Goal: Communication & Community: Answer question/provide support

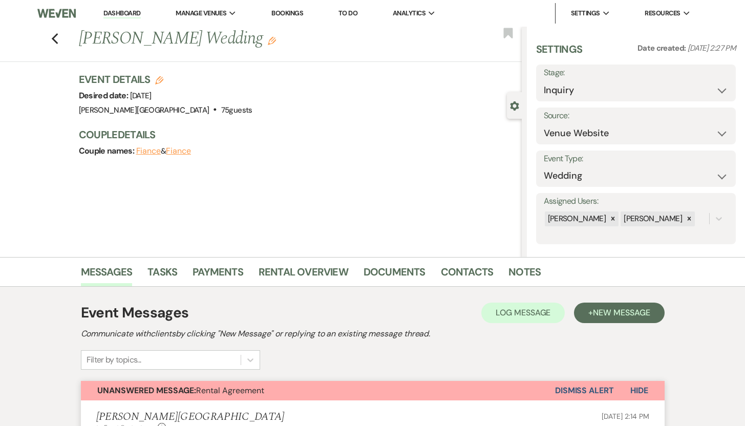
select select "5"
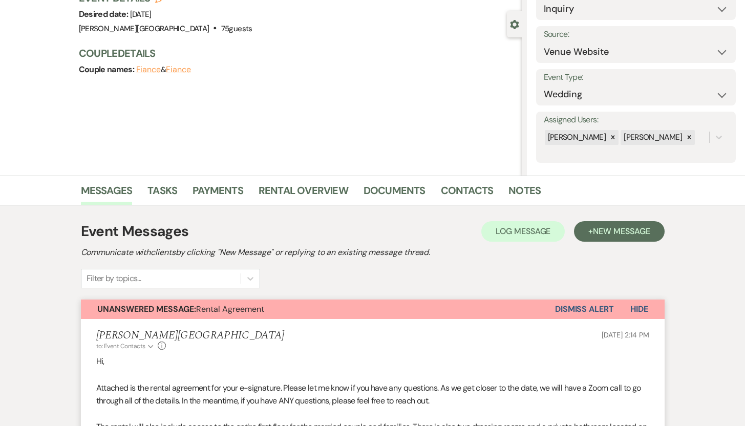
scroll to position [2, 0]
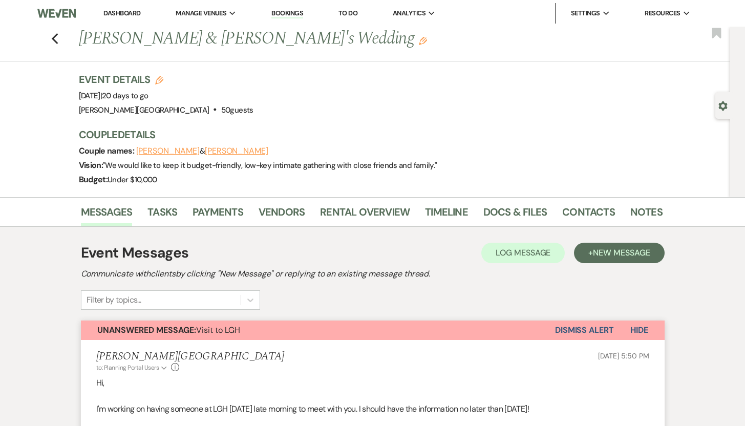
click at [62, 38] on div "Previous Suravi Pramanik & Md Nasir's Wedding Edit Bookmark" at bounding box center [362, 44] width 735 height 35
click at [57, 39] on use "button" at bounding box center [54, 38] width 7 height 11
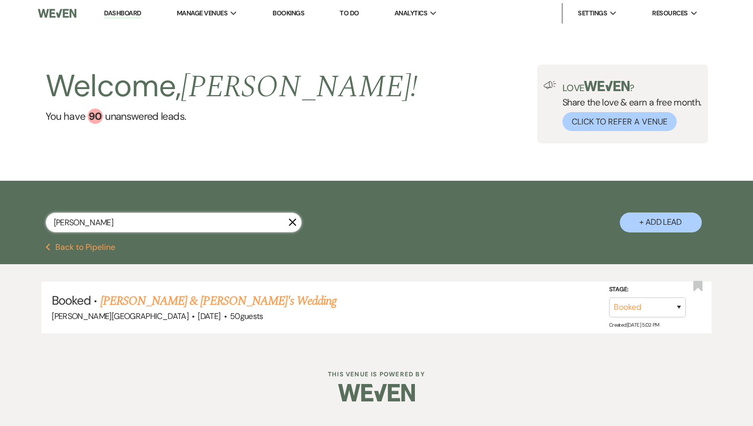
click at [101, 220] on input "Md Nasir" at bounding box center [174, 223] width 256 height 20
drag, startPoint x: 101, startPoint y: 220, endPoint x: 31, endPoint y: 216, distance: 69.8
click at [31, 216] on div "Md Nasir X + Add Lead" at bounding box center [376, 213] width 737 height 55
type input "Inglis"
click at [117, 299] on link "Chelsea Van Baush & Chelsea Van Baush's Wedding" at bounding box center [214, 301] width 229 height 18
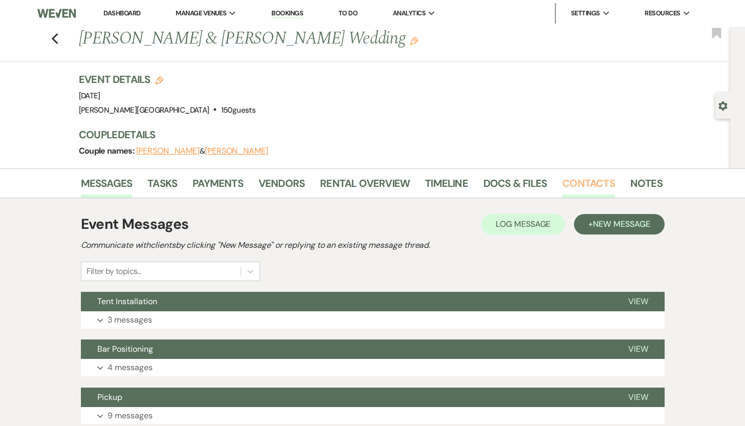
click at [583, 183] on link "Contacts" at bounding box center [588, 186] width 53 height 23
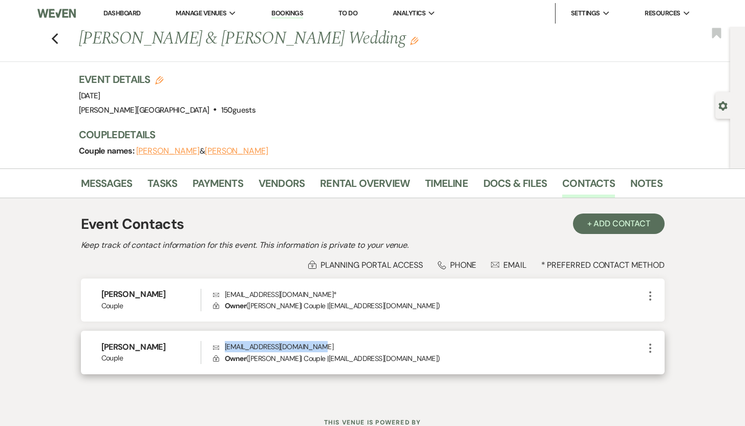
drag, startPoint x: 325, startPoint y: 347, endPoint x: 225, endPoint y: 351, distance: 99.4
click at [225, 351] on p "Envelope inglis.wedding93@gmail.com" at bounding box center [428, 346] width 431 height 11
copy p "inglis.wedding93@gmail.com"
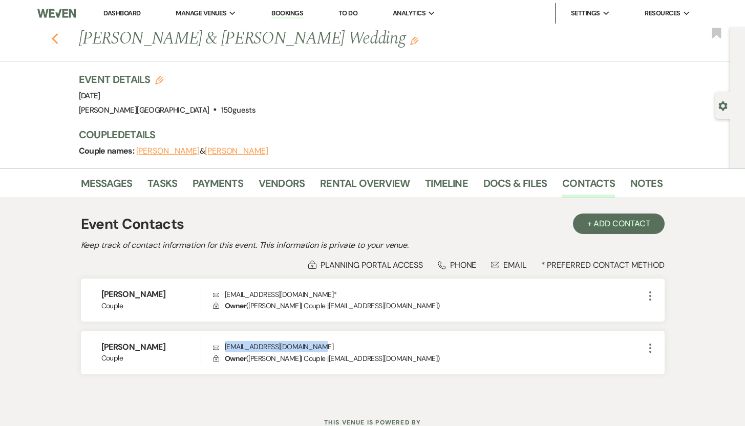
click at [59, 37] on icon "Previous" at bounding box center [55, 39] width 8 height 12
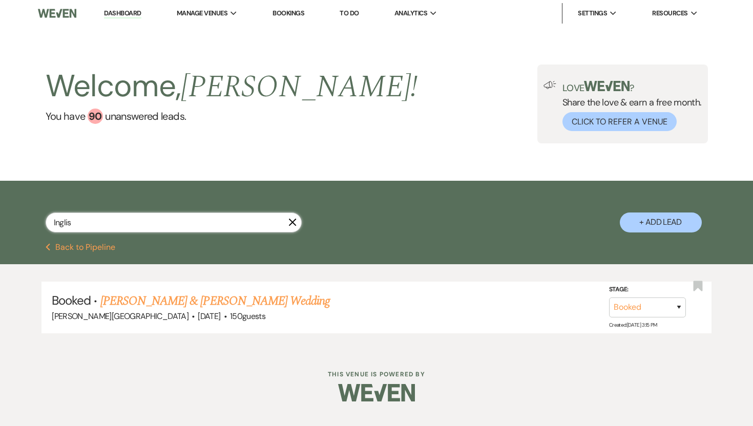
click at [79, 216] on input "Inglis" at bounding box center [174, 223] width 256 height 20
drag, startPoint x: 77, startPoint y: 224, endPoint x: 37, endPoint y: 221, distance: 40.6
click at [37, 221] on div "Inglis X + Add Lead" at bounding box center [376, 213] width 737 height 55
type input "md"
select select "8"
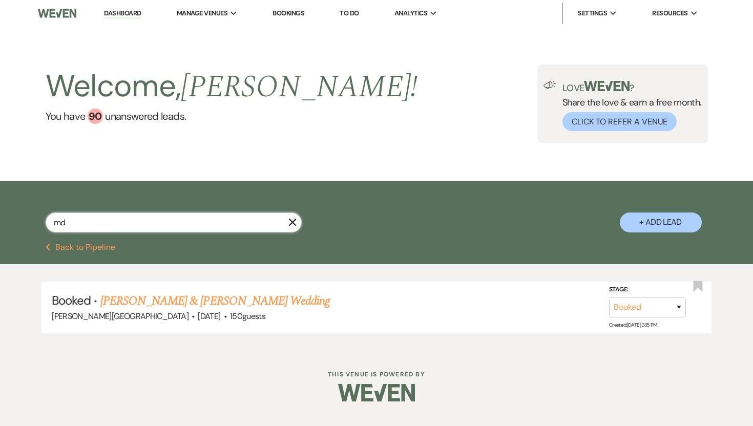
select select "8"
select select "6"
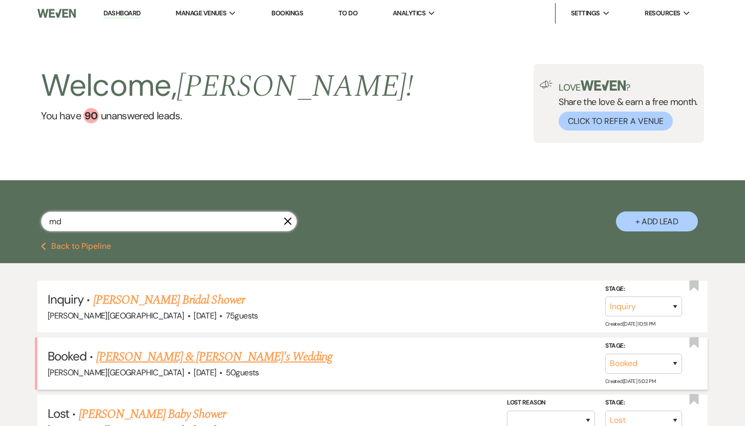
type input "md"
click at [111, 356] on link "Suravi Pramanik & Md Nasir's Wedding" at bounding box center [214, 357] width 237 height 18
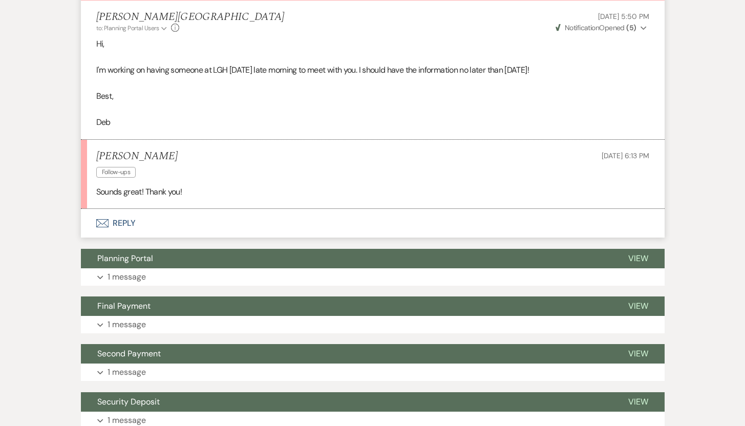
scroll to position [341, 0]
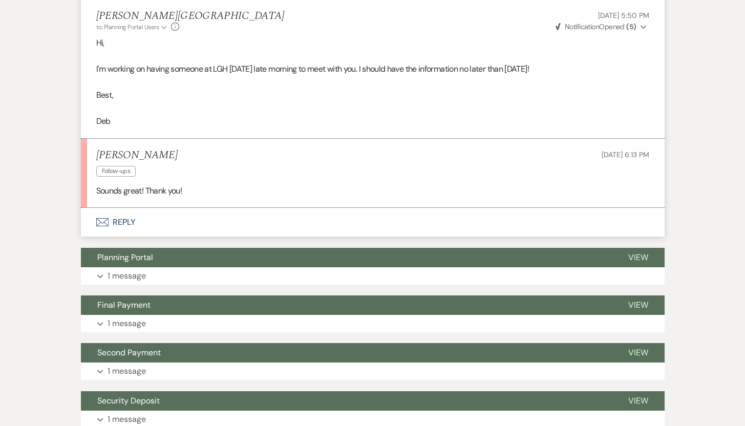
click at [125, 222] on button "Envelope Reply" at bounding box center [373, 222] width 584 height 29
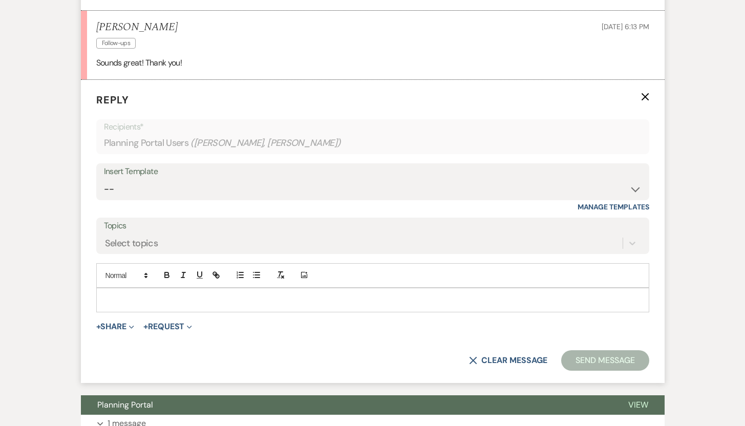
scroll to position [487, 0]
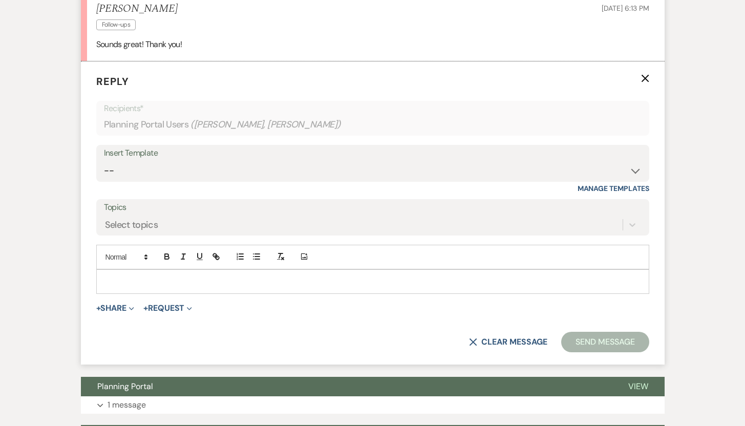
click at [112, 279] on p at bounding box center [372, 281] width 537 height 11
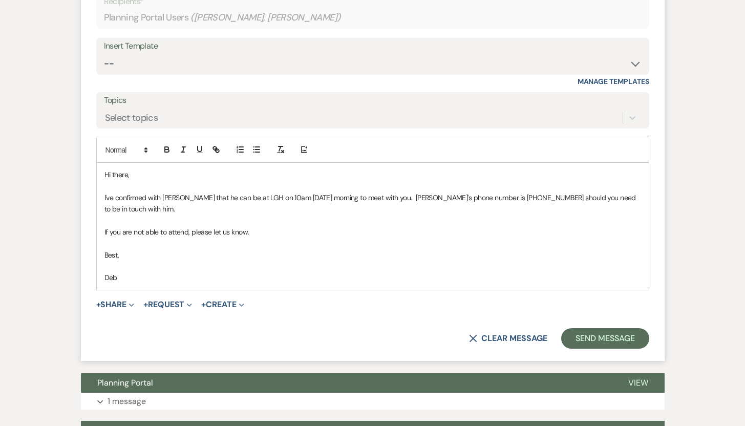
scroll to position [596, 0]
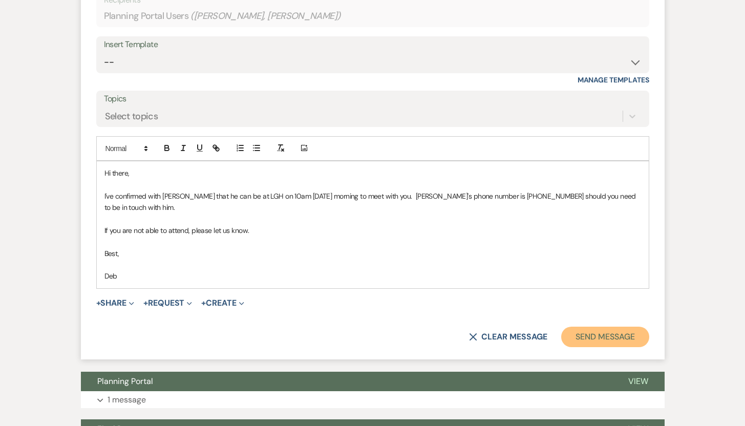
click at [618, 339] on button "Send Message" at bounding box center [605, 337] width 88 height 20
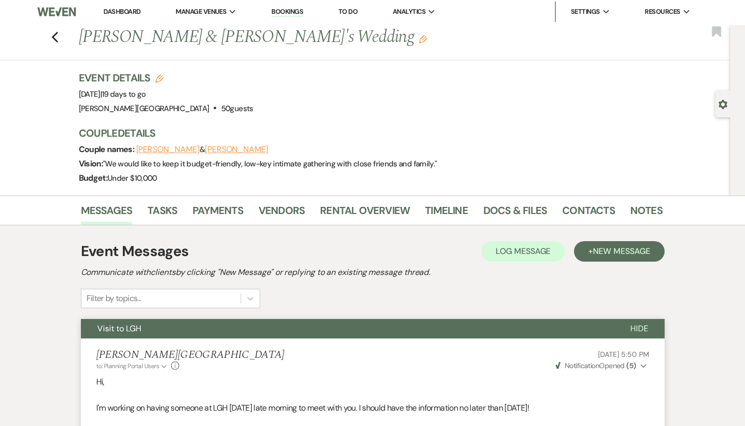
scroll to position [0, 0]
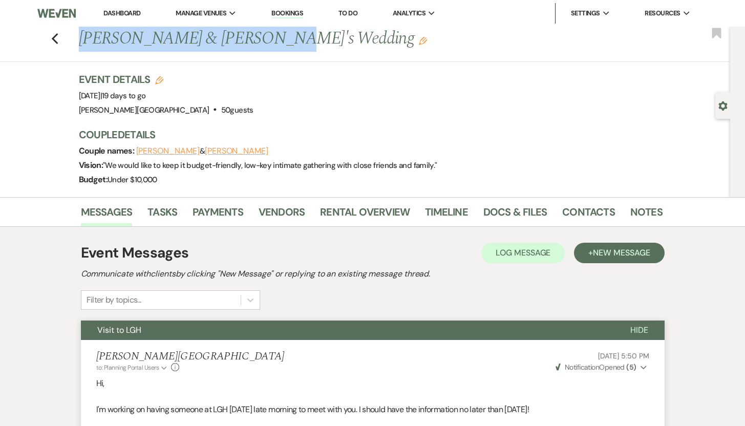
drag, startPoint x: 267, startPoint y: 39, endPoint x: 86, endPoint y: 31, distance: 182.0
click at [86, 31] on h1 "Suravi Pramanik & Md Nasir's Wedding Edit" at bounding box center [308, 39] width 459 height 25
copy h1 "Suravi Pramanik & Md Nasir"
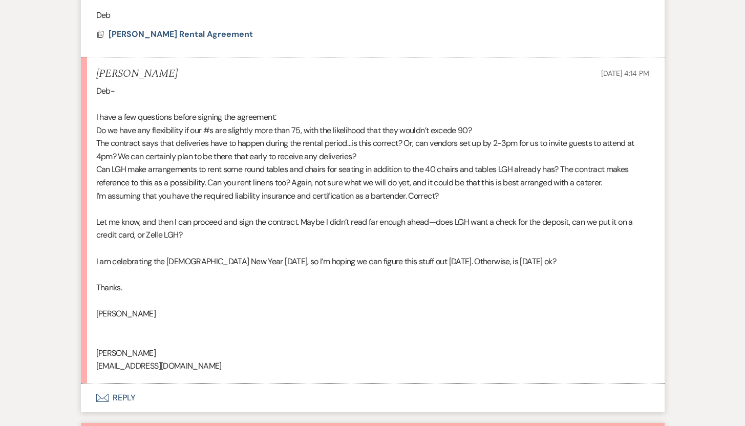
scroll to position [585, 0]
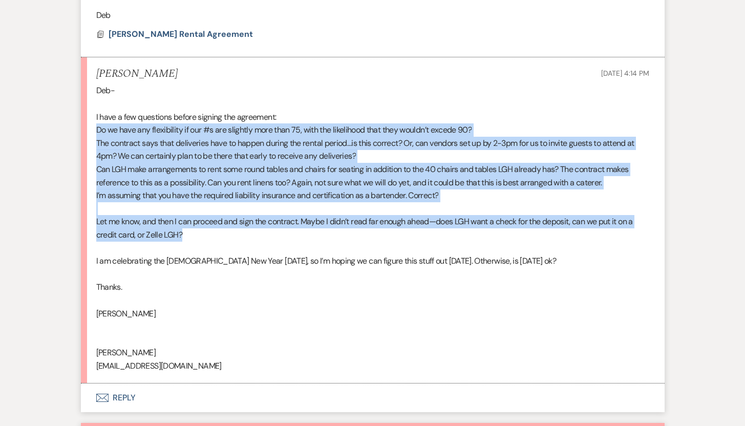
drag, startPoint x: 96, startPoint y: 130, endPoint x: 206, endPoint y: 233, distance: 151.1
click at [206, 233] on div "Deb- I have a few questions before signing the agreement: Do we have any flexib…" at bounding box center [372, 228] width 553 height 288
copy div "Do we have any flexibility if our #s are slightly more than 75, with the likeli…"
click at [131, 395] on button "Envelope Reply" at bounding box center [373, 398] width 584 height 29
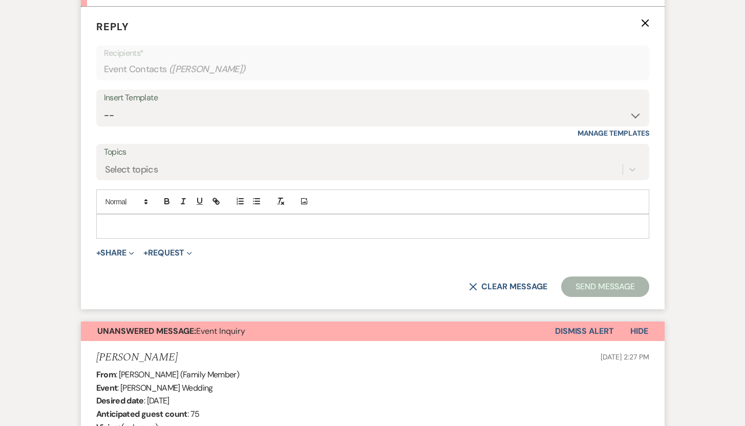
scroll to position [988, 0]
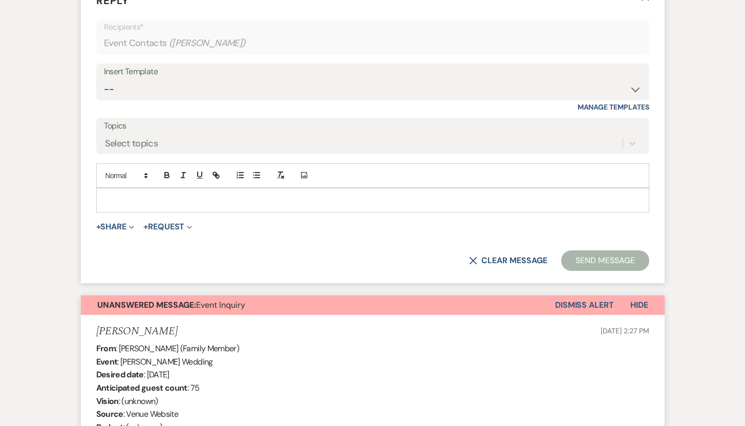
click at [225, 195] on p at bounding box center [372, 200] width 537 height 11
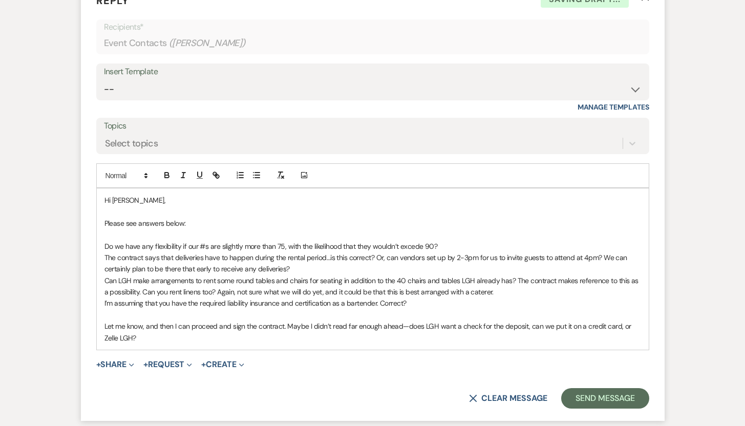
click at [441, 243] on p "Do we have any flexibility if our #s are slightly more than 75, with the likeli…" at bounding box center [372, 246] width 537 height 11
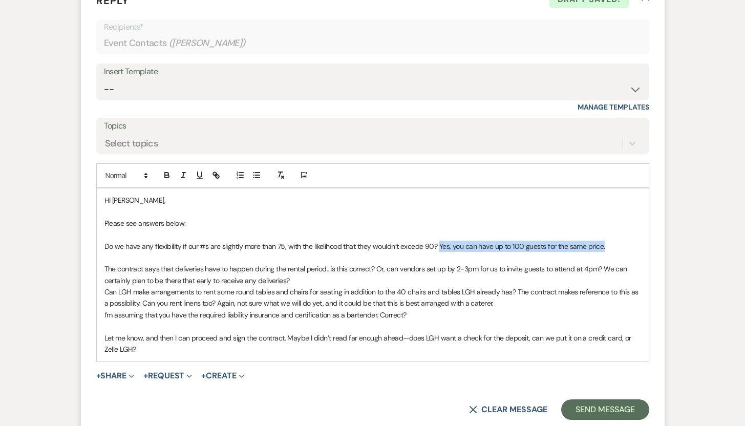
drag, startPoint x: 609, startPoint y: 244, endPoint x: 438, endPoint y: 245, distance: 171.1
click at [438, 245] on p "Do we have any flexibility if our #s are slightly more than 75, with the likeli…" at bounding box center [372, 246] width 537 height 11
click at [165, 177] on icon "button" at bounding box center [167, 176] width 4 height 3
click at [281, 175] on icon "button" at bounding box center [280, 175] width 9 height 9
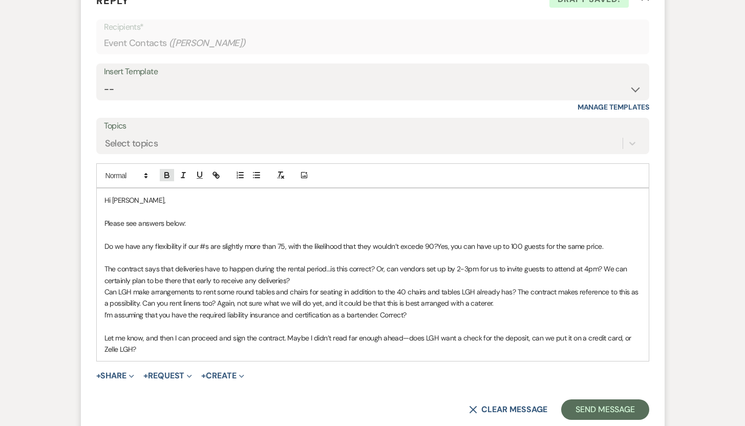
click at [168, 177] on icon "button" at bounding box center [167, 176] width 4 height 3
click at [299, 278] on p "The contract says that deliveries have to happen during the rental period…is th…" at bounding box center [372, 274] width 537 height 23
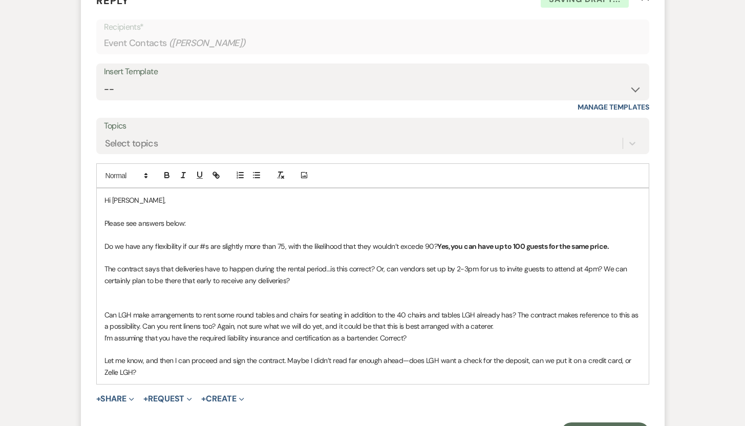
click at [322, 277] on p "The contract says that deliveries have to happen during the rental period…is th…" at bounding box center [372, 274] width 537 height 23
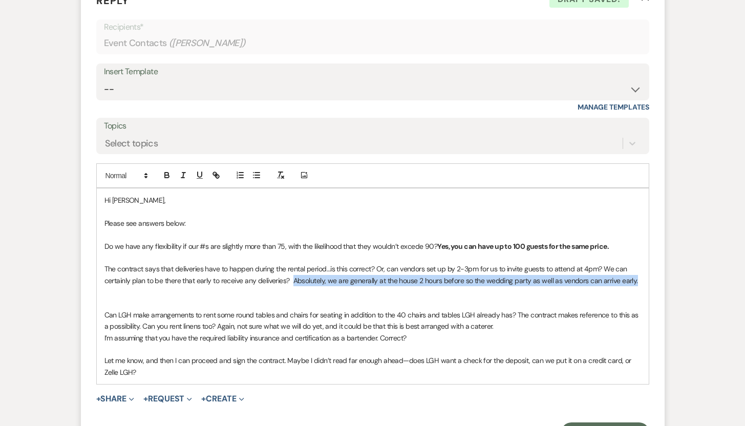
drag, startPoint x: 292, startPoint y: 280, endPoint x: 635, endPoint y: 277, distance: 342.6
click at [635, 277] on p "The contract says that deliveries have to happen during the rental period…is th…" at bounding box center [372, 274] width 537 height 23
click at [165, 175] on icon "button" at bounding box center [167, 176] width 4 height 3
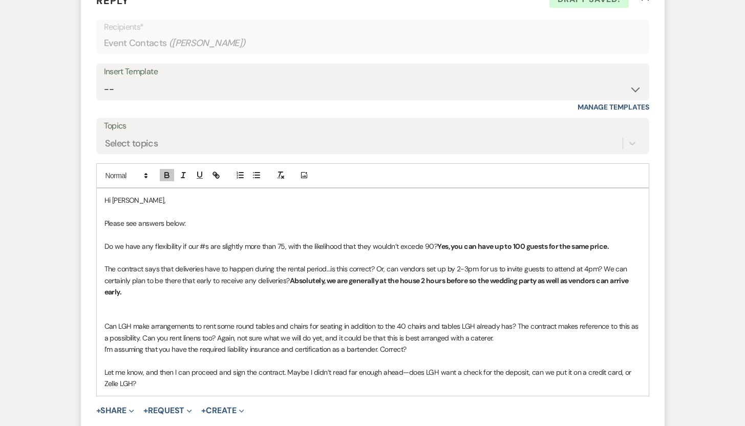
click at [494, 339] on p "Can LGH make arrangements to rent some round tables and chairs for seating in a…" at bounding box center [372, 332] width 537 height 23
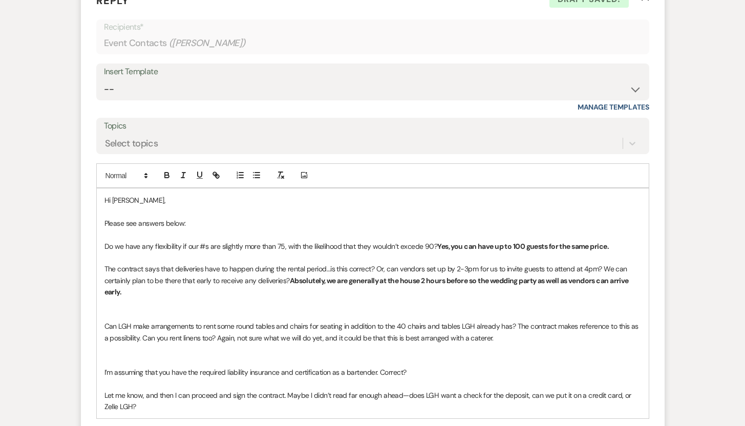
click at [499, 337] on p "Can LGH make arrangements to rent some round tables and chairs for seating in a…" at bounding box center [372, 332] width 537 height 23
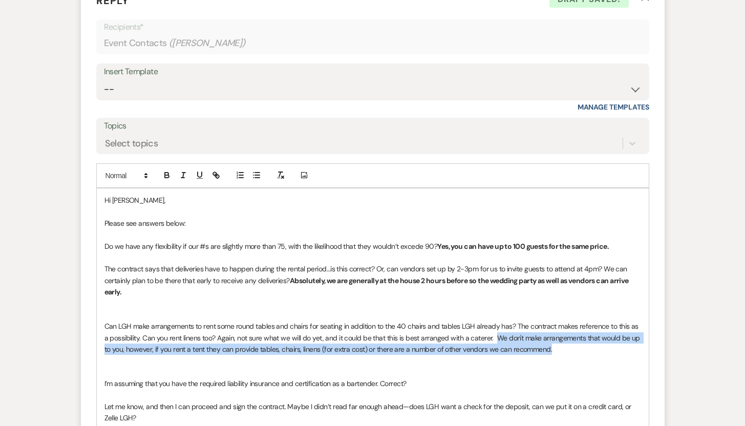
drag, startPoint x: 489, startPoint y: 338, endPoint x: 547, endPoint y: 347, distance: 58.5
click at [547, 347] on p "Can LGH make arrangements to rent some round tables and chairs for seating in a…" at bounding box center [372, 338] width 537 height 34
click at [166, 179] on icon "button" at bounding box center [166, 175] width 9 height 9
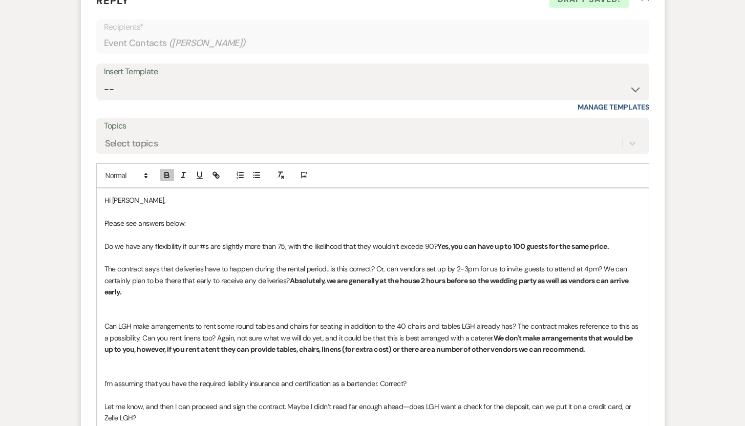
click at [418, 385] on p "I’m assuming that you have the required liability insurance and certification a…" at bounding box center [372, 383] width 537 height 11
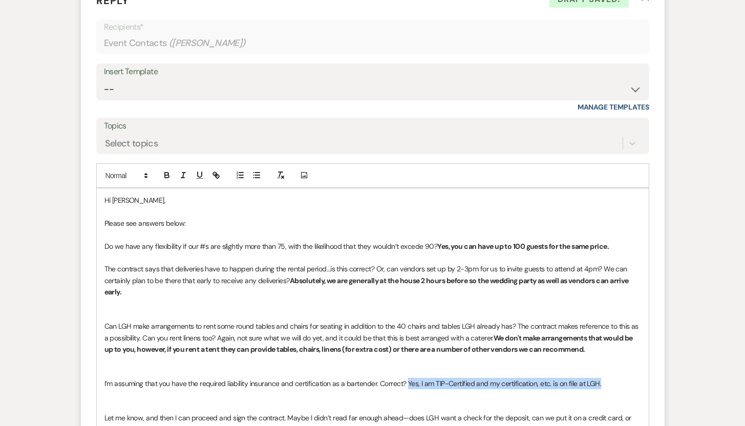
drag, startPoint x: 608, startPoint y: 381, endPoint x: 409, endPoint y: 382, distance: 199.7
click at [409, 382] on p "I’m assuming that you have the required liability insurance and certification a…" at bounding box center [372, 383] width 537 height 11
click at [165, 176] on icon "button" at bounding box center [167, 176] width 4 height 3
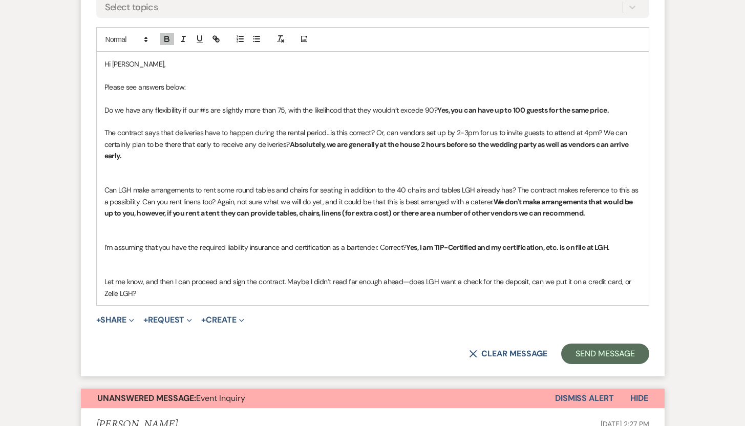
scroll to position [1127, 0]
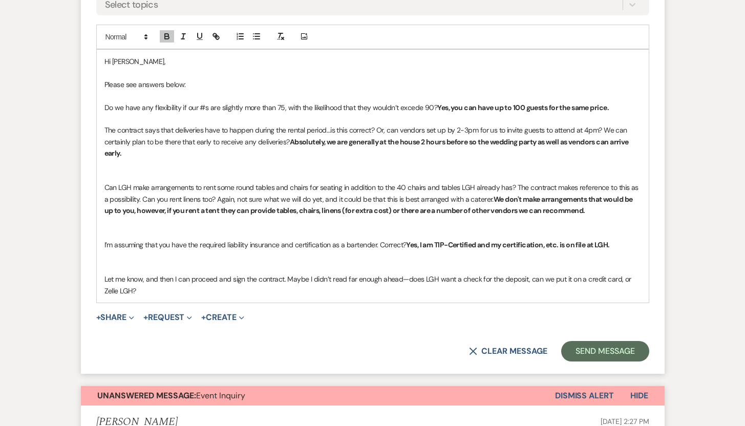
click at [147, 290] on p "Let me know, and then I can proceed and sign the contract. Maybe I didn’t read …" at bounding box center [372, 284] width 537 height 23
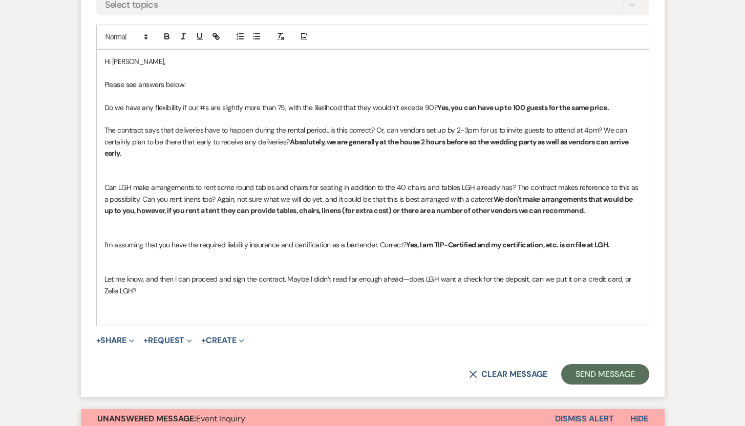
click at [138, 292] on p "Let me know, and then I can proceed and sign the contract. Maybe I didn’t read …" at bounding box center [372, 284] width 537 height 23
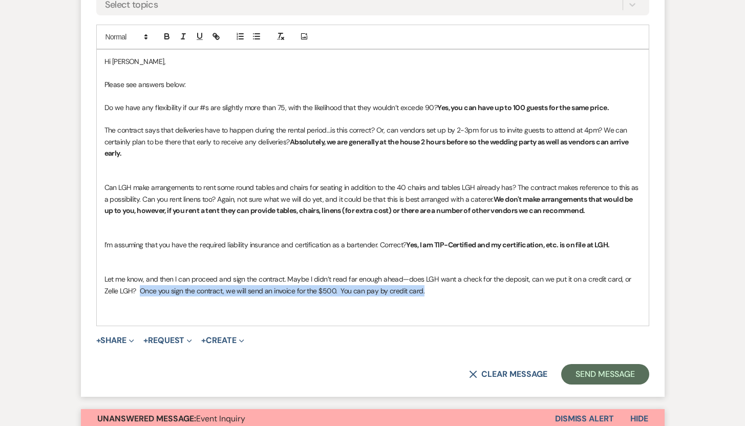
drag, startPoint x: 409, startPoint y: 289, endPoint x: 125, endPoint y: 290, distance: 284.2
click at [125, 290] on p "Let me know, and then I can proceed and sign the contract. Maybe I didn’t read …" at bounding box center [372, 284] width 537 height 23
click at [170, 37] on icon "button" at bounding box center [166, 36] width 9 height 9
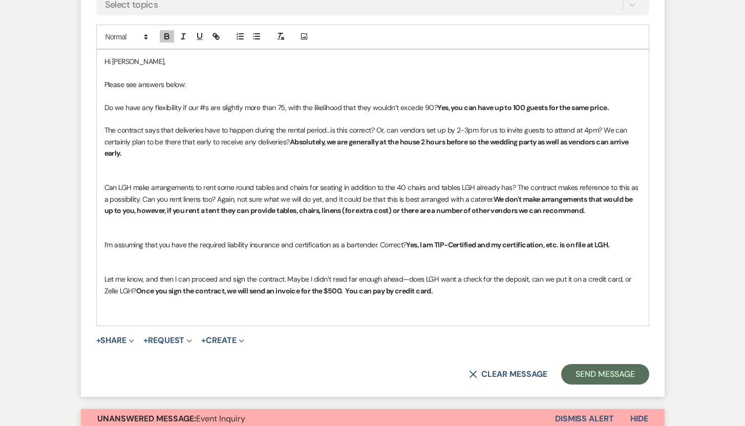
click at [111, 314] on p at bounding box center [372, 313] width 537 height 11
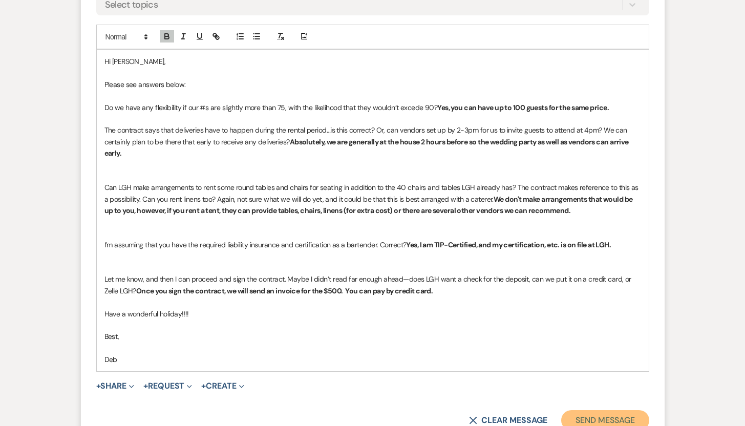
click at [581, 420] on button "Send Message" at bounding box center [605, 420] width 88 height 20
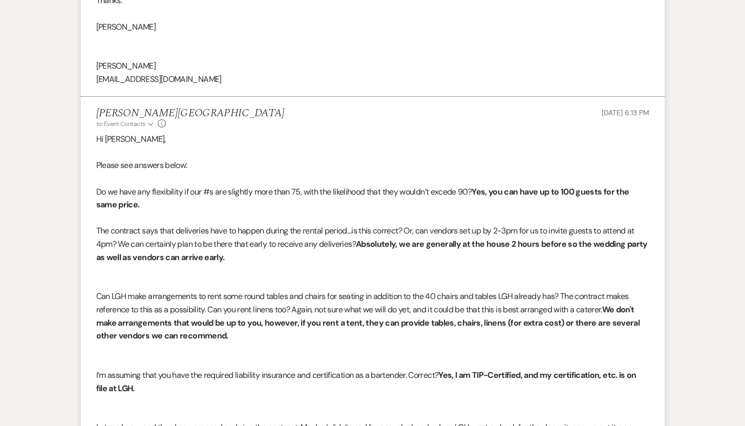
scroll to position [0, 0]
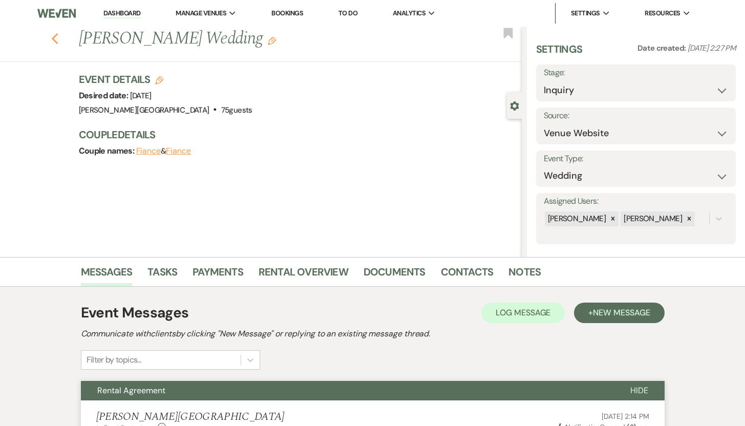
click at [57, 38] on use "button" at bounding box center [54, 38] width 7 height 11
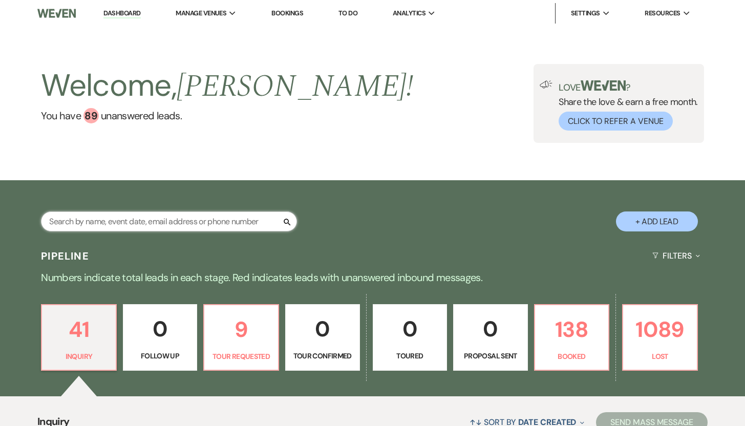
click at [100, 218] on input "text" at bounding box center [169, 222] width 256 height 20
paste input "Sofia Nikas"
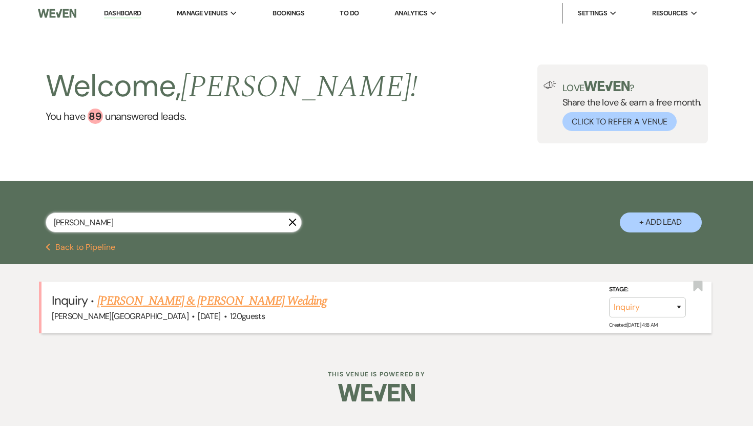
type input "Sofia Nikas"
click at [132, 301] on link "Sofia Nikas & Aleksis Martin's Wedding" at bounding box center [211, 301] width 229 height 18
select select "5"
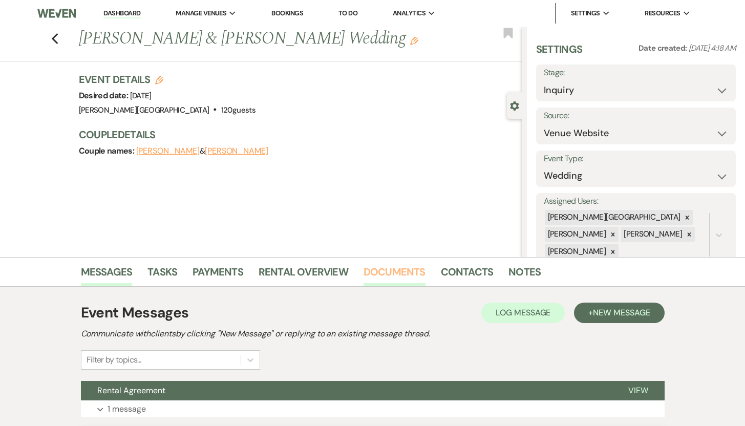
click at [385, 273] on link "Documents" at bounding box center [395, 275] width 62 height 23
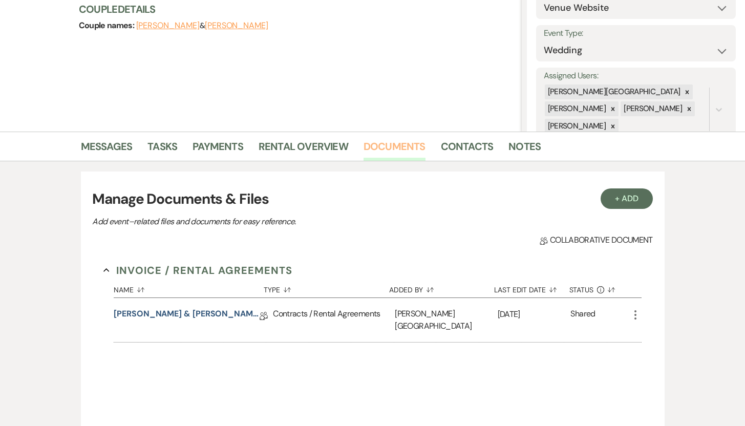
scroll to position [130, 0]
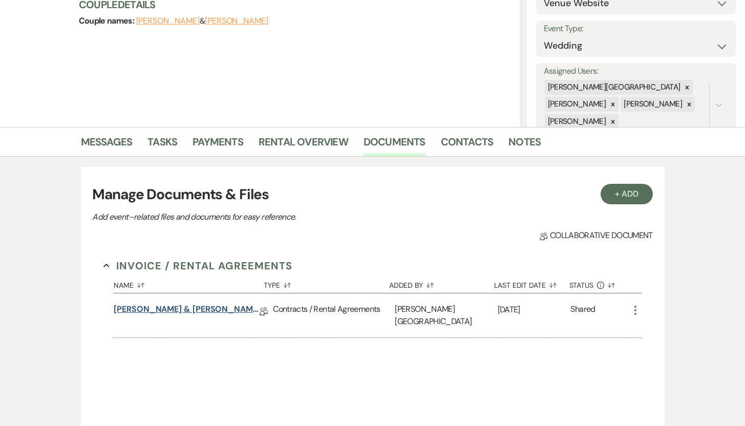
click at [189, 309] on link "Sofia Nikas & Aleksis Martin Rental Agreement" at bounding box center [187, 311] width 146 height 16
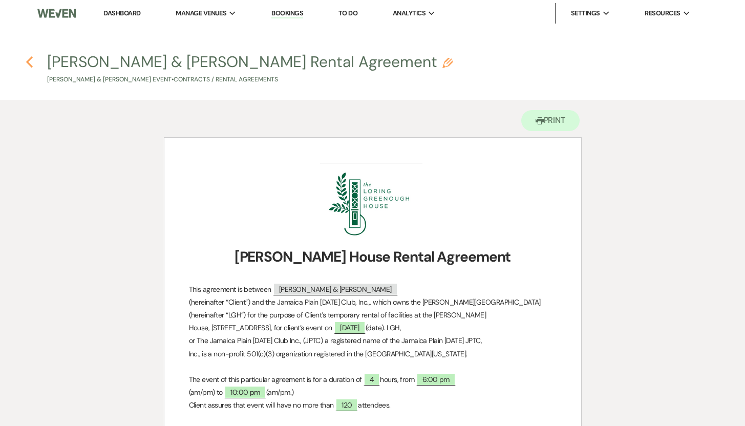
click at [31, 63] on icon "Previous" at bounding box center [30, 62] width 8 height 12
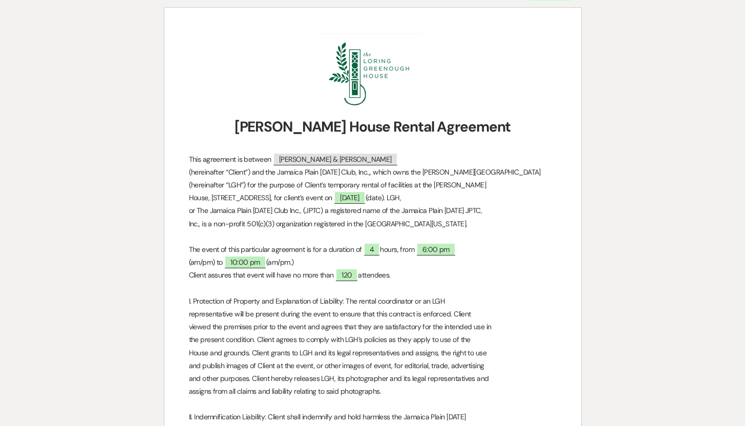
select select "5"
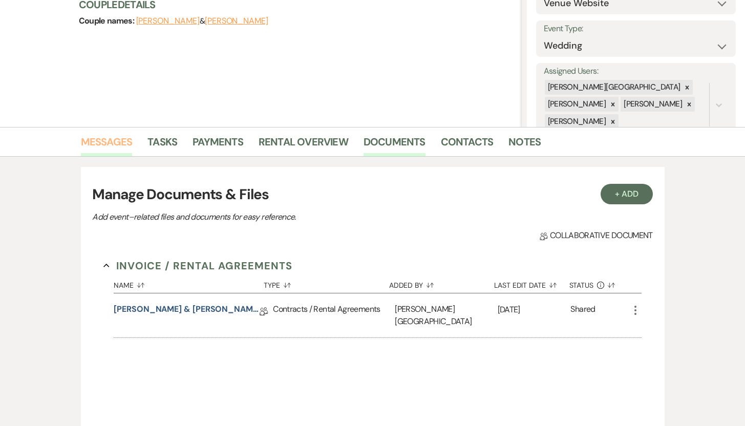
click at [106, 142] on link "Messages" at bounding box center [107, 145] width 52 height 23
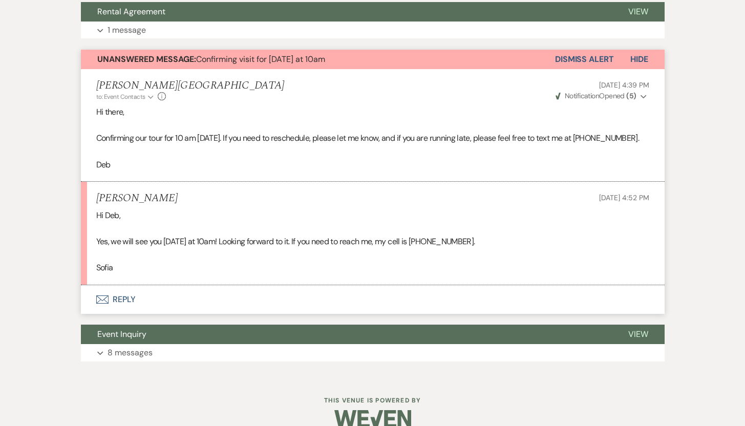
scroll to position [396, 0]
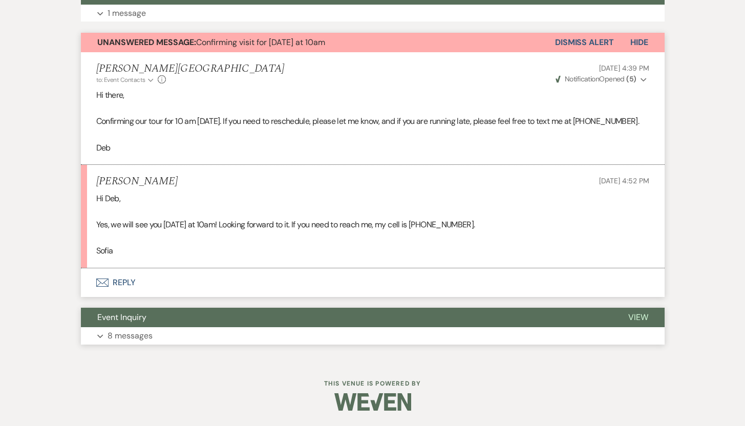
click at [115, 334] on p "8 messages" at bounding box center [130, 335] width 45 height 13
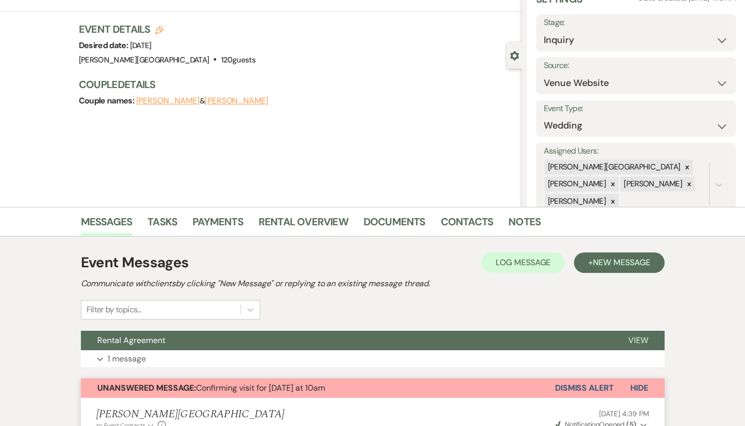
scroll to position [0, 0]
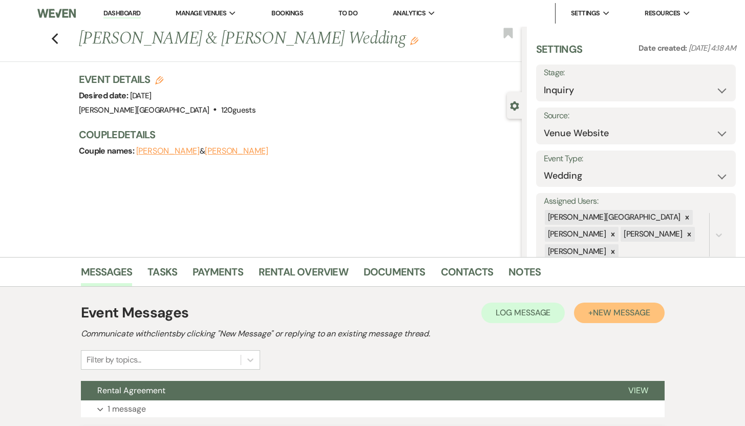
click at [611, 312] on span "New Message" at bounding box center [621, 312] width 57 height 11
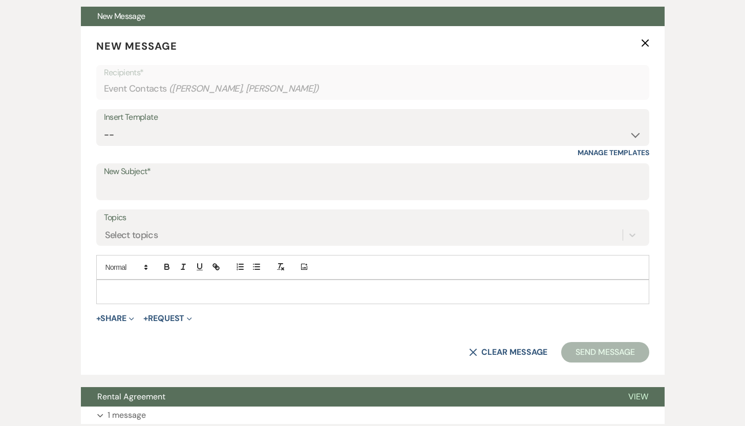
scroll to position [378, 0]
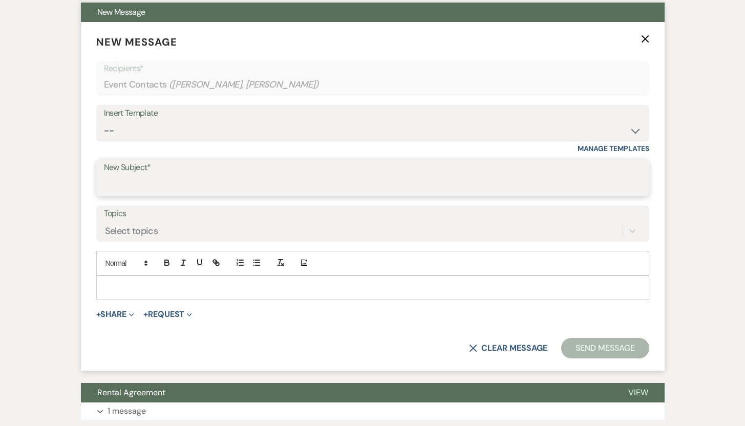
click at [540, 186] on input "New Subject*" at bounding box center [373, 185] width 538 height 20
type input "Rental Agreement"
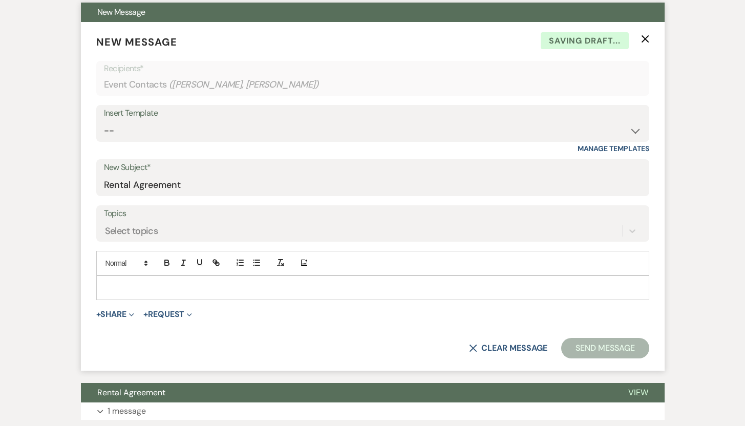
click at [109, 288] on p at bounding box center [372, 287] width 537 height 11
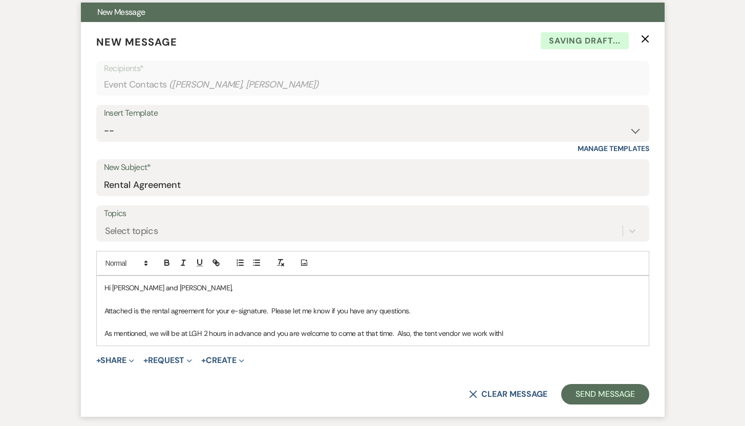
click at [510, 336] on p "As mentioned, we will be at LGH 2 hours in advance and you are welcome to come …" at bounding box center [372, 333] width 537 height 11
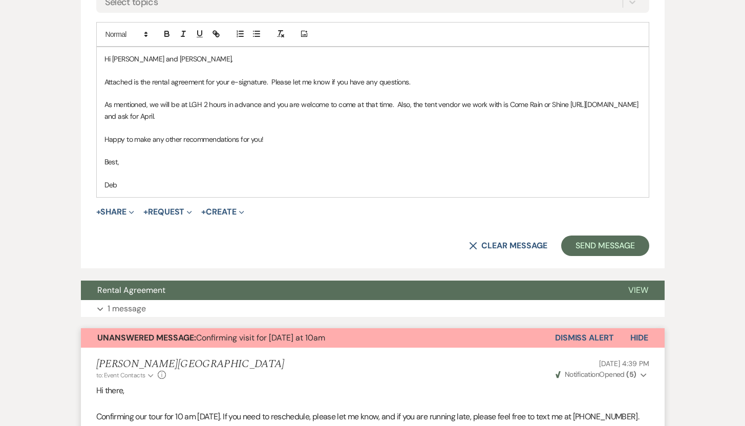
scroll to position [614, 0]
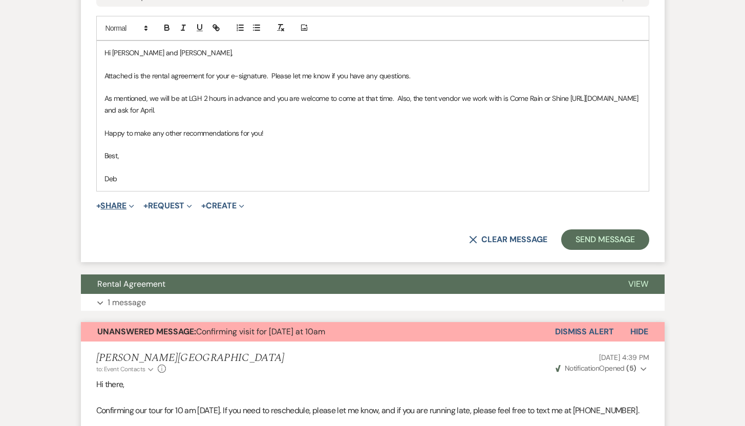
click at [112, 206] on button "+ Share Expand" at bounding box center [115, 206] width 38 height 8
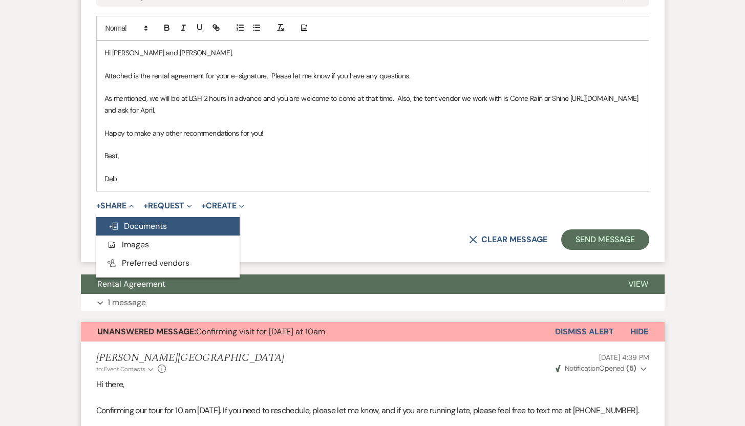
click at [134, 226] on span "Doc Upload Documents" at bounding box center [138, 226] width 58 height 11
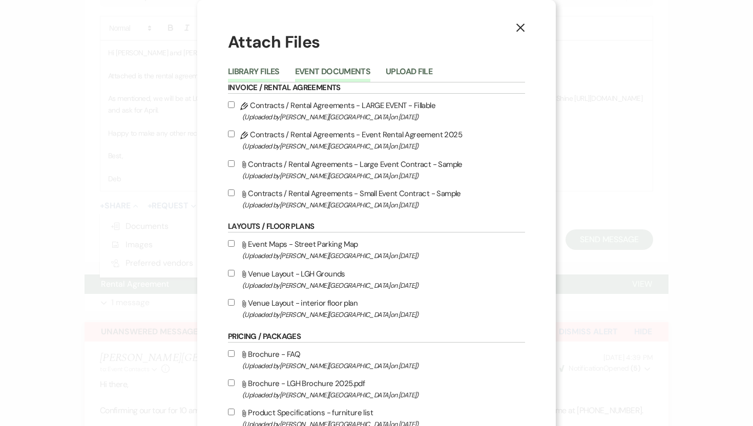
click at [336, 72] on button "Event Documents" at bounding box center [332, 75] width 75 height 14
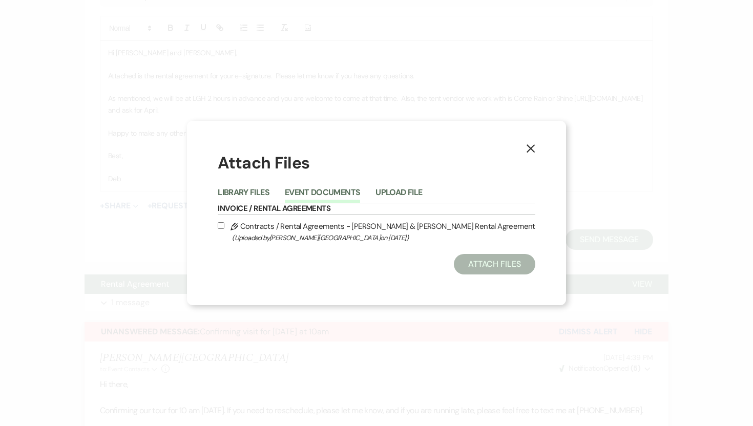
click at [224, 226] on input "Pencil Contracts / Rental Agreements - Sofia Nikas & Aleksis Martin Rental Agre…" at bounding box center [221, 225] width 7 height 7
checkbox input "true"
click at [457, 271] on button "Attach Files" at bounding box center [494, 264] width 81 height 20
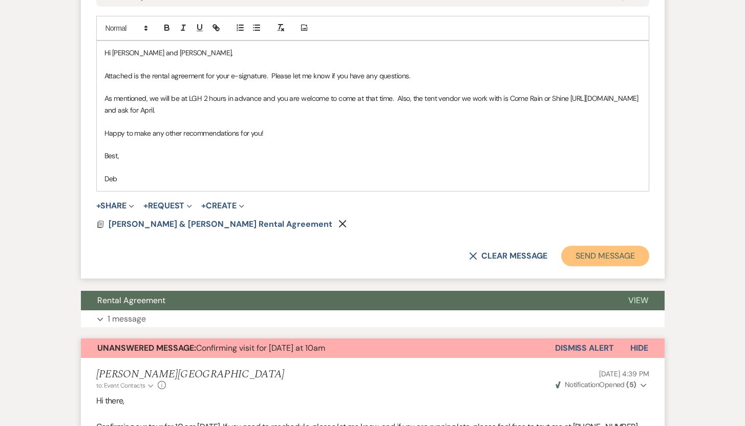
click at [594, 256] on button "Send Message" at bounding box center [605, 256] width 88 height 20
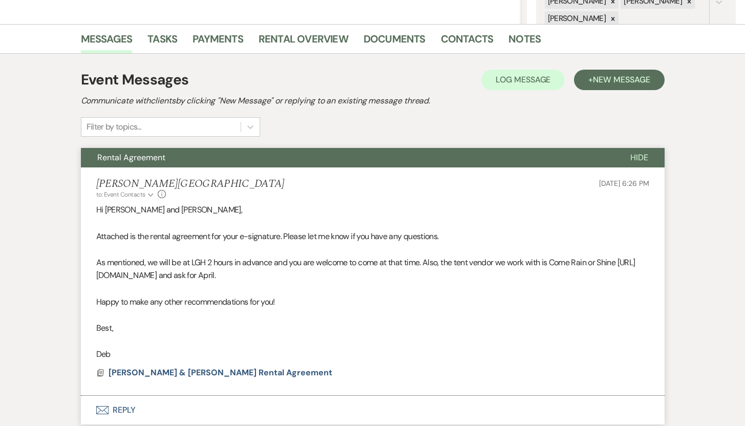
scroll to position [82, 0]
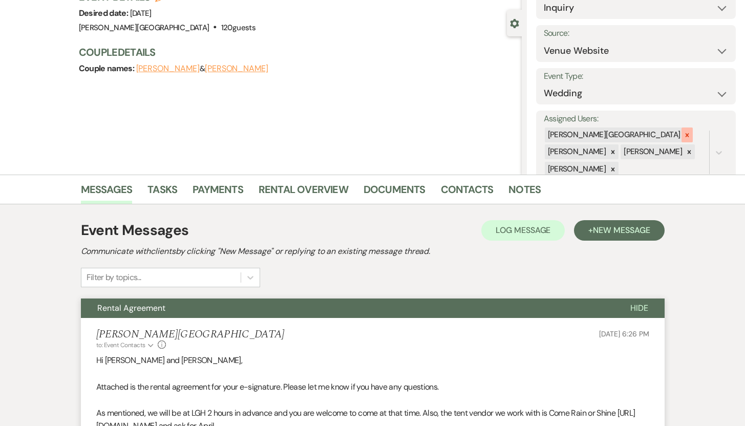
click at [684, 132] on icon at bounding box center [687, 135] width 7 height 7
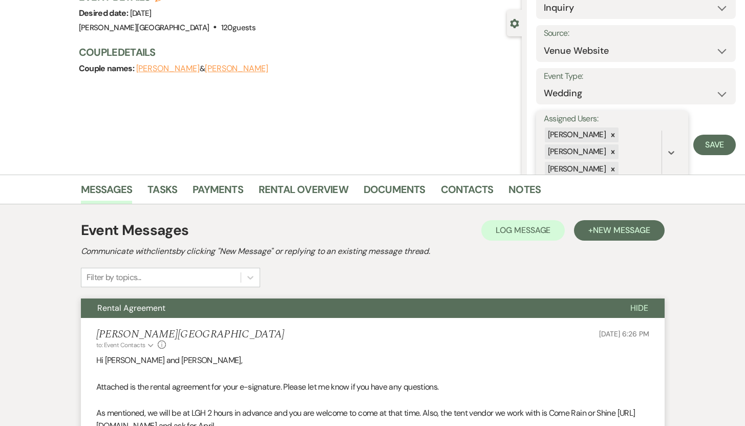
scroll to position [2, 0]
click at [609, 135] on icon at bounding box center [612, 133] width 7 height 7
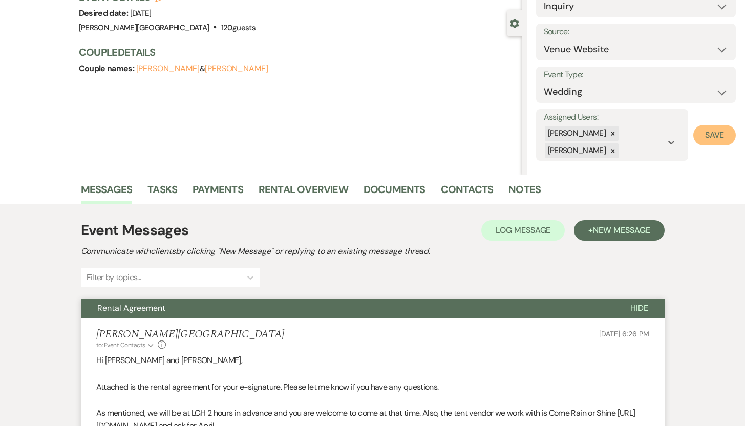
click at [701, 133] on button "Save" at bounding box center [714, 135] width 43 height 20
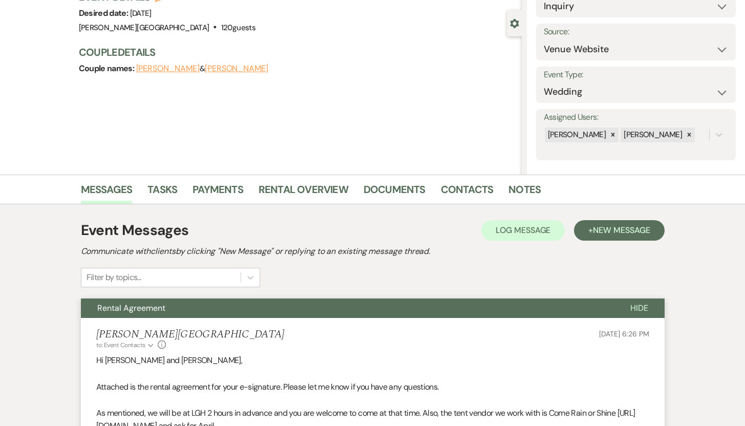
scroll to position [0, 0]
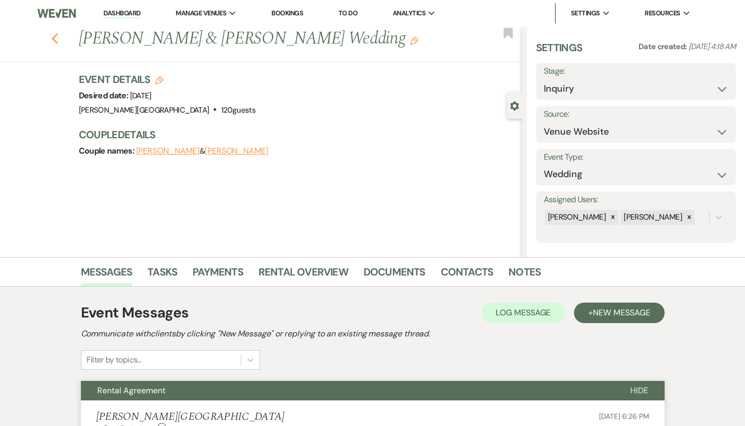
click at [58, 35] on use "button" at bounding box center [54, 38] width 7 height 11
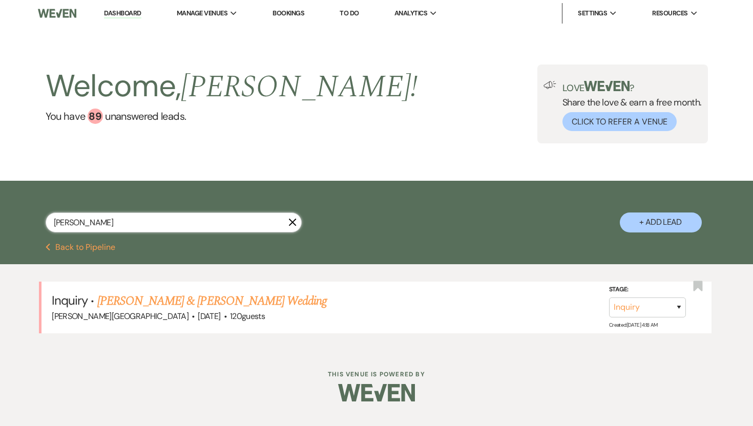
click at [98, 218] on input "Sofia Nikas" at bounding box center [174, 223] width 256 height 20
drag, startPoint x: 98, startPoint y: 218, endPoint x: 41, endPoint y: 215, distance: 56.4
click at [41, 215] on div "Sofia Nikas X + Add Lead" at bounding box center [376, 213] width 737 height 55
type input "Christine"
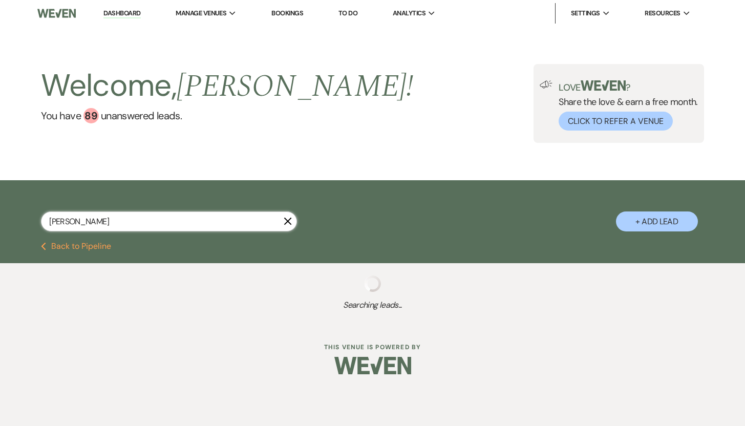
select select "2"
select select "8"
select select "10"
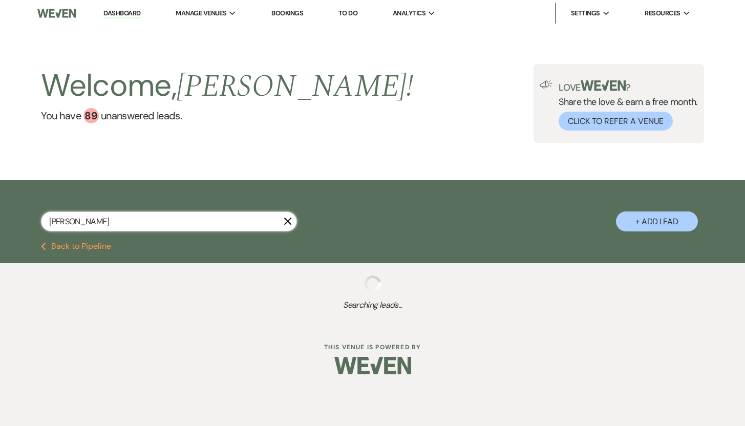
select select "8"
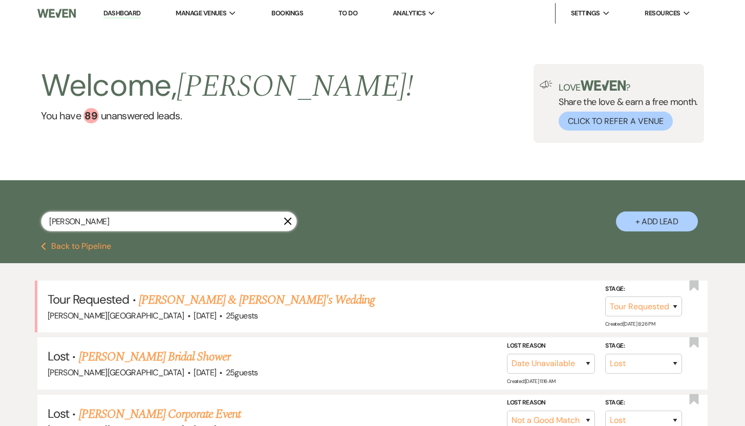
type input "Christine"
click at [200, 299] on link "Christine Heubusch & Fiance's Wedding" at bounding box center [257, 300] width 237 height 18
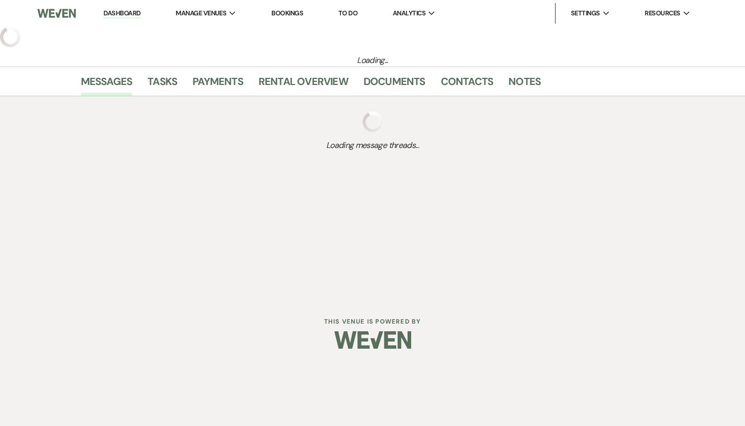
select select "2"
select select "5"
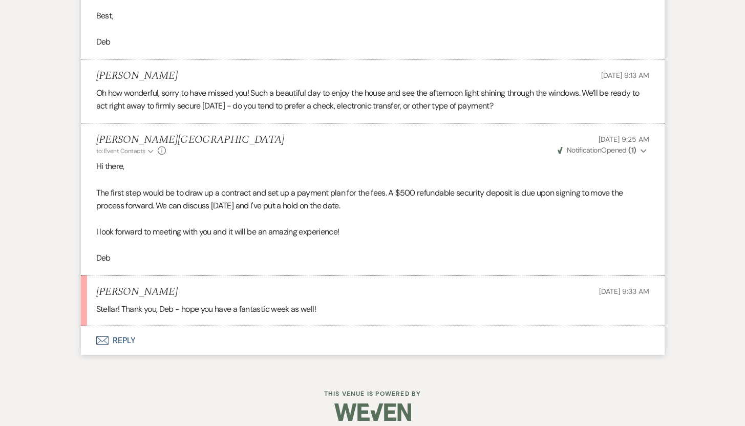
scroll to position [1961, 0]
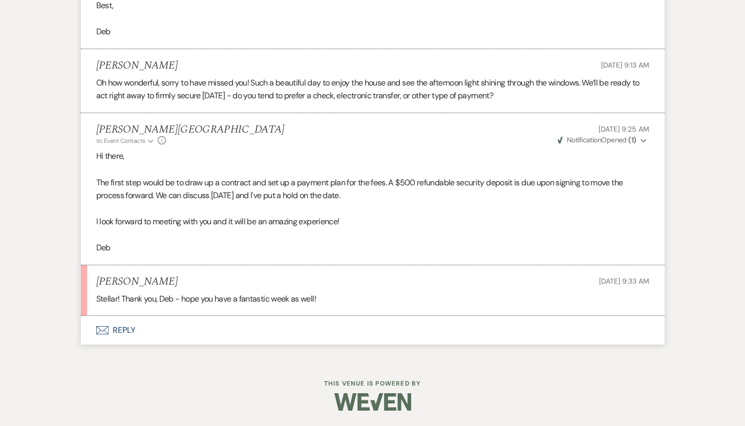
click at [120, 332] on button "Envelope Reply" at bounding box center [373, 330] width 584 height 29
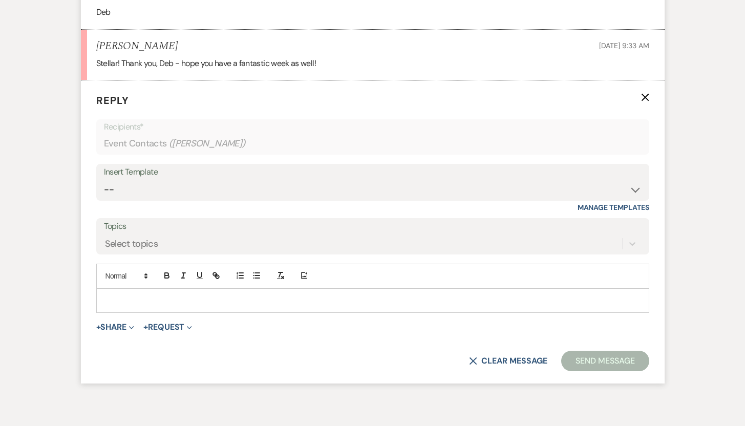
scroll to position [2208, 0]
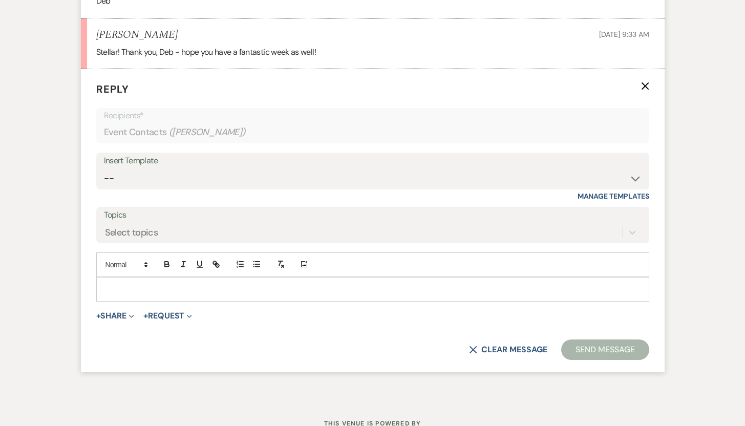
click at [411, 295] on div at bounding box center [373, 290] width 552 height 24
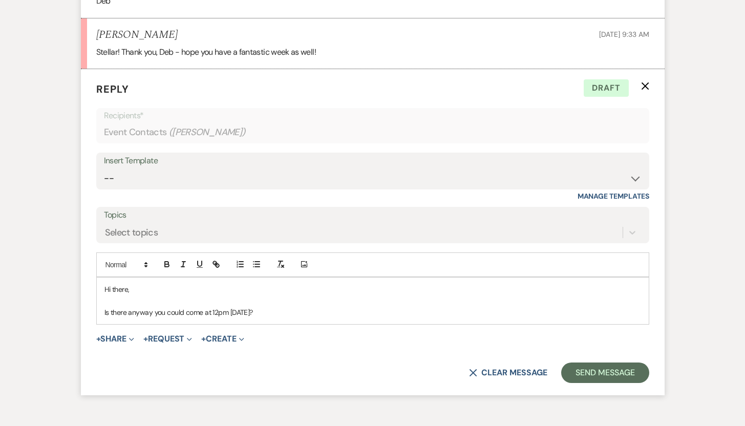
click at [208, 312] on p "Is there anyway you could come at 12pm on Friday?" at bounding box center [372, 312] width 537 height 11
drag, startPoint x: 364, startPoint y: 314, endPoint x: 298, endPoint y: 313, distance: 66.1
click at [298, 313] on p "Is there anyway you could come a bit earlier on Friday ... 12pm? t 12pm on Frid…" at bounding box center [372, 312] width 537 height 11
click at [305, 311] on p "Is there any way you could come a bit earlier on Friday ... 12 pm?" at bounding box center [372, 312] width 537 height 11
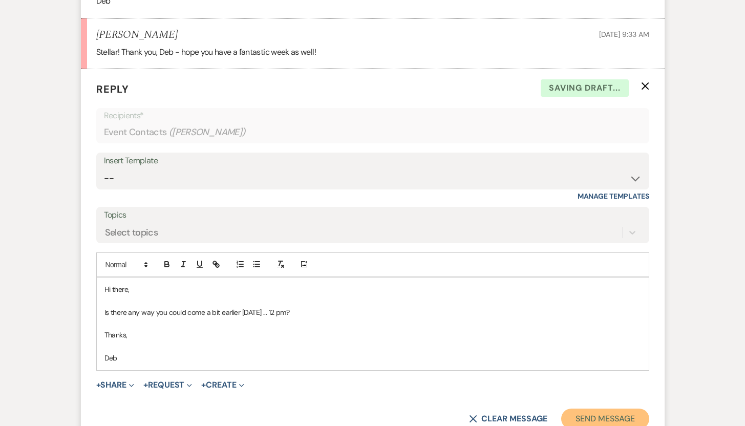
click at [600, 420] on button "Send Message" at bounding box center [605, 419] width 88 height 20
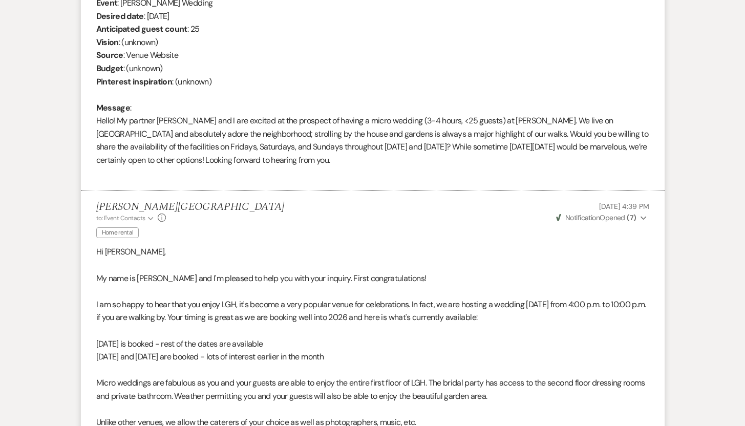
scroll to position [0, 0]
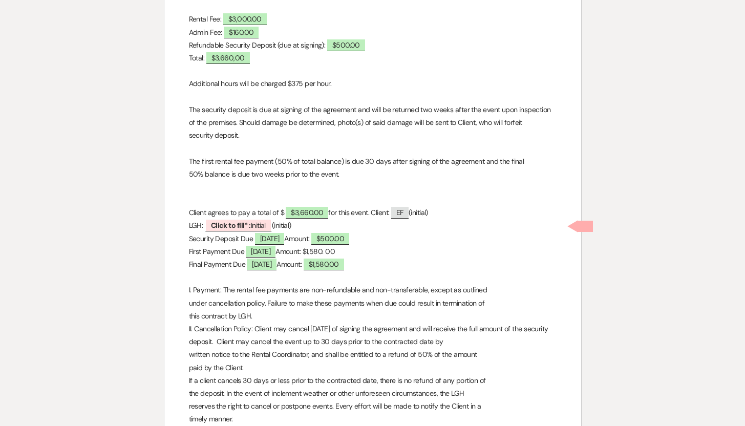
scroll to position [748, 0]
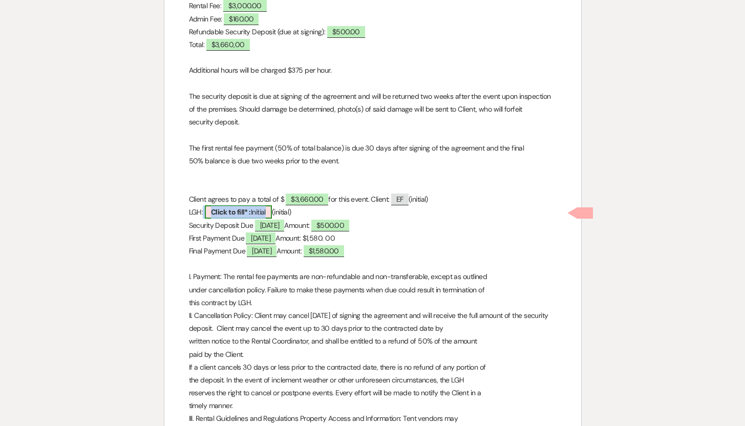
click at [257, 213] on span "Click to fill* : Initial" at bounding box center [238, 211] width 67 height 13
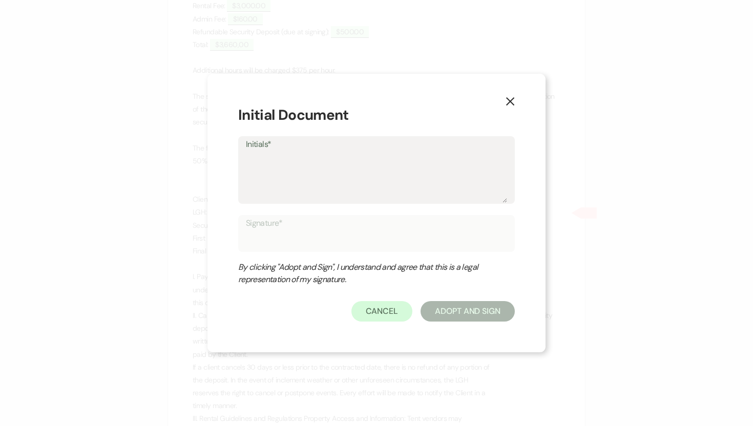
type textarea "L"
type input "L"
type textarea "LG"
type input "LG"
type textarea "LGH"
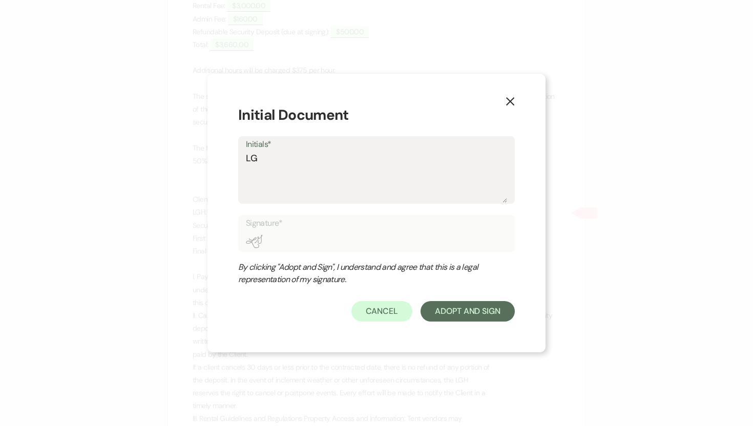
type input "LGH"
type textarea "LGH"
click at [441, 309] on button "Adopt And Sign" at bounding box center [467, 311] width 94 height 20
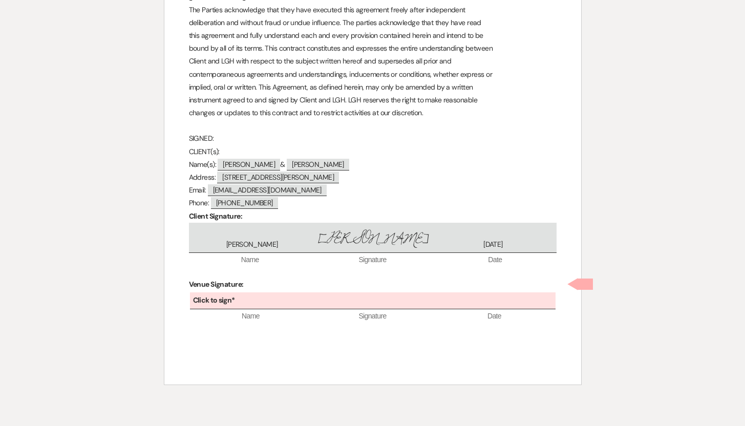
scroll to position [2681, 0]
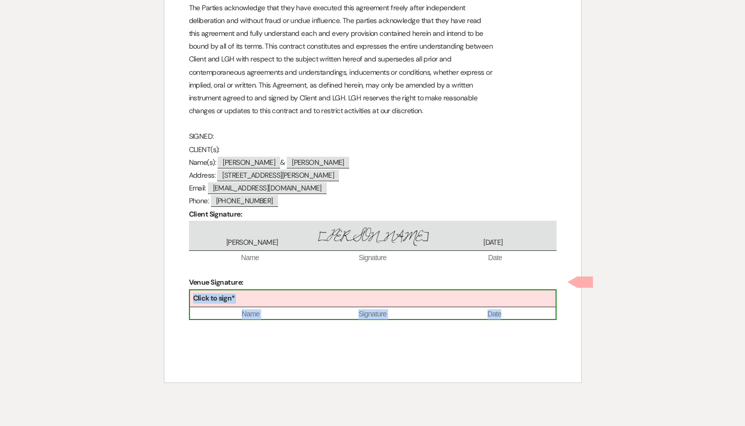
click at [354, 290] on div "Click to sign*" at bounding box center [373, 298] width 366 height 17
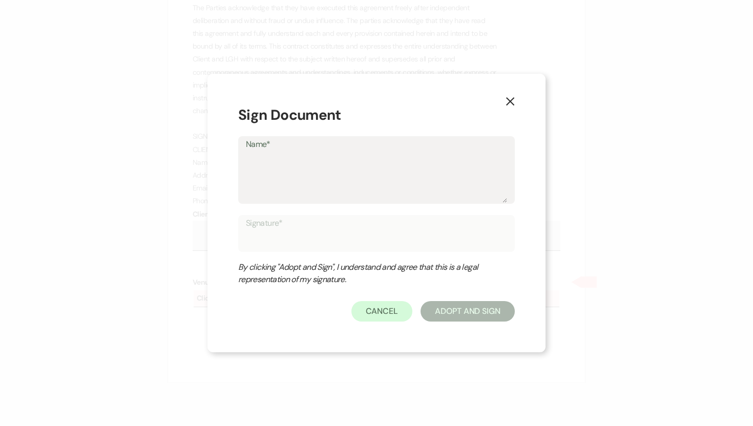
type textarea "D"
type input "D"
type textarea "De"
type input "De"
type textarea "Deb"
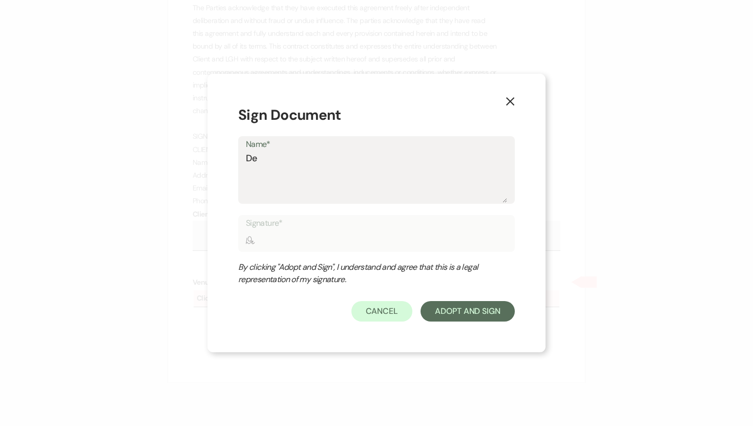
type input "Deb"
type textarea "Deb"
type input "Deb"
type textarea "Deb S"
type input "Deb S"
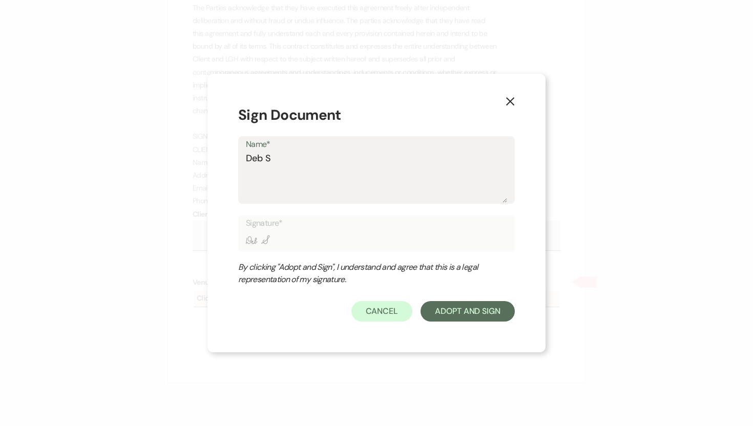
type textarea "Deb Sy"
type input "Deb Sy"
type textarea "Deb Sym"
type input "Deb Sym"
type textarea "Deb Symo"
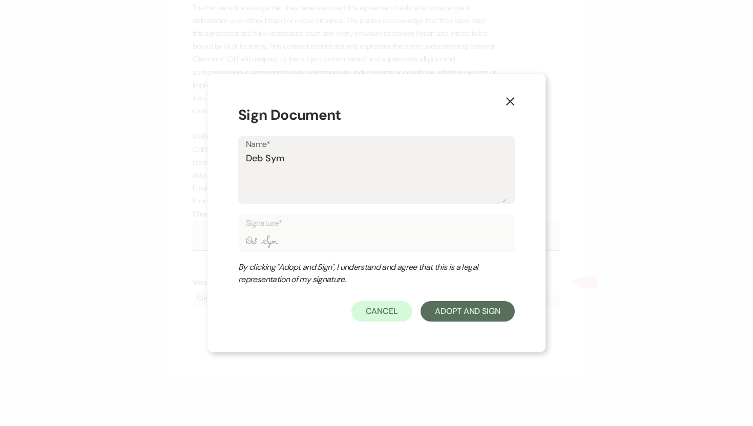
type input "Deb Symo"
type textarea "Deb Symon"
type input "Deb Symon"
type textarea "[PERSON_NAME]"
type input "[PERSON_NAME]"
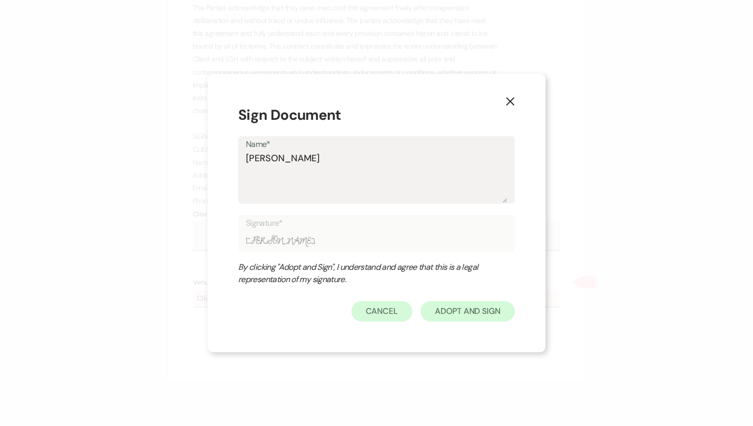
type textarea "[PERSON_NAME]"
click at [442, 311] on button "Adopt And Sign" at bounding box center [467, 311] width 94 height 20
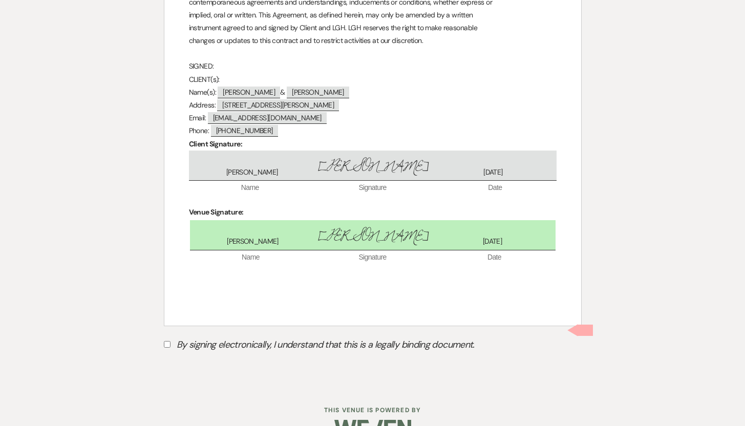
scroll to position [2766, 0]
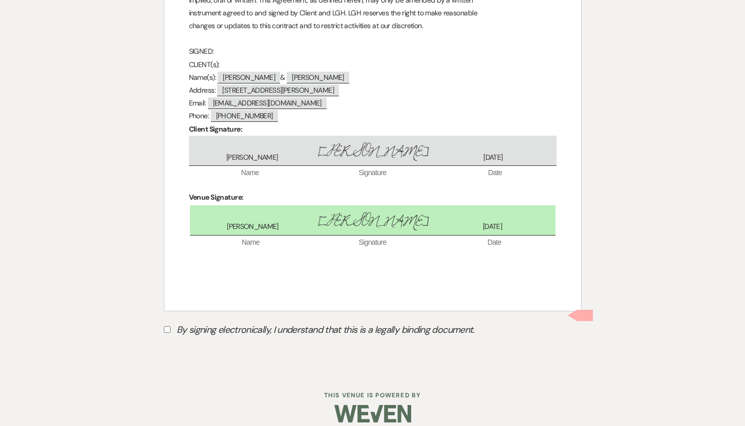
click at [166, 326] on input "By signing electronically, I understand that this is a legally binding document." at bounding box center [167, 329] width 7 height 7
checkbox input "true"
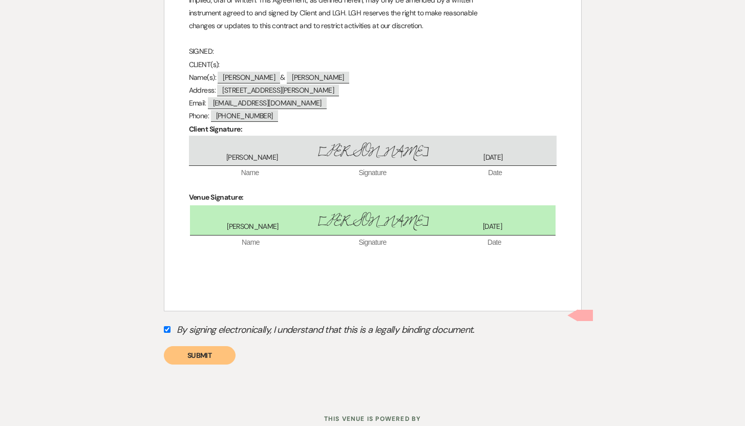
click at [195, 346] on button "Submit" at bounding box center [200, 355] width 72 height 18
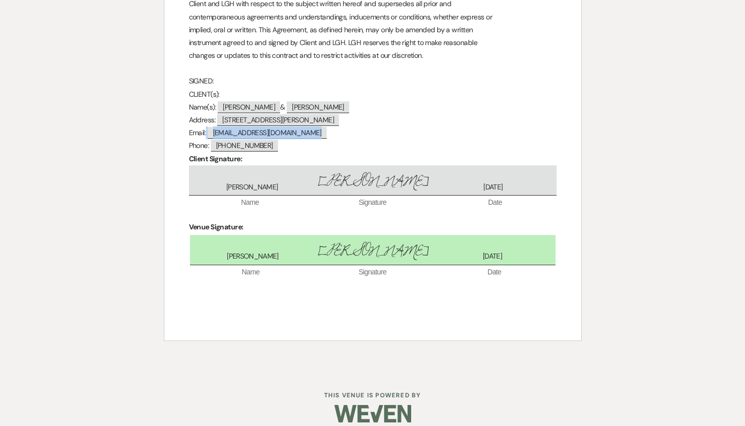
click at [277, 127] on span "[EMAIL_ADDRESS][DOMAIN_NAME]" at bounding box center [267, 133] width 119 height 12
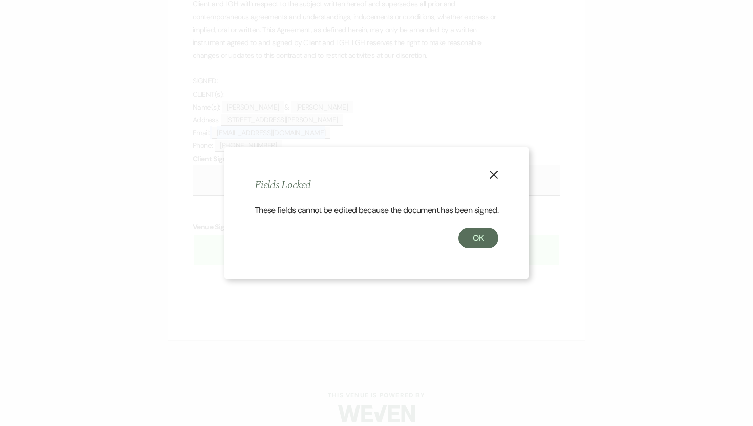
click at [495, 170] on icon "X" at bounding box center [493, 174] width 9 height 9
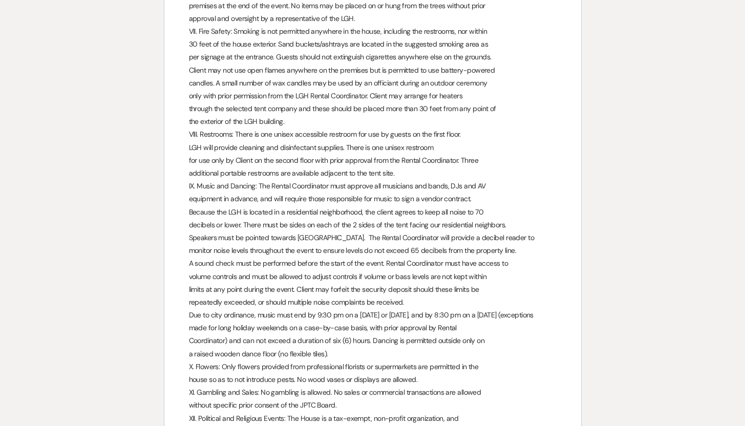
scroll to position [0, 0]
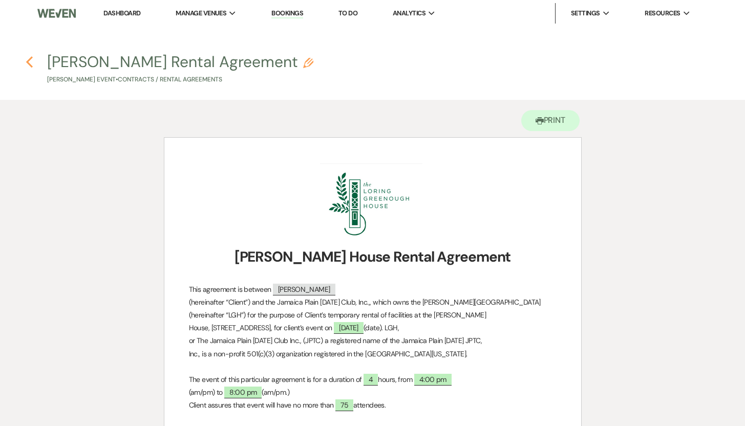
click at [29, 59] on use "button" at bounding box center [29, 61] width 7 height 11
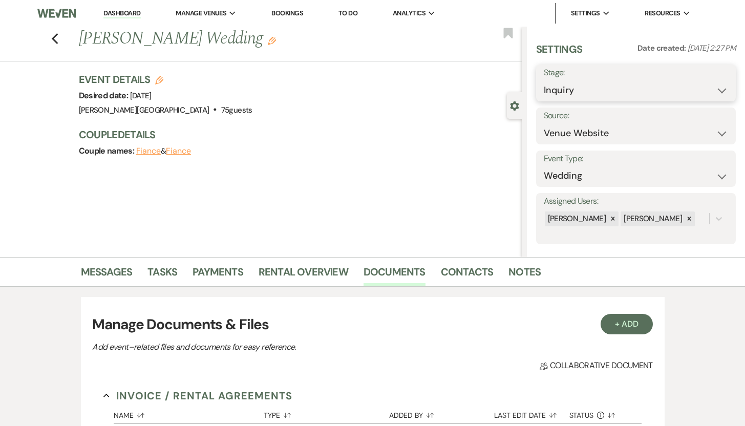
click at [714, 90] on select "Inquiry Follow Up Tour Requested Tour Confirmed Toured Proposal Sent Booked Lost" at bounding box center [636, 90] width 185 height 20
select select "7"
click at [544, 80] on select "Inquiry Follow Up Tour Requested Tour Confirmed Toured Proposal Sent Booked Lost" at bounding box center [636, 90] width 185 height 20
click at [707, 82] on button "Save" at bounding box center [715, 83] width 41 height 20
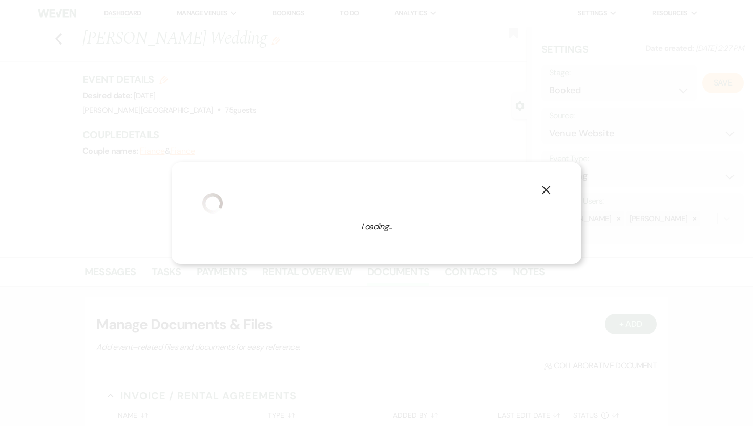
select select "1"
select select "476"
select select "false"
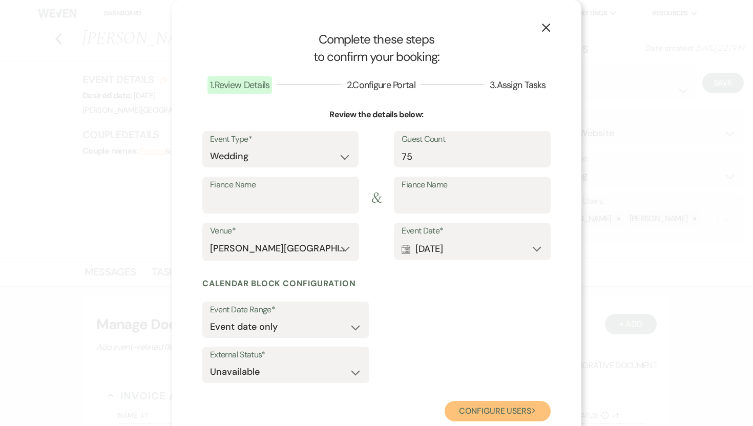
click at [479, 416] on button "Configure users Next" at bounding box center [498, 411] width 106 height 20
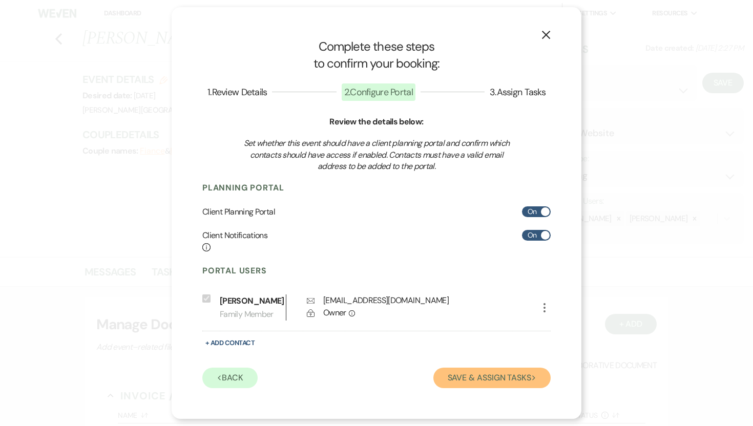
click at [466, 377] on button "Save & Assign Tasks Next" at bounding box center [491, 378] width 117 height 20
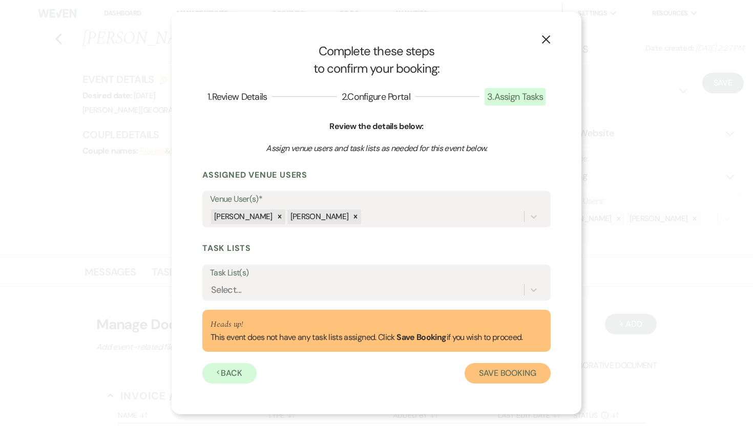
click at [490, 375] on button "Save Booking" at bounding box center [508, 373] width 86 height 20
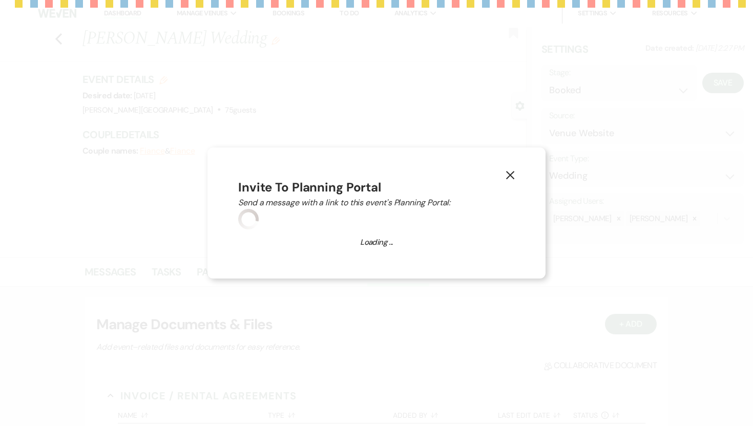
select select "14"
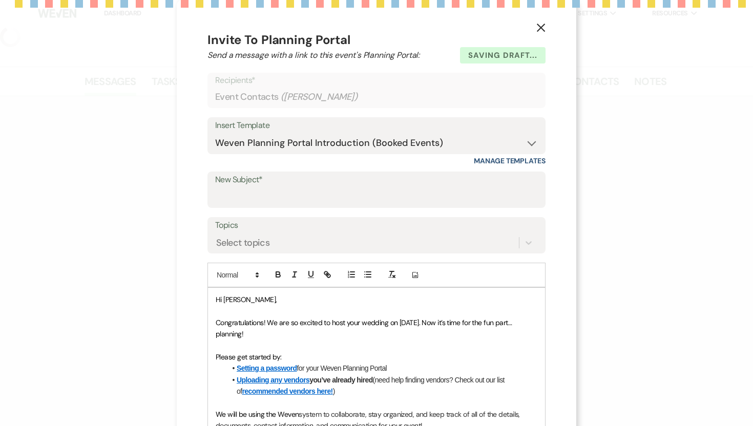
select select "5"
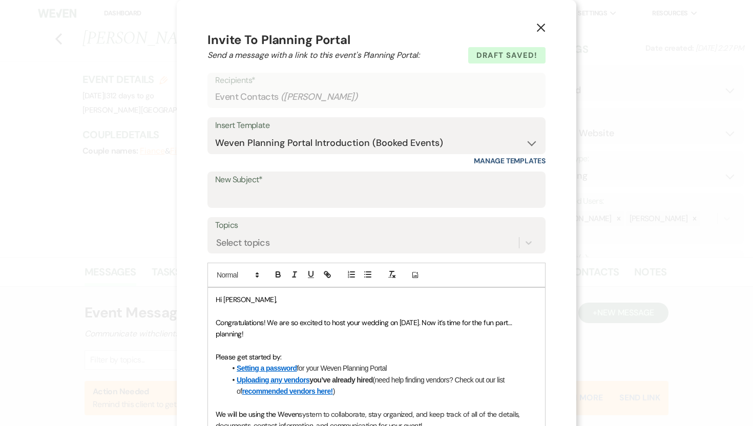
click at [537, 30] on icon "X" at bounding box center [540, 27] width 9 height 9
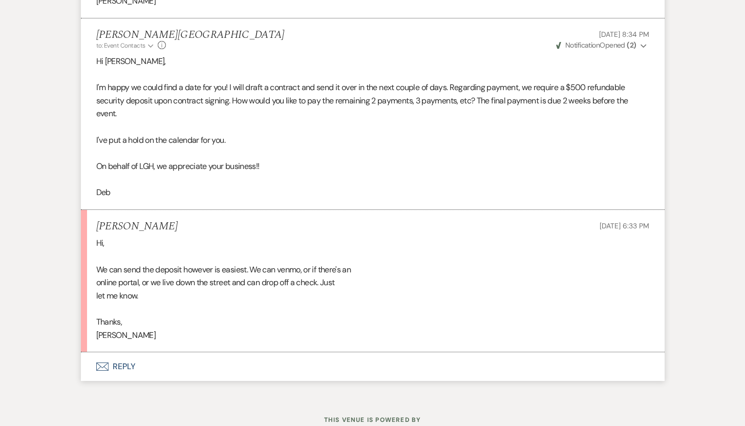
scroll to position [2657, 0]
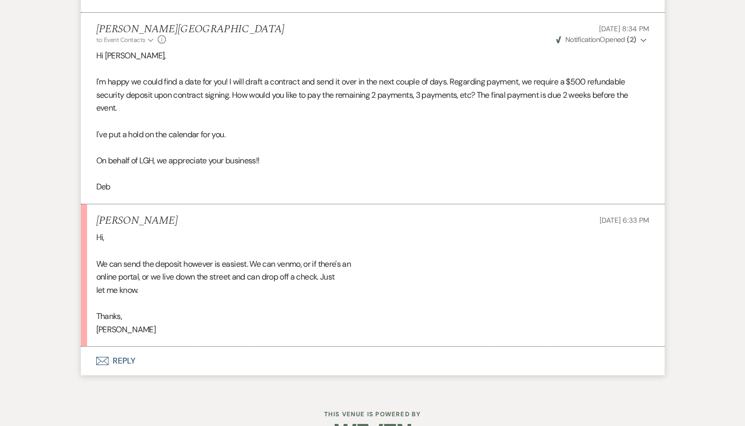
click at [124, 362] on button "Envelope Reply" at bounding box center [373, 361] width 584 height 29
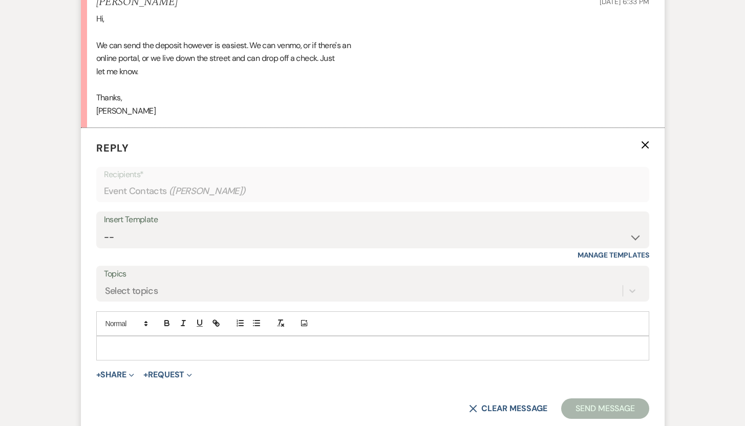
scroll to position [2878, 0]
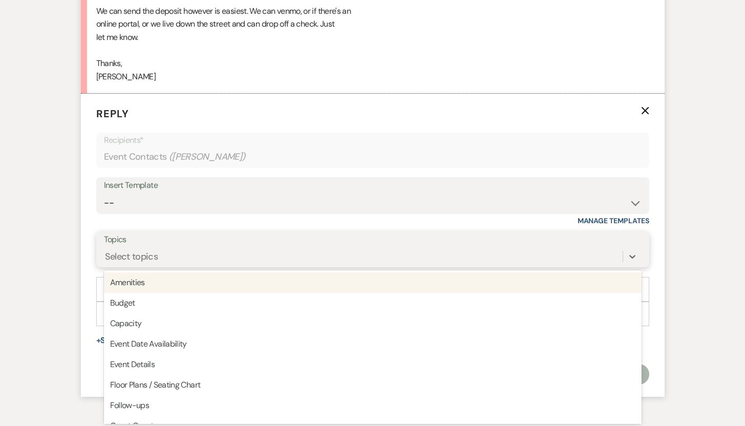
click at [195, 266] on div "option Amenities focused, 1 of 20. 20 results available. Use Up and Down to cho…" at bounding box center [373, 256] width 538 height 19
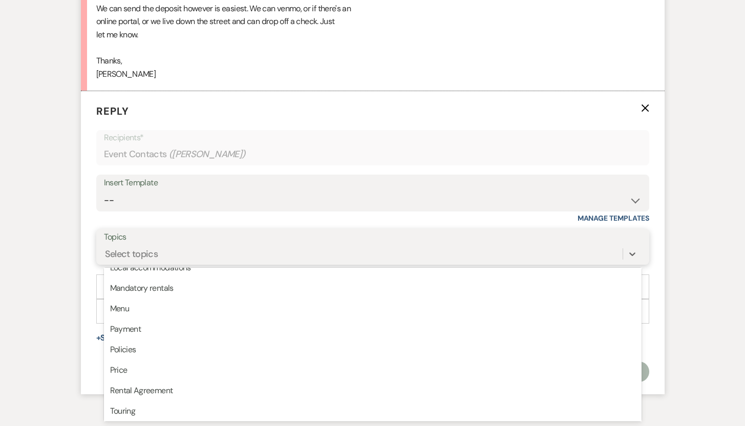
scroll to position [220, 0]
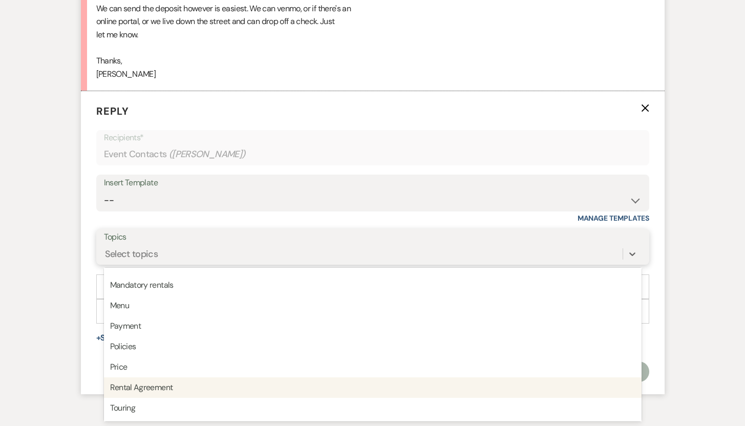
click at [164, 389] on div "Rental Agreement" at bounding box center [373, 387] width 538 height 20
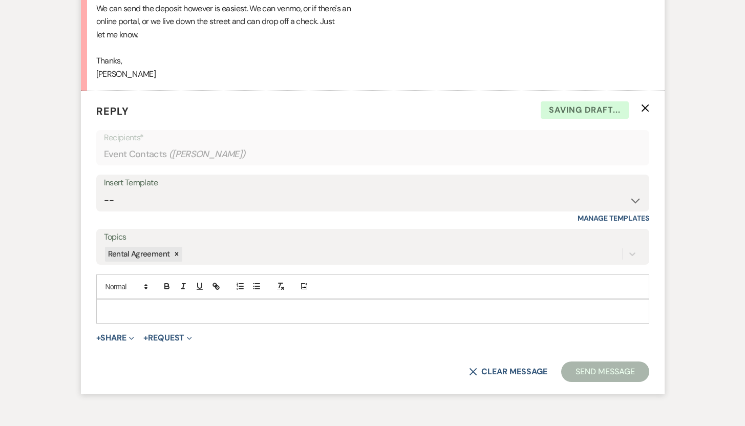
click at [145, 315] on p at bounding box center [372, 311] width 537 height 11
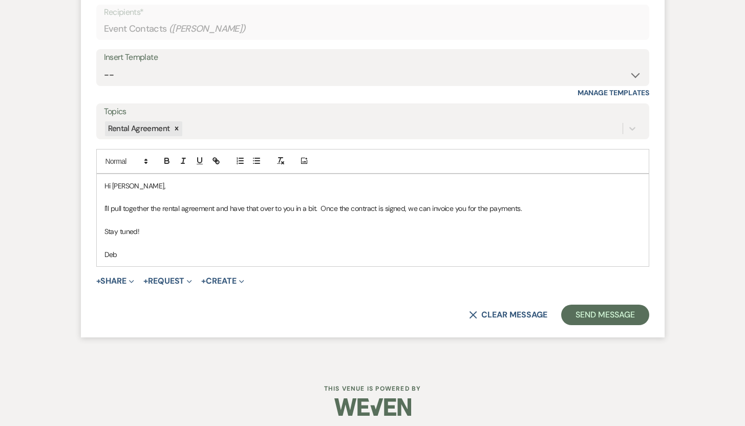
scroll to position [3043, 0]
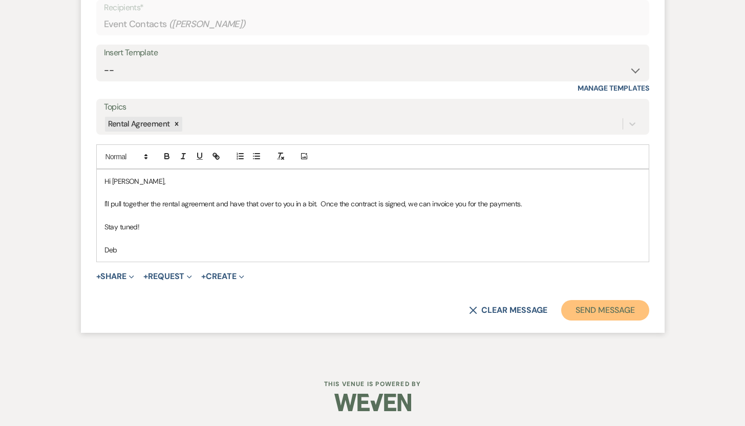
click at [601, 309] on button "Send Message" at bounding box center [605, 310] width 88 height 20
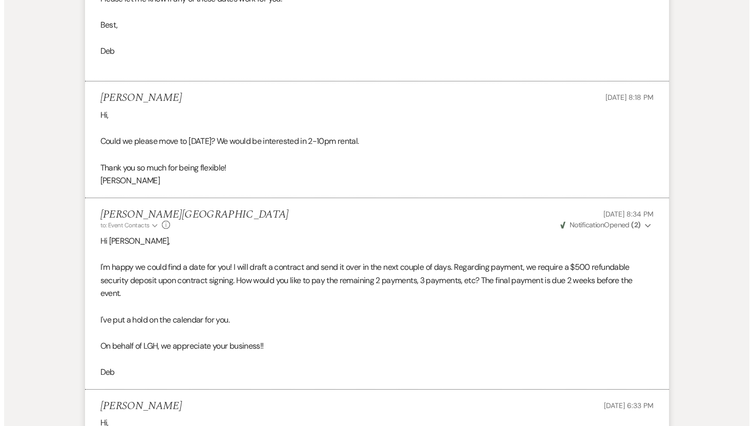
scroll to position [0, 0]
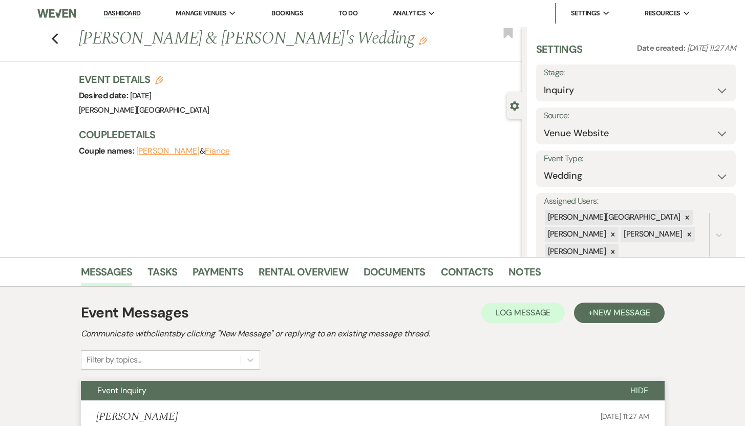
click at [163, 78] on icon "Edit" at bounding box center [159, 80] width 8 height 8
select select "476"
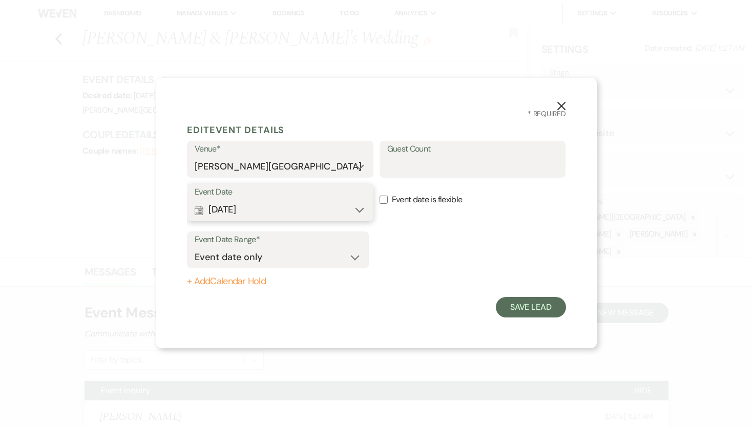
click at [357, 212] on button "Calendar Jun 13, 2026 Expand" at bounding box center [280, 210] width 171 height 20
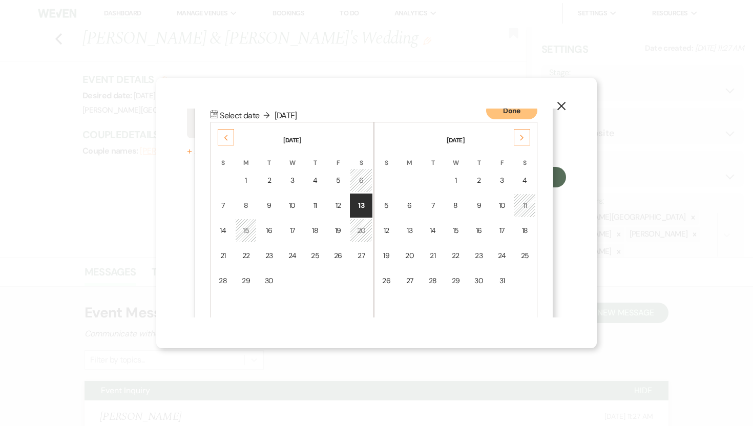
scroll to position [131, 0]
click at [518, 138] on div "Next" at bounding box center [522, 136] width 16 height 16
click at [525, 207] on div "12" at bounding box center [524, 204] width 9 height 11
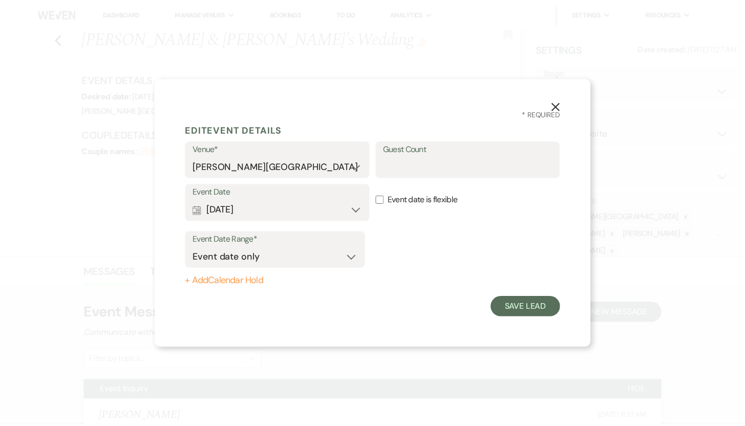
scroll to position [0, 0]
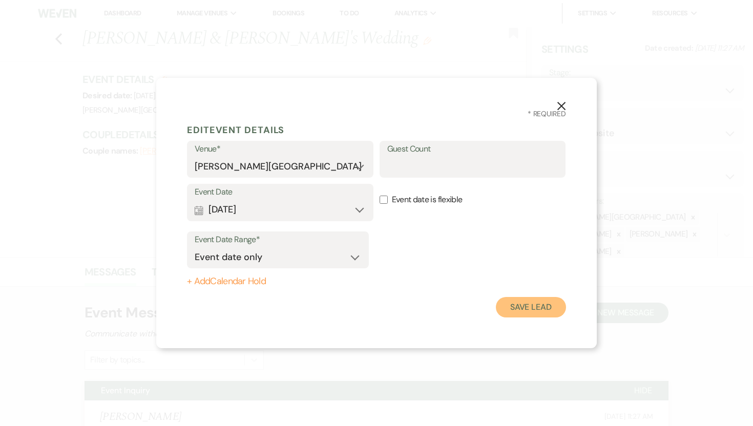
click at [512, 304] on button "Save Lead" at bounding box center [531, 307] width 70 height 20
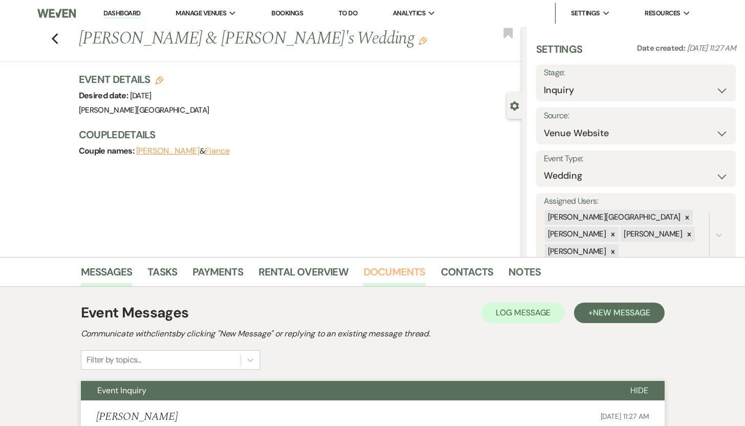
click at [378, 272] on link "Documents" at bounding box center [395, 275] width 62 height 23
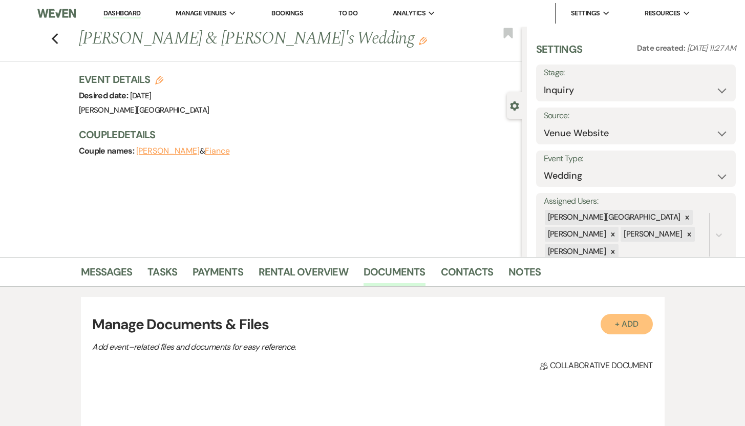
click at [625, 323] on button "+ Add" at bounding box center [627, 324] width 52 height 20
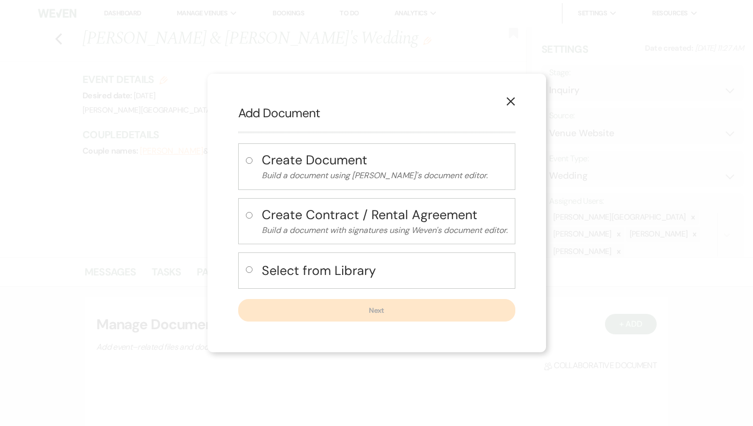
click at [247, 270] on input "radio" at bounding box center [249, 269] width 7 height 7
radio input "true"
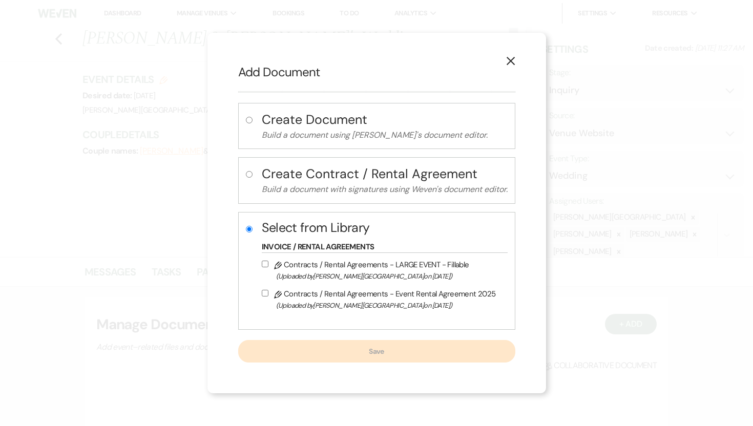
click at [262, 293] on input "Pencil Contracts / Rental Agreements - Event Rental Agreement 2025 (Uploaded by…" at bounding box center [265, 293] width 7 height 7
checkbox input "true"
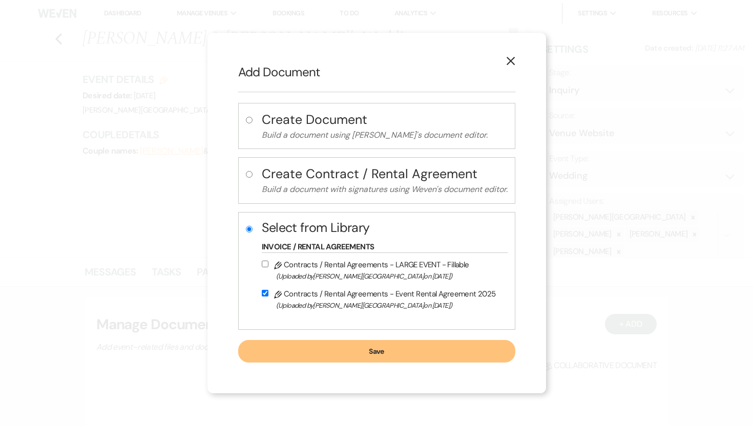
click at [330, 351] on button "Save" at bounding box center [376, 351] width 277 height 23
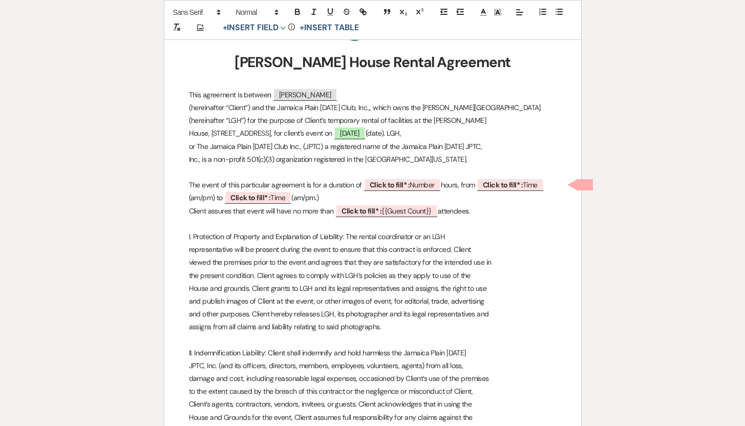
scroll to position [245, 0]
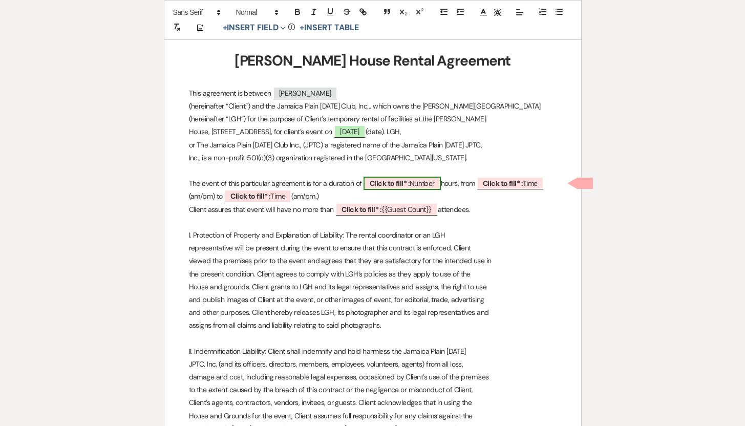
click at [420, 179] on span "Click to fill* : Number" at bounding box center [402, 183] width 77 height 13
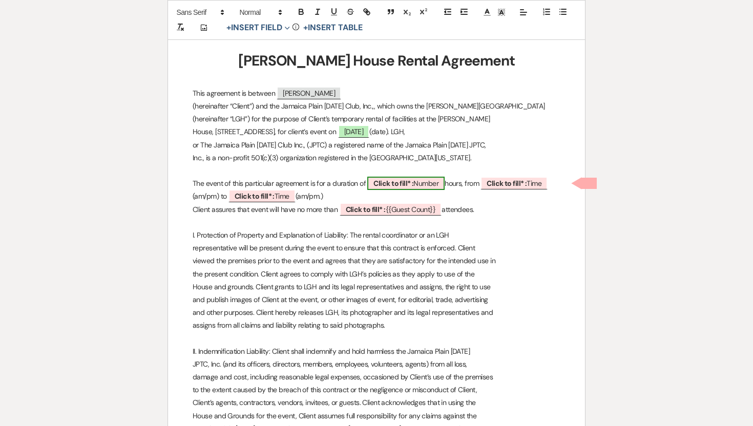
select select "owner"
select select "Number"
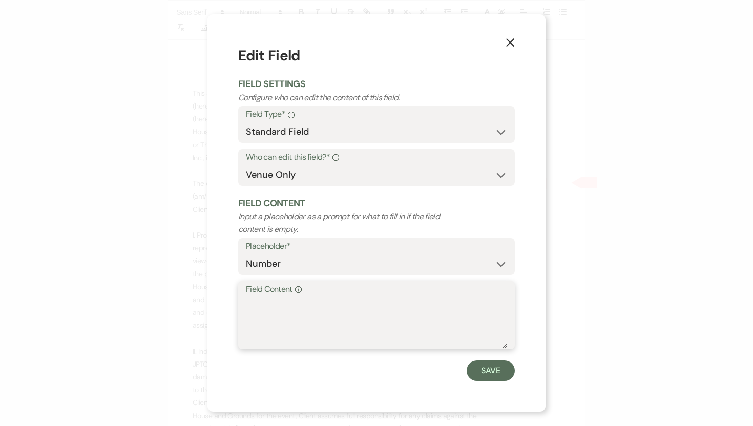
click at [270, 298] on textarea "Field Content Info" at bounding box center [376, 322] width 261 height 51
type textarea "8"
click at [483, 370] on button "Save" at bounding box center [491, 371] width 48 height 20
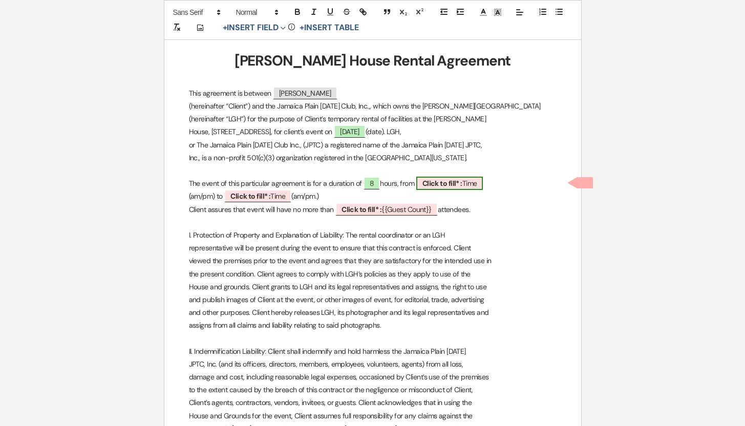
click at [477, 180] on span "Click to fill* : Time" at bounding box center [449, 183] width 67 height 13
select select "owner"
select select "Time"
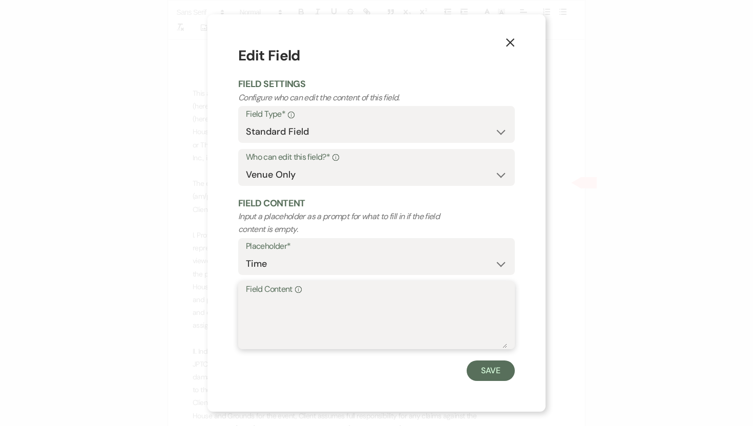
click at [268, 306] on textarea "Field Content Info" at bounding box center [376, 322] width 261 height 51
type textarea "2:00 pm"
click at [492, 374] on button "Save" at bounding box center [491, 371] width 48 height 20
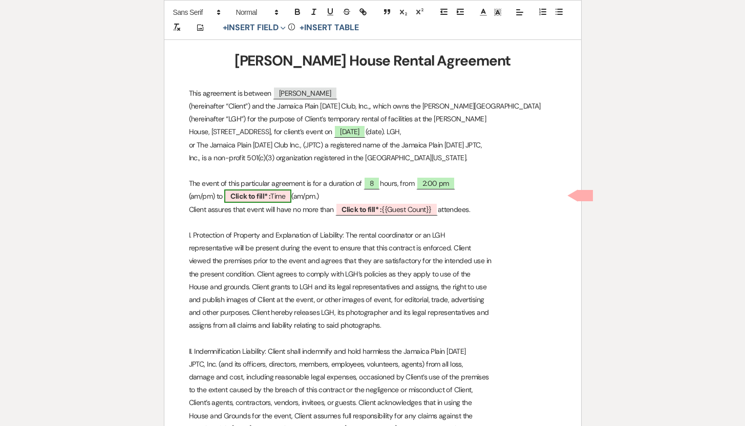
click at [260, 197] on b "Click to fill* :" at bounding box center [250, 196] width 40 height 9
select select "owner"
select select "Time"
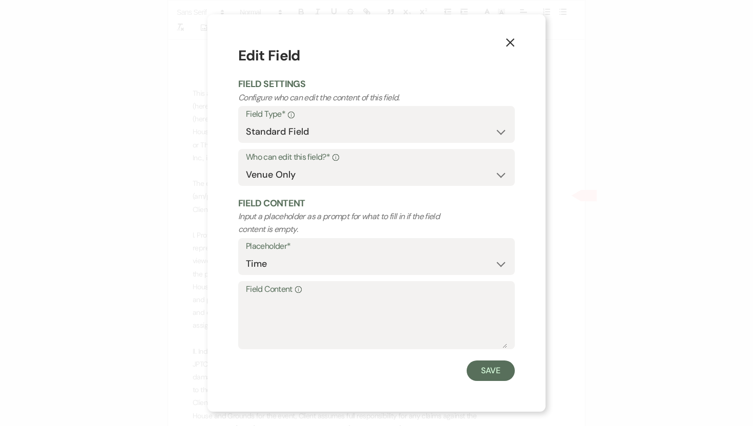
click at [244, 300] on div "Field Content Info" at bounding box center [376, 315] width 277 height 68
click at [249, 305] on textarea "Field Content Info" at bounding box center [376, 322] width 261 height 51
type textarea "10:00 pm"
click at [487, 372] on button "Save" at bounding box center [491, 371] width 48 height 20
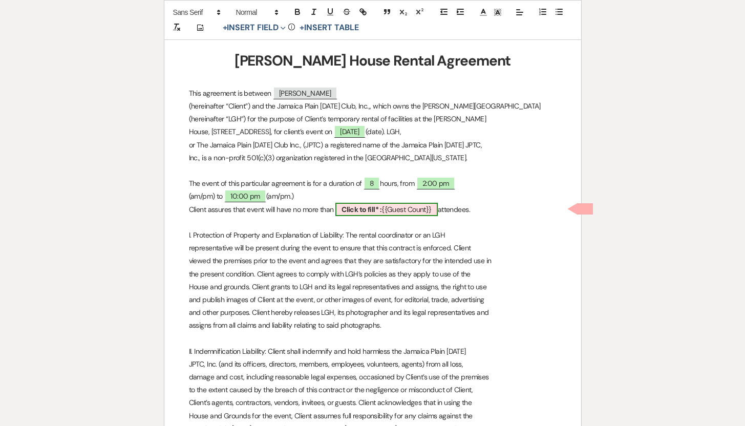
click at [402, 210] on span "Click to fill* : {{Guest Count}}" at bounding box center [386, 209] width 102 height 13
select select "smartCustomField"
select select "owner"
select select "{{guestCount}}"
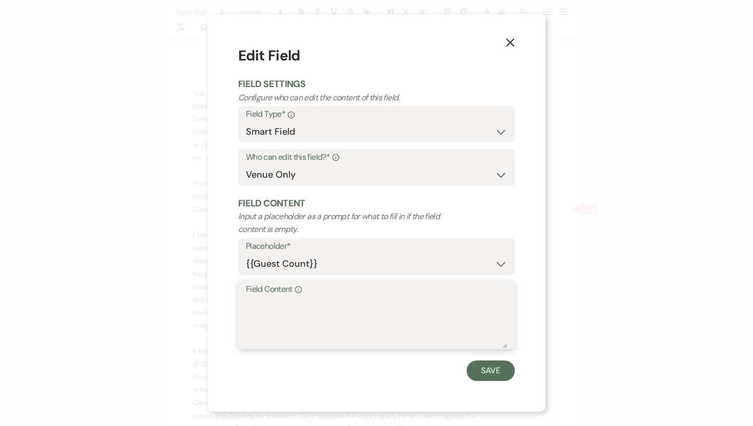
click at [277, 305] on textarea "Field Content Info" at bounding box center [376, 322] width 261 height 51
type textarea "150"
click at [486, 369] on button "Save" at bounding box center [491, 371] width 48 height 20
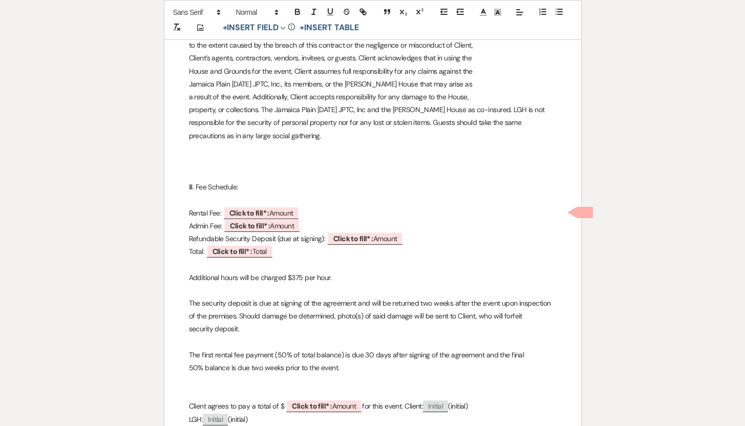
scroll to position [601, 0]
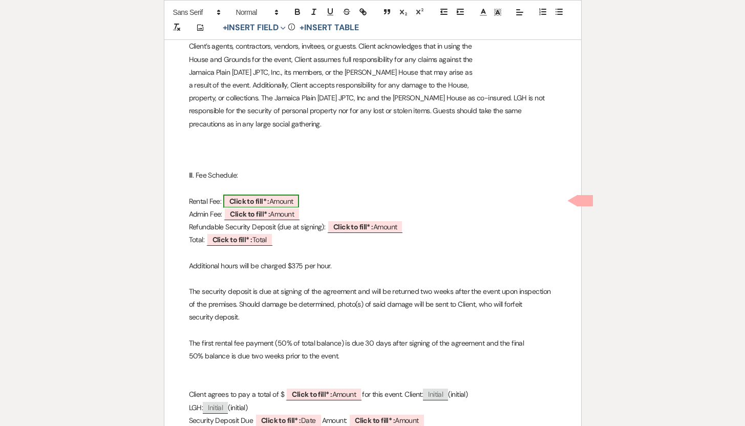
click at [286, 201] on span "Click to fill* : Amount" at bounding box center [261, 201] width 76 height 13
select select "owner"
select select "Amount"
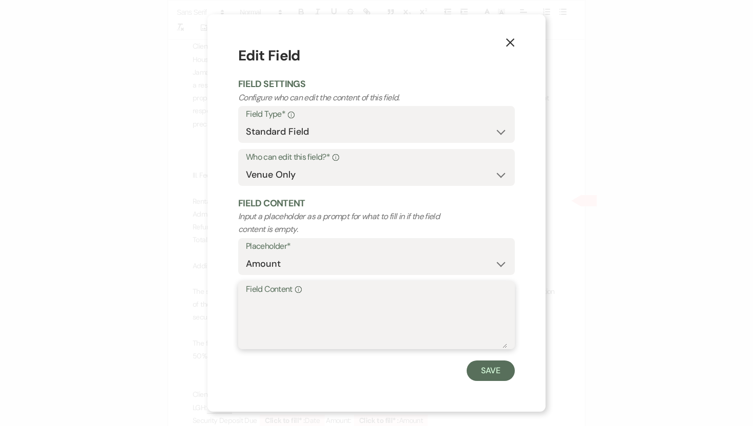
click at [250, 305] on textarea "Field Content Info" at bounding box center [376, 322] width 261 height 51
type textarea "$5,500.00"
click at [497, 372] on button "Save" at bounding box center [491, 371] width 48 height 20
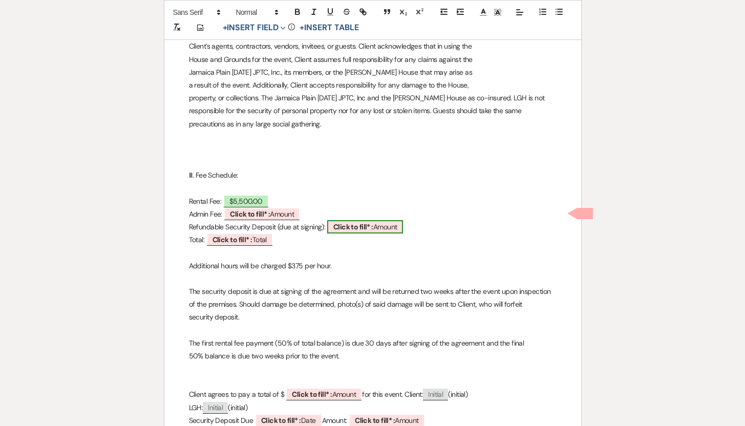
click at [373, 229] on b "Click to fill* :" at bounding box center [353, 226] width 40 height 9
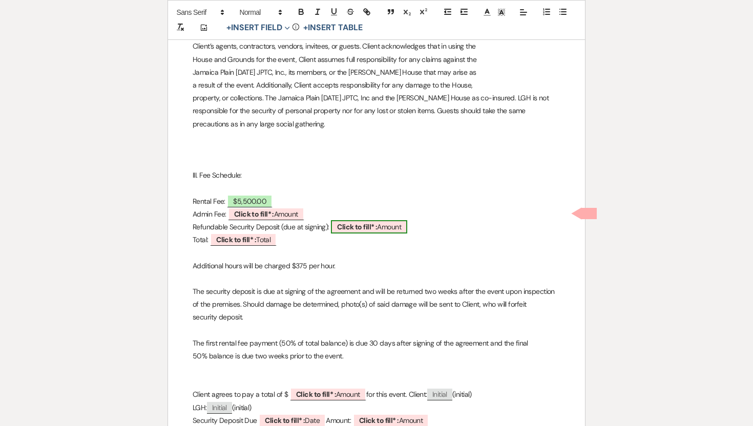
select select "owner"
select select "Amount"
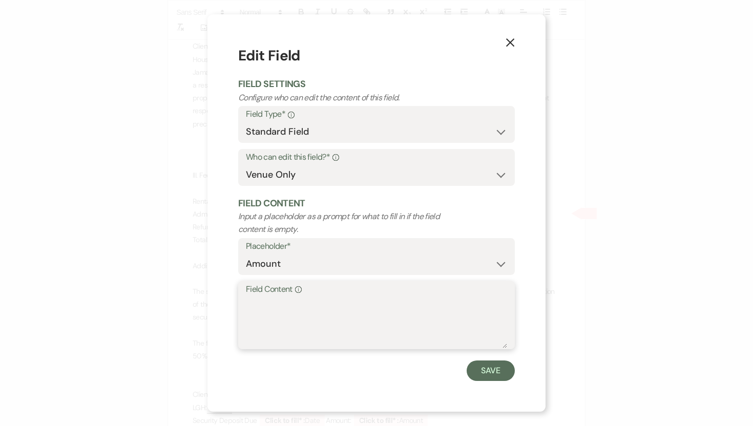
click at [262, 306] on textarea "Field Content Info" at bounding box center [376, 322] width 261 height 51
type textarea "$500.00"
click at [490, 370] on button "Save" at bounding box center [491, 371] width 48 height 20
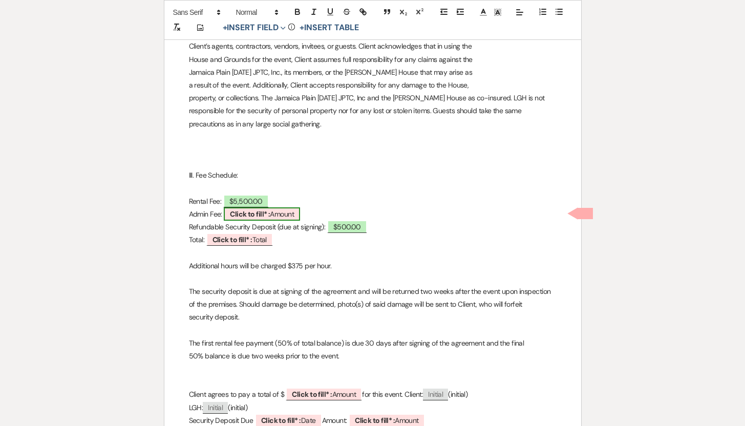
click at [282, 214] on span "Click to fill* : Amount" at bounding box center [262, 213] width 76 height 13
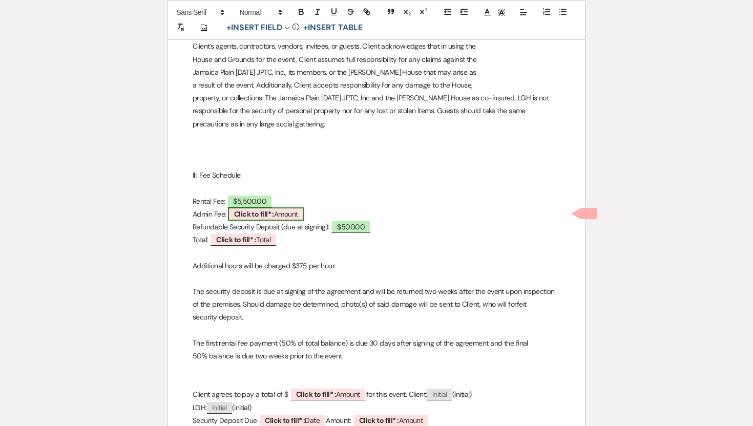
select select "owner"
select select "Amount"
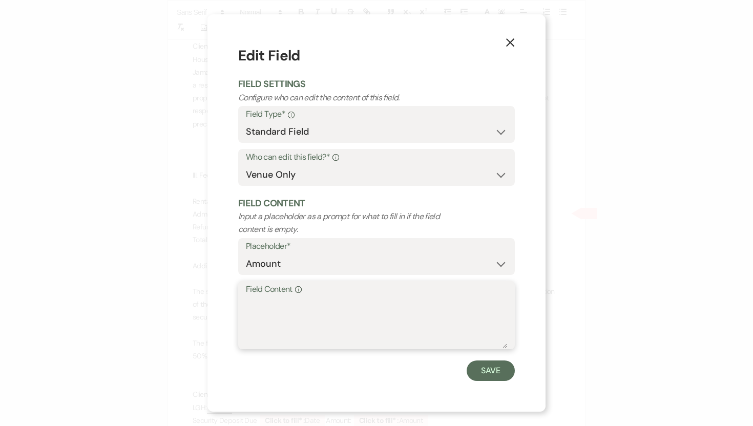
click at [272, 304] on textarea "Field Content Info" at bounding box center [376, 322] width 261 height 51
type textarea "$480.00"
click at [492, 374] on button "Save" at bounding box center [491, 371] width 48 height 20
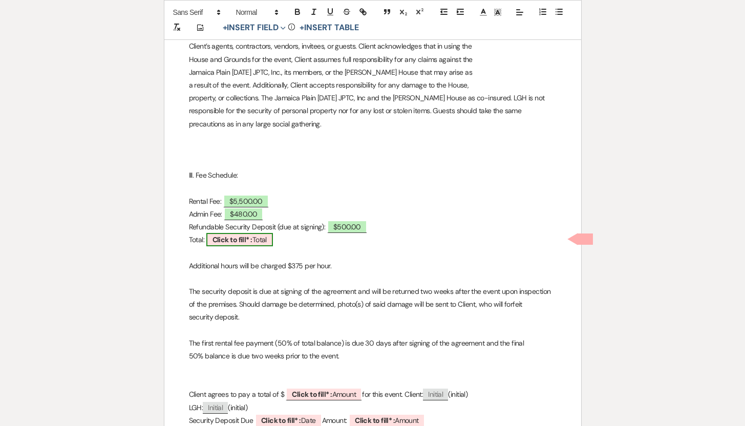
click at [268, 242] on span "Click to fill* : Total" at bounding box center [239, 239] width 67 height 13
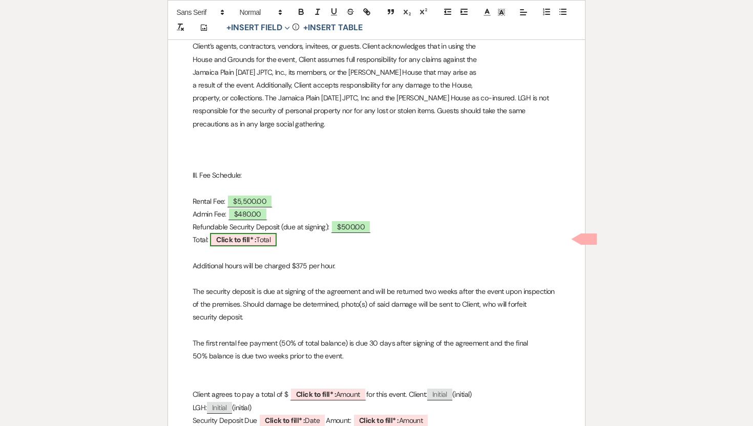
select select "owner"
select select "Total"
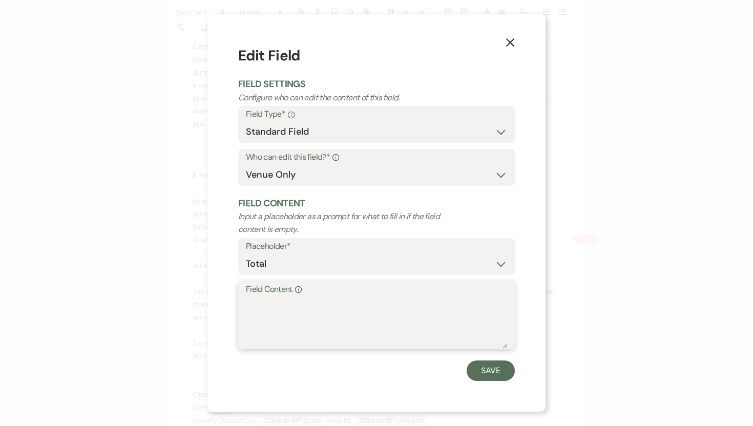
click at [252, 300] on textarea "Field Content Info" at bounding box center [376, 322] width 261 height 51
type textarea "%"
type textarea "$6,480.00"
click at [495, 373] on button "Save" at bounding box center [491, 371] width 48 height 20
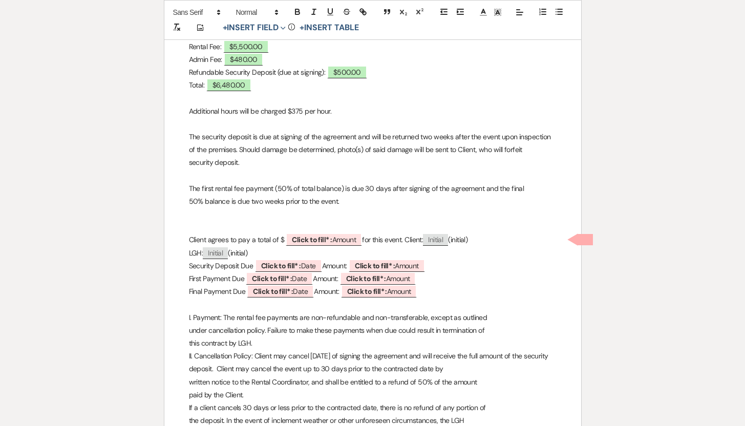
scroll to position [758, 0]
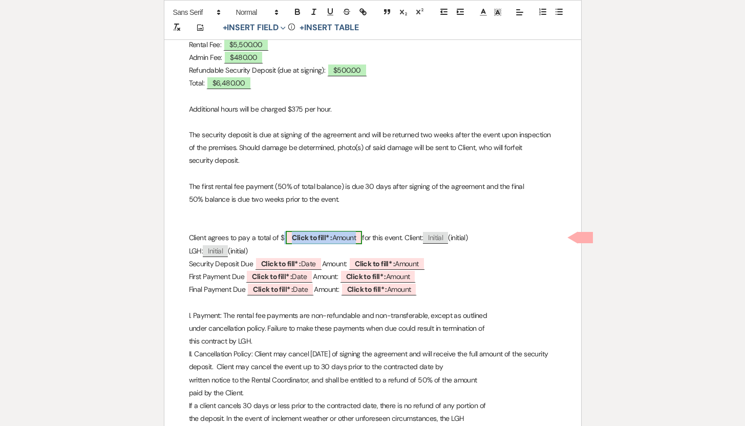
click at [341, 239] on span "Click to fill* : Amount" at bounding box center [324, 237] width 76 height 13
select select "owner"
select select "Amount"
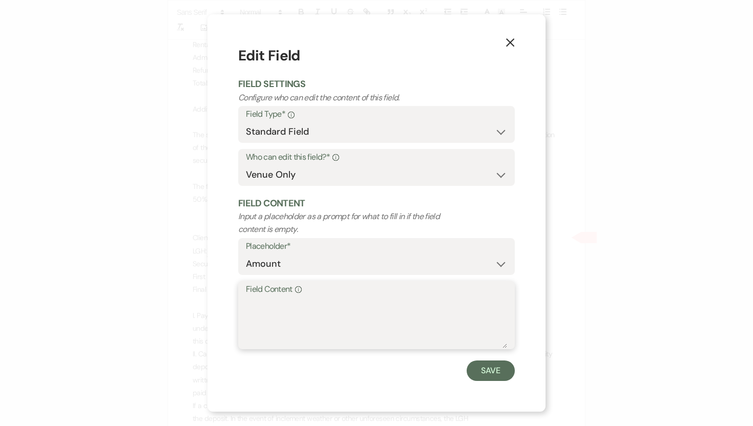
click at [261, 300] on textarea "Field Content Info" at bounding box center [376, 322] width 261 height 51
type textarea "$6,480.00"
click at [492, 377] on button "Save" at bounding box center [491, 371] width 48 height 20
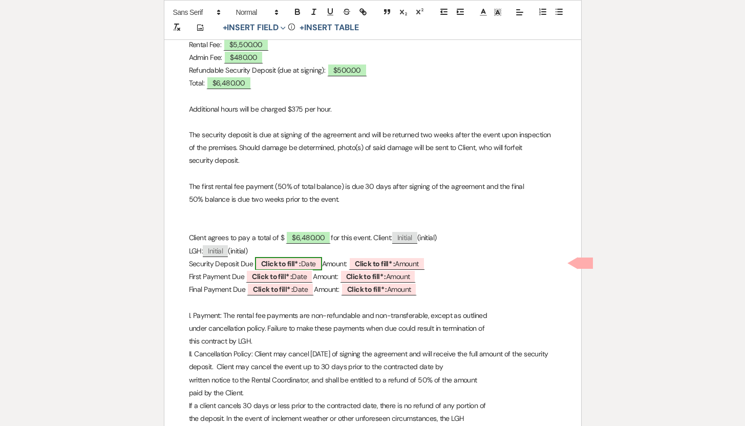
click at [309, 265] on span "Click to fill* : Date" at bounding box center [288, 263] width 67 height 13
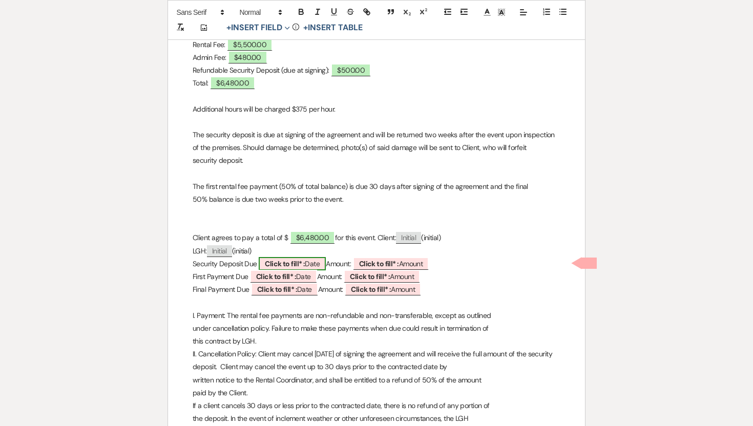
select select "owner"
select select "Date"
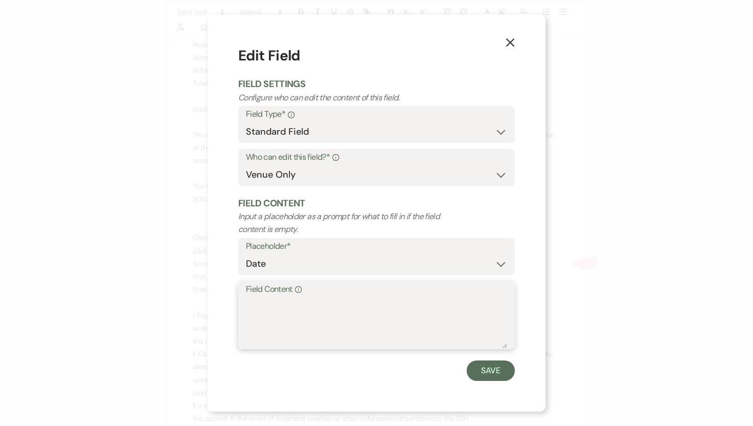
click at [249, 298] on textarea "Field Content Info" at bounding box center [376, 322] width 261 height 51
type textarea "$"
type textarea "[DATE]"
click at [489, 373] on button "Save" at bounding box center [491, 371] width 48 height 20
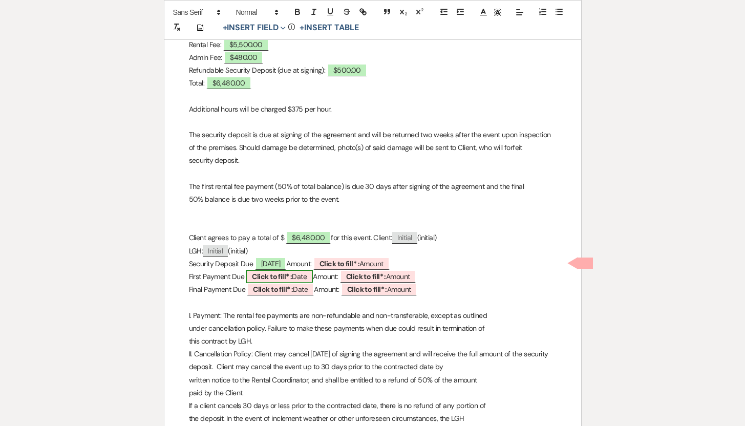
click at [297, 275] on span "Click to fill* : Date" at bounding box center [279, 276] width 67 height 13
select select "owner"
select select "Date"
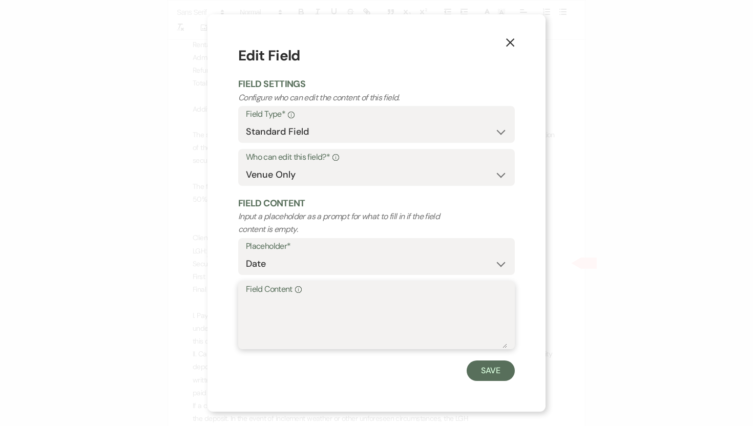
click at [257, 304] on textarea "Field Content Info" at bounding box center [376, 322] width 261 height 51
type textarea "11/1/2025"
click at [486, 367] on button "Save" at bounding box center [491, 371] width 48 height 20
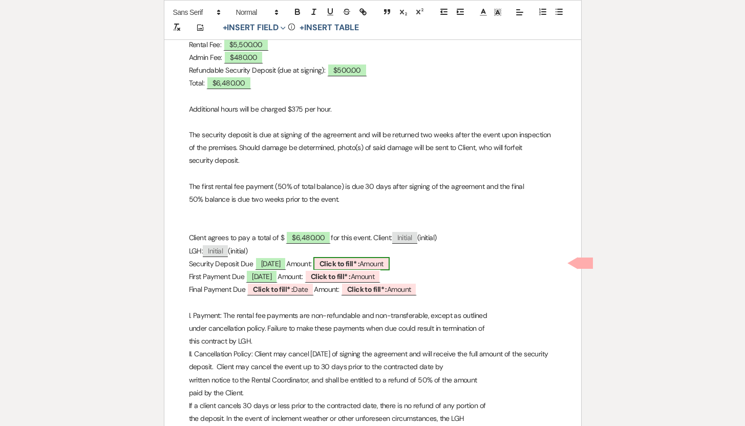
click at [390, 263] on span "Click to fill* : Amount" at bounding box center [351, 263] width 76 height 13
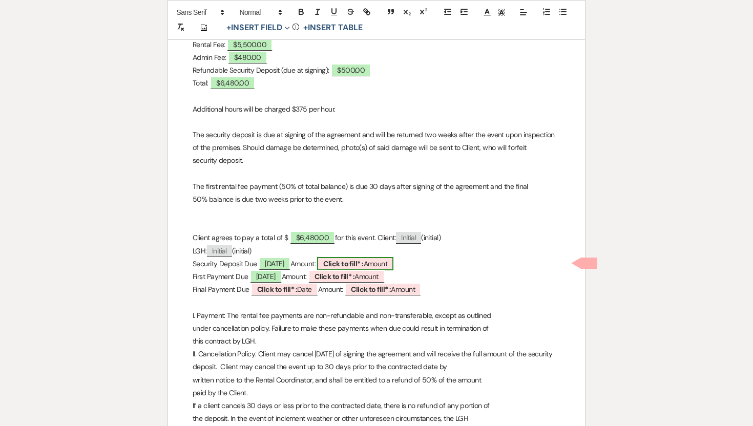
select select "owner"
select select "Amount"
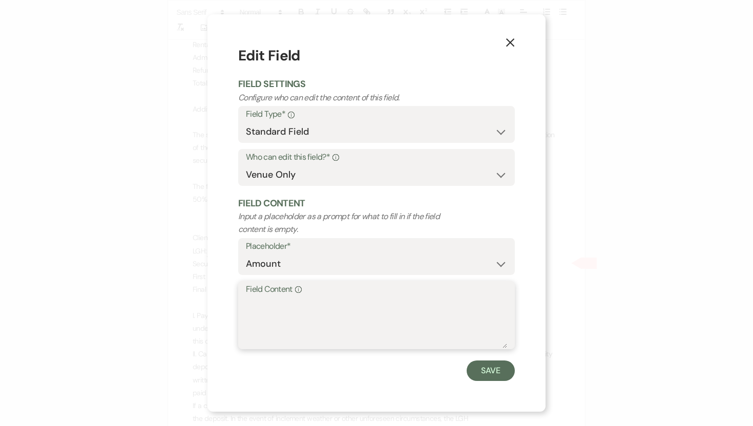
click at [276, 304] on textarea "Field Content Info" at bounding box center [376, 322] width 261 height 51
type textarea "$500.00"
click at [489, 372] on button "Save" at bounding box center [491, 371] width 48 height 20
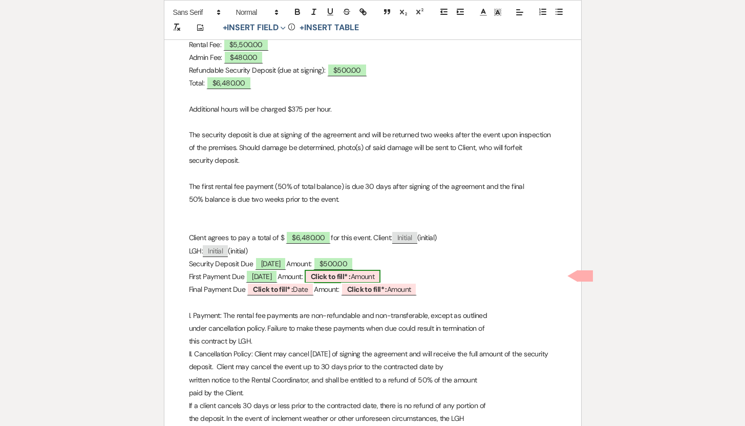
click at [346, 278] on b "Click to fill* :" at bounding box center [331, 276] width 40 height 9
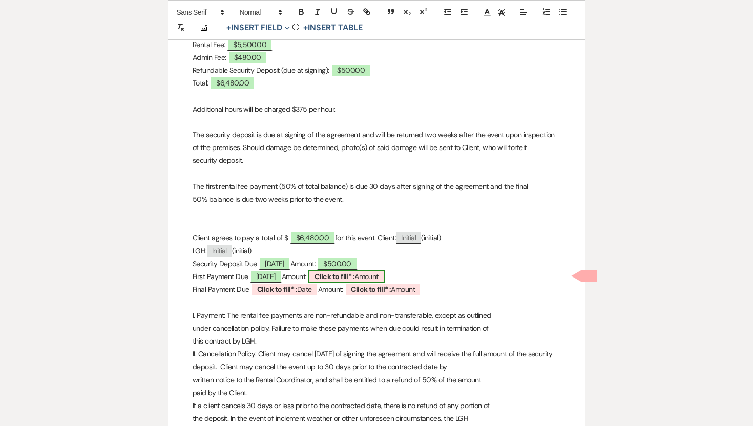
select select "owner"
select select "Amount"
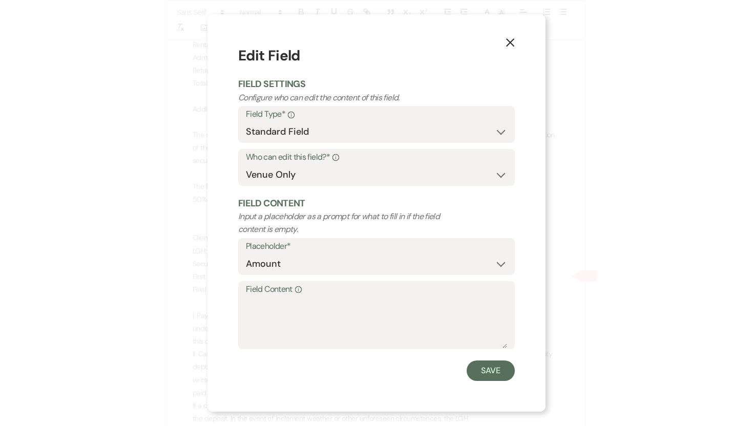
click at [265, 294] on label "Field Content Info" at bounding box center [376, 289] width 261 height 15
click at [265, 297] on textarea "Field Content Info" at bounding box center [376, 322] width 261 height 51
type textarea "$2,990.00"
click at [488, 372] on button "Save" at bounding box center [491, 371] width 48 height 20
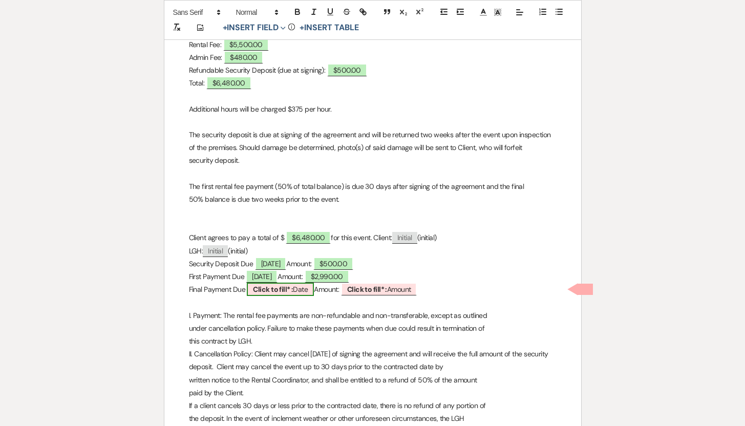
click at [293, 292] on b "Click to fill* :" at bounding box center [273, 289] width 40 height 9
select select "owner"
select select "Date"
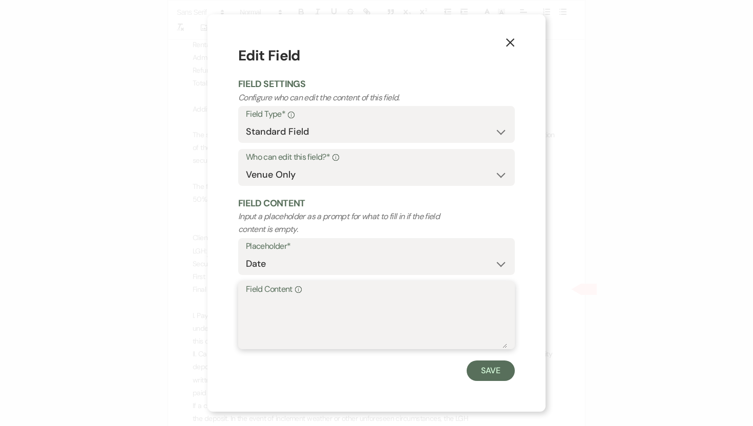
click at [254, 298] on textarea "Field Content Info" at bounding box center [376, 322] width 261 height 51
type textarea "9/1/2026"
click at [486, 371] on button "Save" at bounding box center [491, 371] width 48 height 20
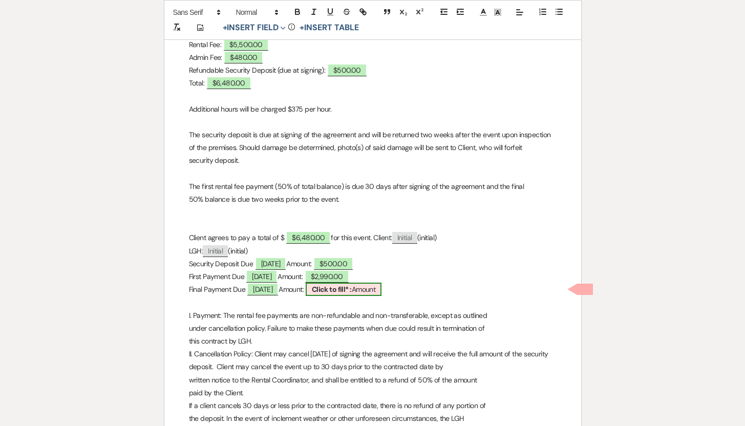
click at [382, 290] on span "Click to fill* : Amount" at bounding box center [344, 289] width 76 height 13
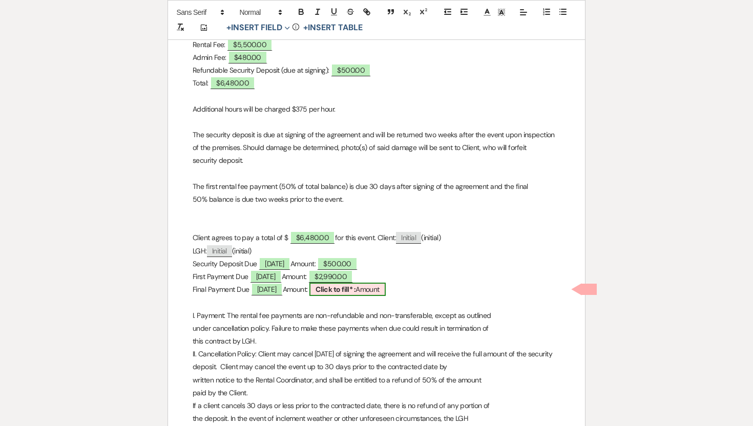
select select "owner"
select select "Amount"
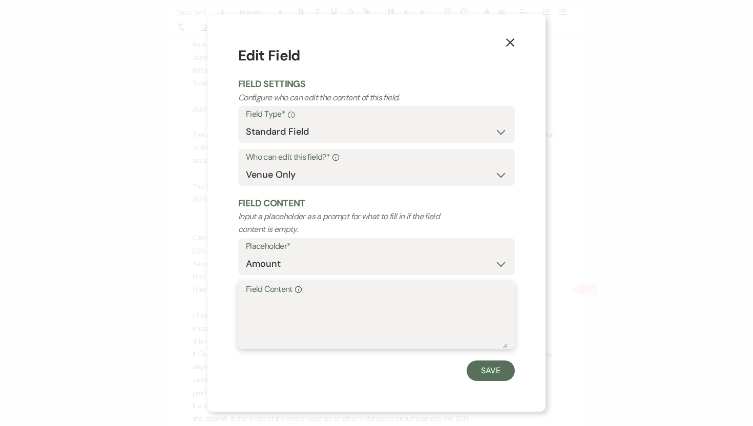
click at [270, 302] on textarea "Field Content Info" at bounding box center [376, 322] width 261 height 51
type textarea "$2,990.00"
click at [500, 368] on button "Save" at bounding box center [491, 371] width 48 height 20
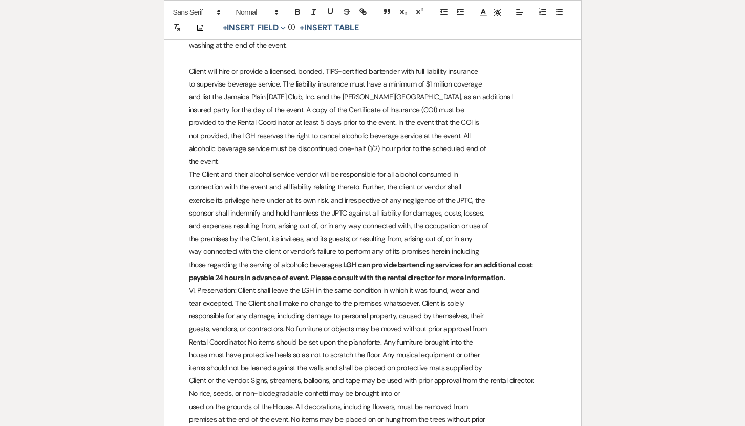
scroll to position [1701, 0]
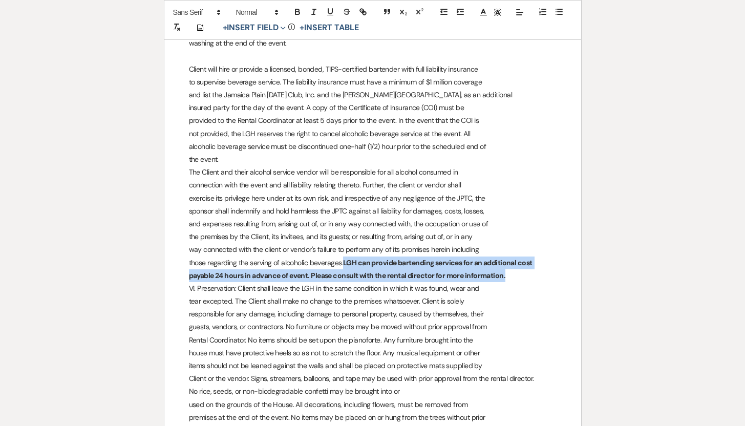
drag, startPoint x: 345, startPoint y: 249, endPoint x: 508, endPoint y: 261, distance: 163.2
click at [508, 261] on p "those regarding the serving of alcoholic beverages. LGH can provide bartending …" at bounding box center [373, 270] width 368 height 26
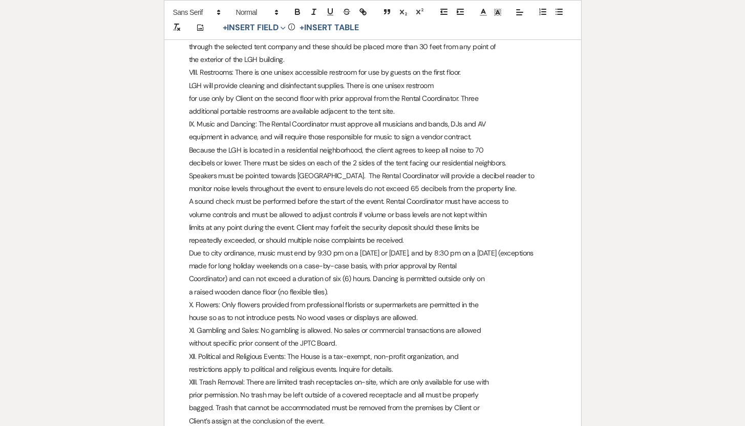
scroll to position [2164, 0]
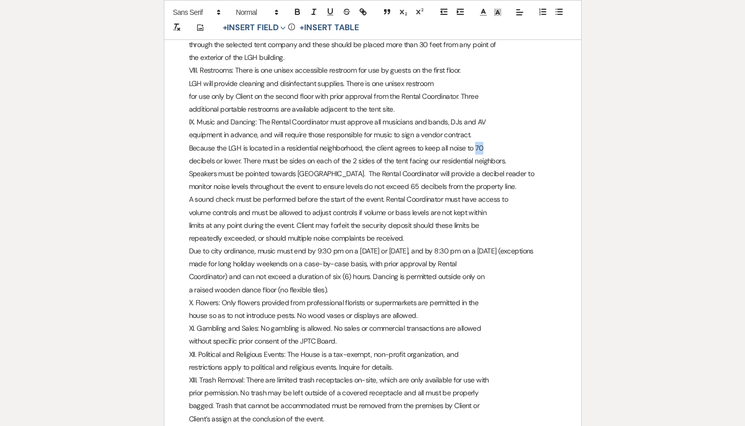
drag, startPoint x: 492, startPoint y: 135, endPoint x: 476, endPoint y: 135, distance: 15.4
click at [476, 142] on p "Because the LGH is located in a residential neighborhood, the client agrees to …" at bounding box center [373, 148] width 368 height 13
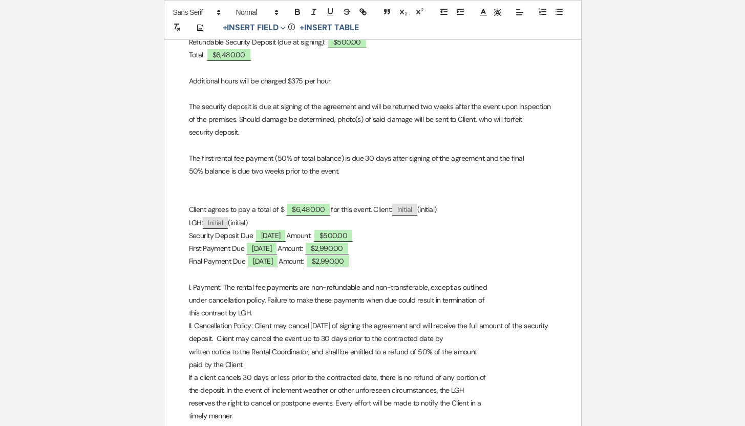
scroll to position [0, 0]
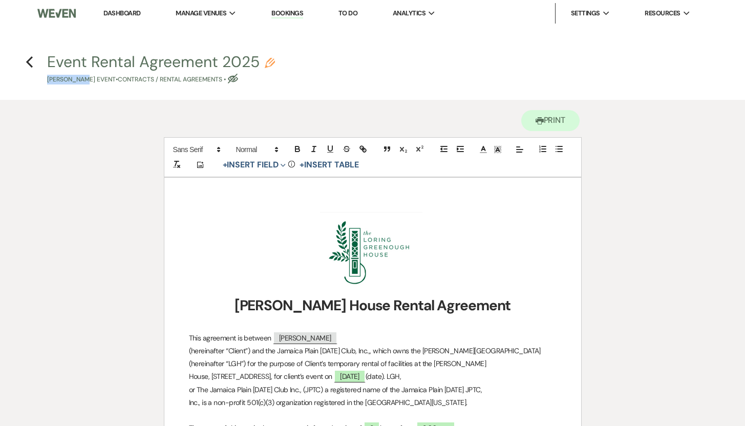
drag, startPoint x: 45, startPoint y: 81, endPoint x: 89, endPoint y: 82, distance: 43.6
click at [89, 82] on span "Event Rental Agreement 2025 Pencil Mary Larcom's Event • Contracts / Rental Agr…" at bounding box center [372, 69] width 663 height 30
copy p "Mary Larcom"
click at [267, 60] on use "button" at bounding box center [270, 63] width 10 height 10
select select "10"
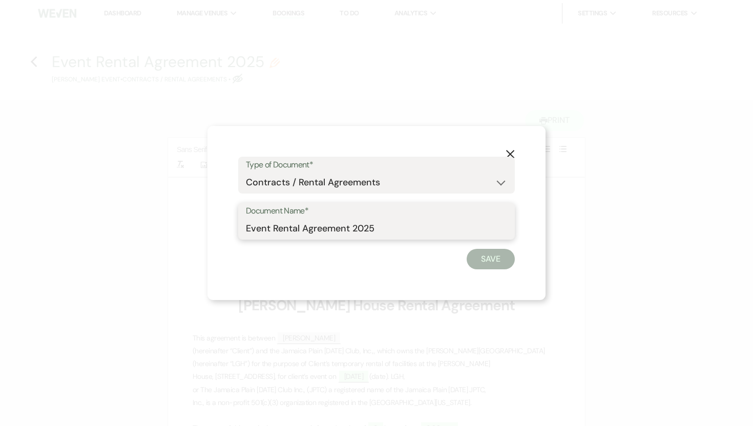
drag, startPoint x: 273, startPoint y: 227, endPoint x: 224, endPoint y: 228, distance: 49.7
click at [224, 228] on div "X Type of Document* Special Event Insurance Vendor Certificate of Insurance Con…" at bounding box center [376, 213] width 338 height 174
paste input "Mary Larcom"
drag, startPoint x: 414, startPoint y: 227, endPoint x: 385, endPoint y: 228, distance: 29.2
click at [385, 228] on input "Mary Larcom Rental Agreement 2025" at bounding box center [376, 229] width 261 height 20
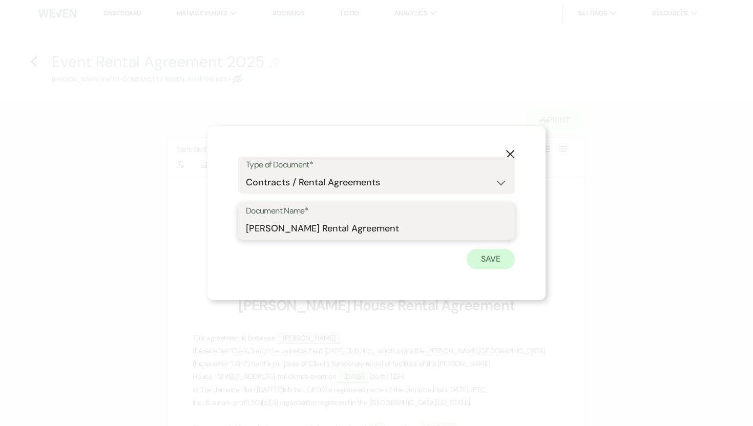
type input "Mary Larcom Rental Agreement"
click at [484, 258] on button "Save" at bounding box center [491, 259] width 48 height 20
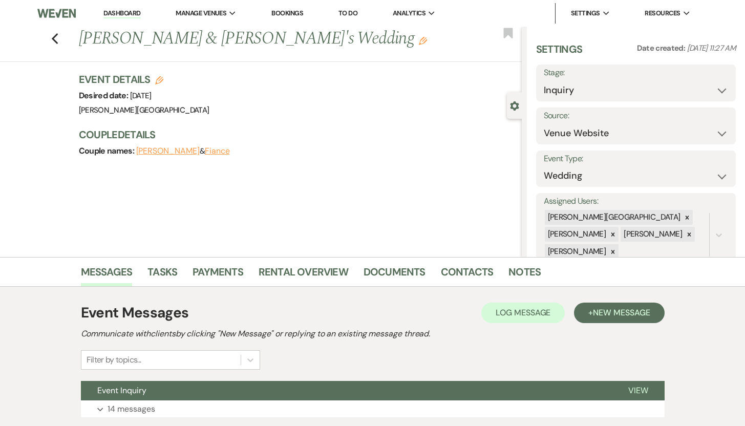
scroll to position [73, 0]
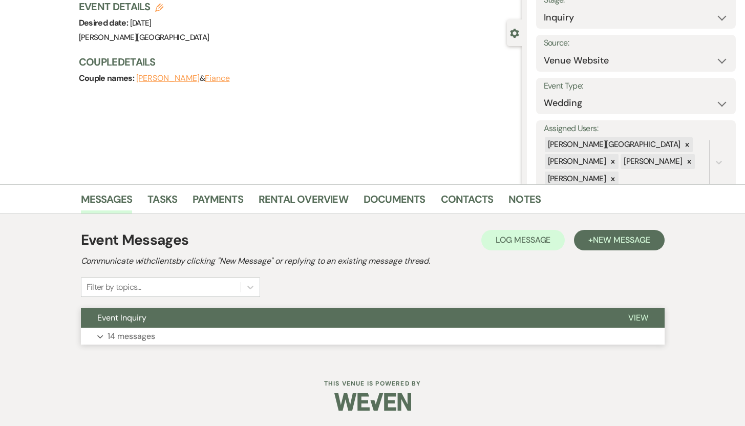
click at [126, 336] on p "14 messages" at bounding box center [132, 336] width 48 height 13
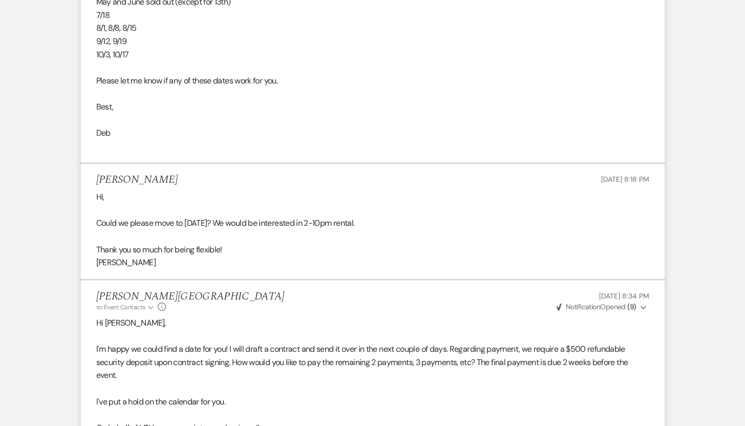
scroll to position [2845, 0]
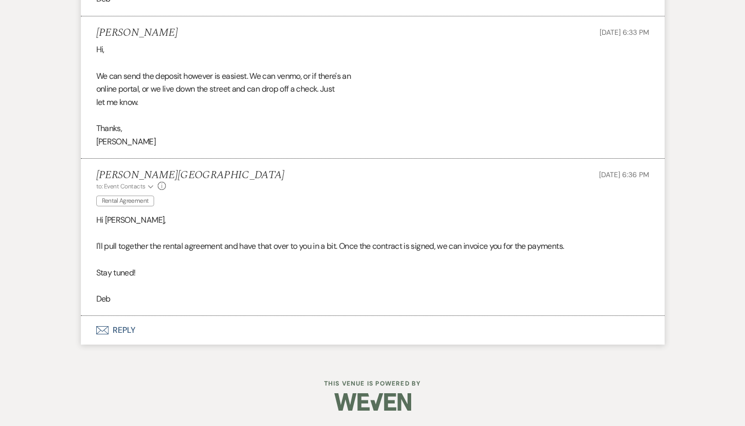
click at [128, 330] on button "Envelope Reply" at bounding box center [373, 330] width 584 height 29
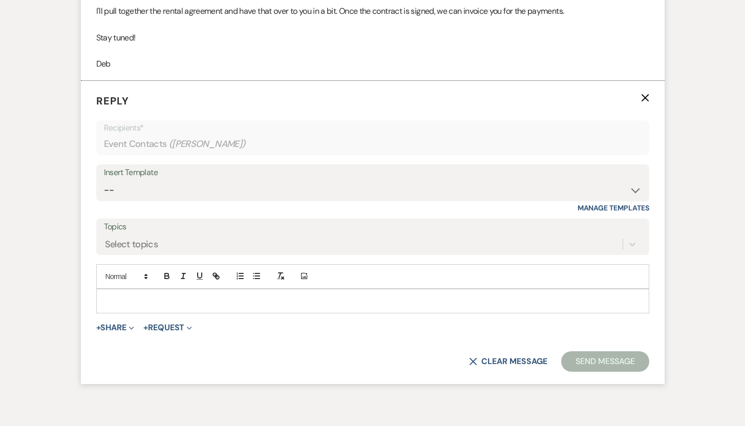
scroll to position [3084, 0]
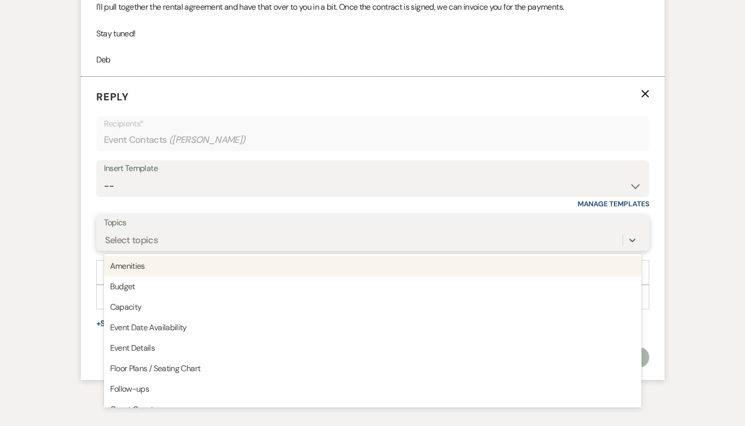
click at [226, 245] on div "Select topics" at bounding box center [363, 240] width 519 height 18
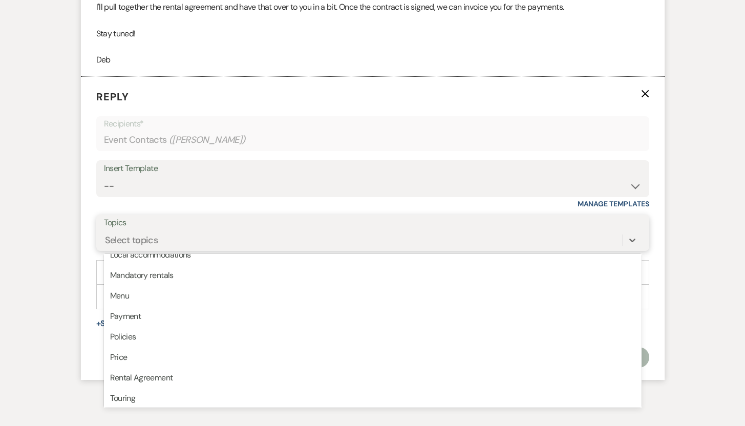
scroll to position [229, 0]
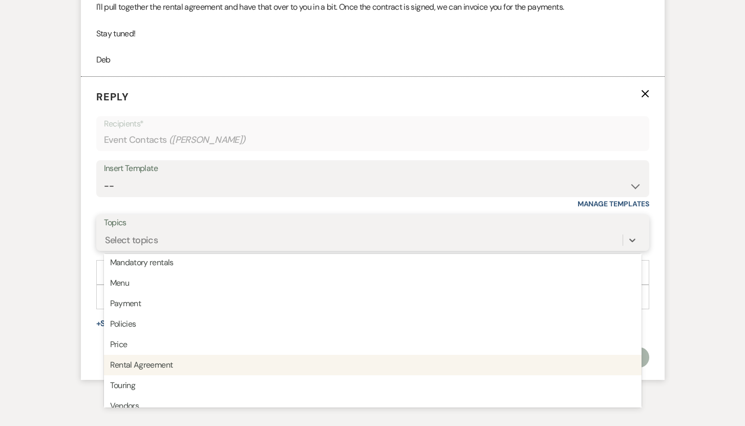
click at [167, 367] on div "Rental Agreement" at bounding box center [373, 365] width 538 height 20
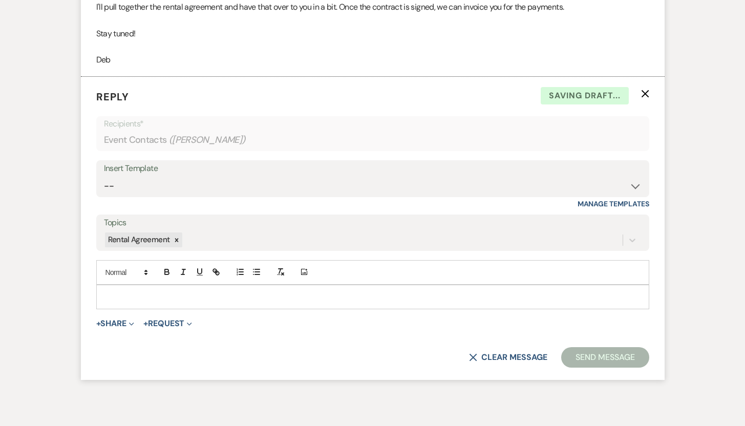
click at [136, 296] on p at bounding box center [372, 296] width 537 height 11
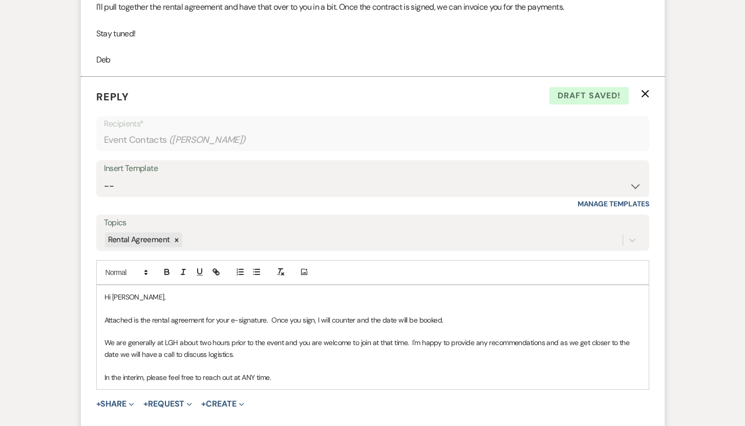
click at [113, 303] on p at bounding box center [372, 308] width 537 height 11
click at [282, 377] on p "In the interim, please feel free to reach out at ANY time." at bounding box center [372, 377] width 537 height 11
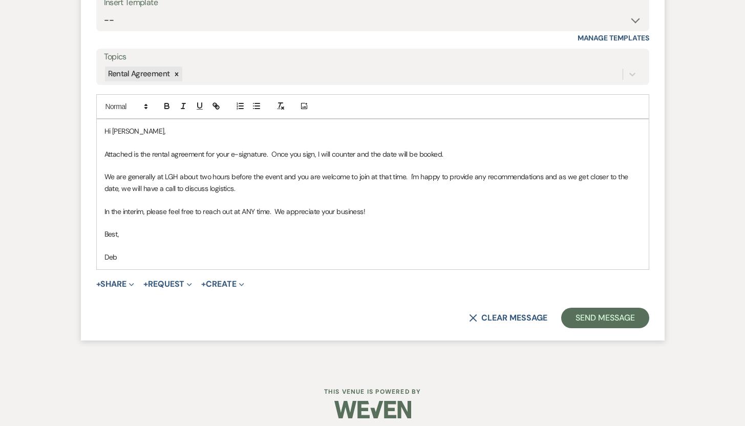
scroll to position [3258, 0]
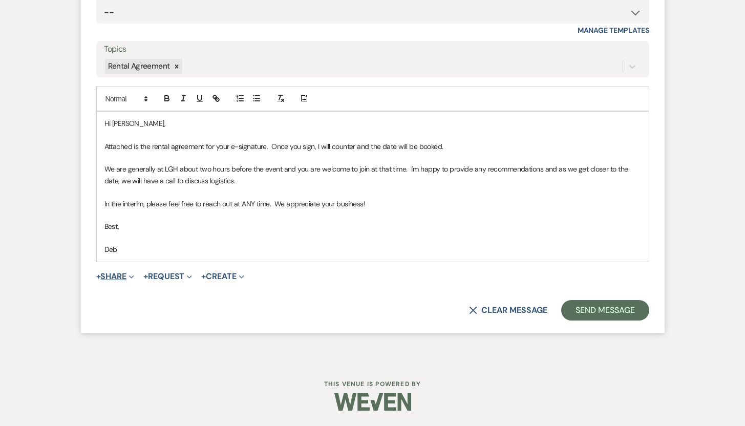
click at [125, 278] on button "+ Share Expand" at bounding box center [115, 276] width 38 height 8
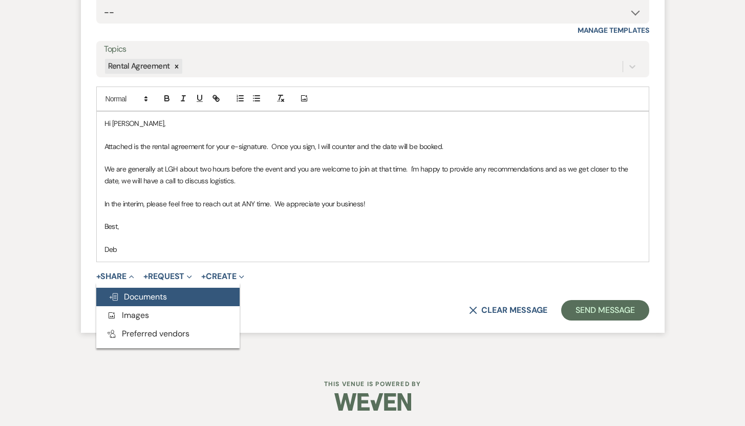
click at [131, 300] on span "Doc Upload Documents" at bounding box center [138, 296] width 58 height 11
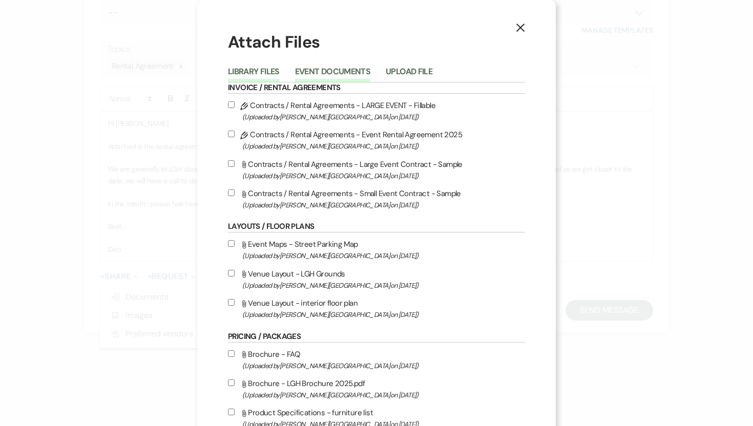
click at [328, 69] on button "Event Documents" at bounding box center [332, 75] width 75 height 14
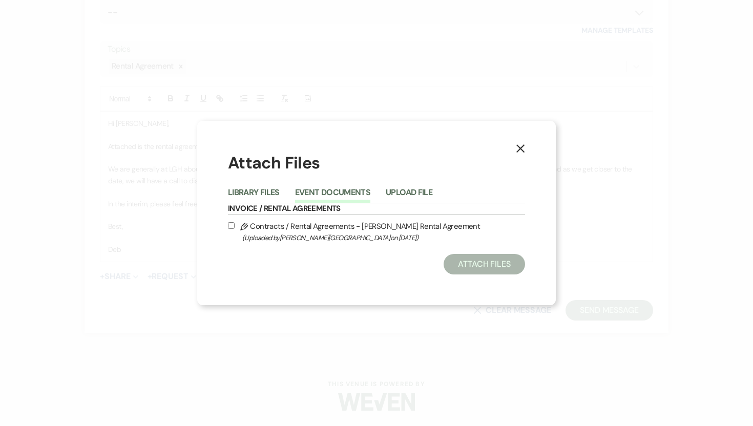
click at [232, 225] on input "Pencil Contracts / Rental Agreements - [PERSON_NAME] Rental Agreement (Uploaded…" at bounding box center [231, 225] width 7 height 7
checkbox input "true"
click at [460, 264] on button "Attach Files" at bounding box center [484, 264] width 81 height 20
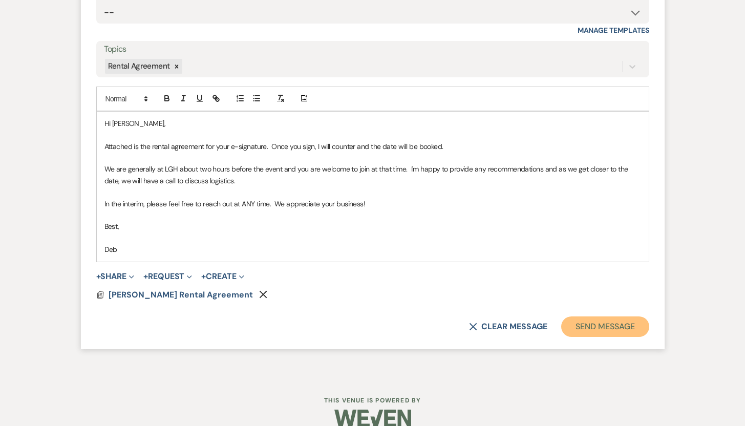
click at [586, 327] on button "Send Message" at bounding box center [605, 326] width 88 height 20
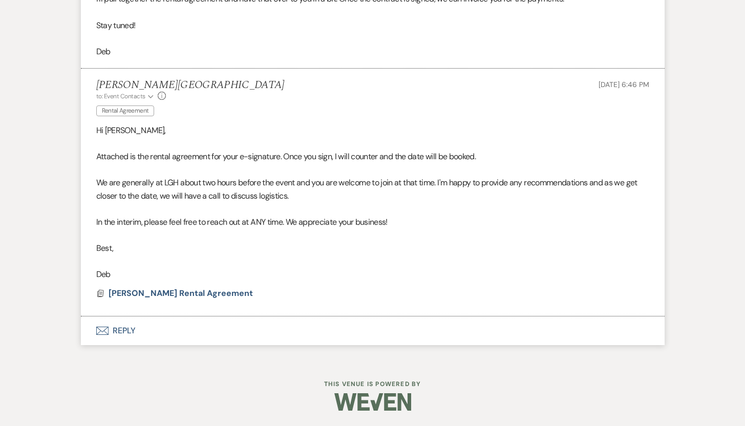
scroll to position [3092, 0]
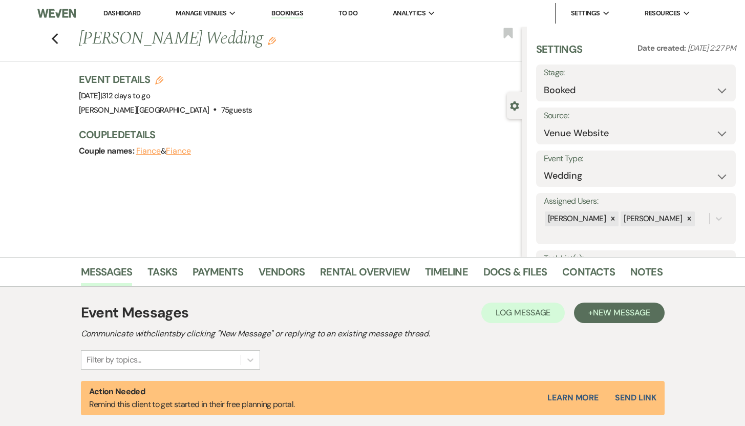
select select "5"
click at [497, 273] on link "Docs & Files" at bounding box center [515, 275] width 64 height 23
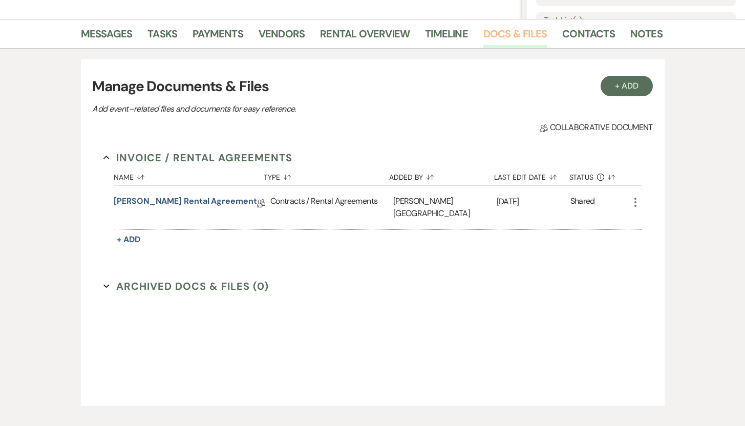
scroll to position [239, 0]
click at [199, 202] on link "[PERSON_NAME] Rental Agreement" at bounding box center [185, 203] width 143 height 16
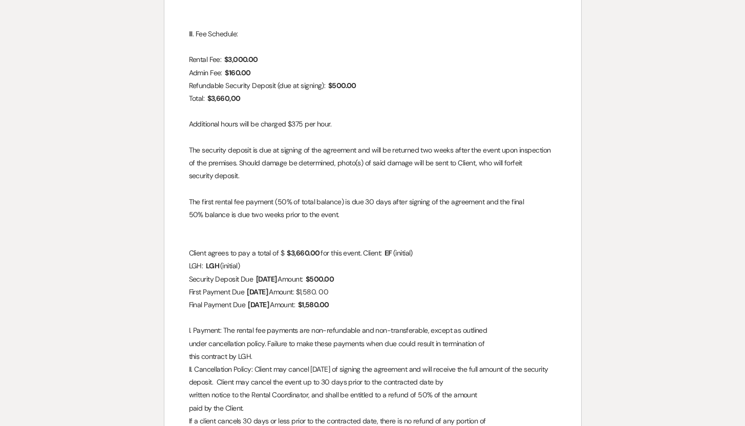
scroll to position [696, 0]
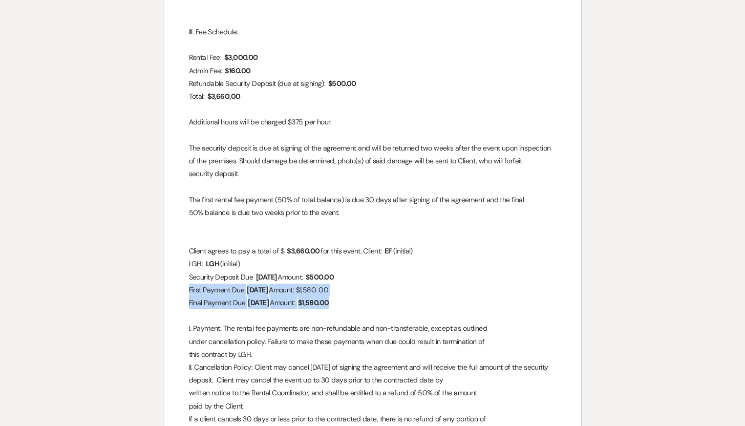
drag, startPoint x: 190, startPoint y: 289, endPoint x: 347, endPoint y: 301, distance: 157.2
copy div "First Payment Due ﻿ [DATE] ﻿ Amount: $1,580. 00 Final Payment Due ﻿ [DATE] ﻿ Am…"
